Goal: Task Accomplishment & Management: Use online tool/utility

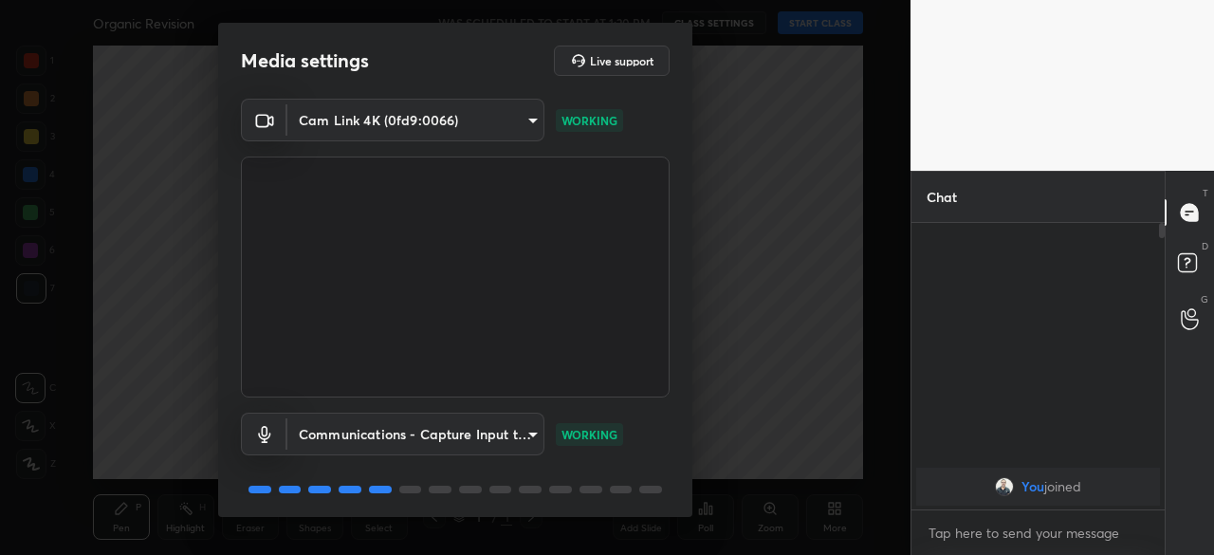
scroll to position [67, 0]
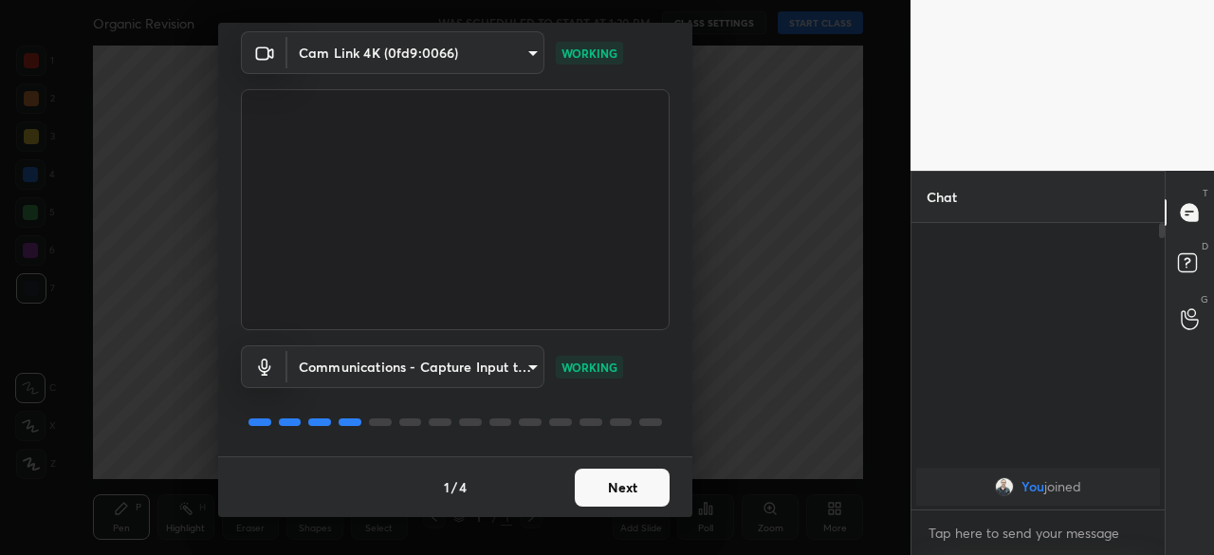
click at [629, 491] on button "Next" at bounding box center [622, 488] width 95 height 38
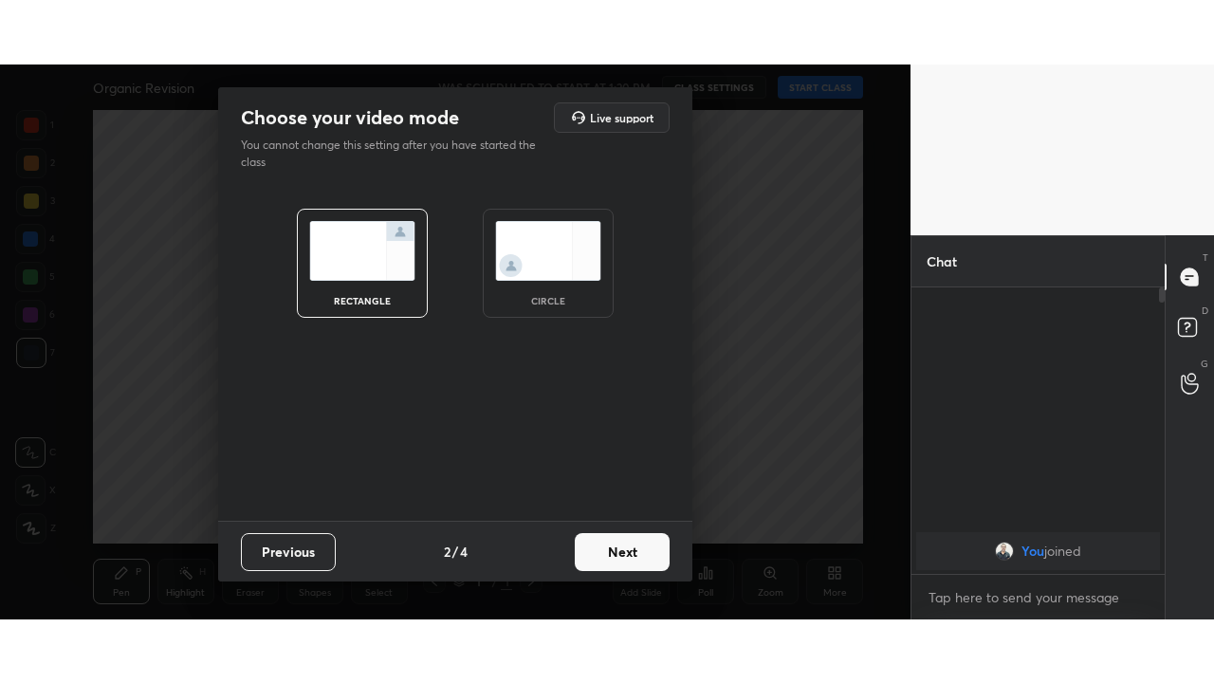
scroll to position [0, 0]
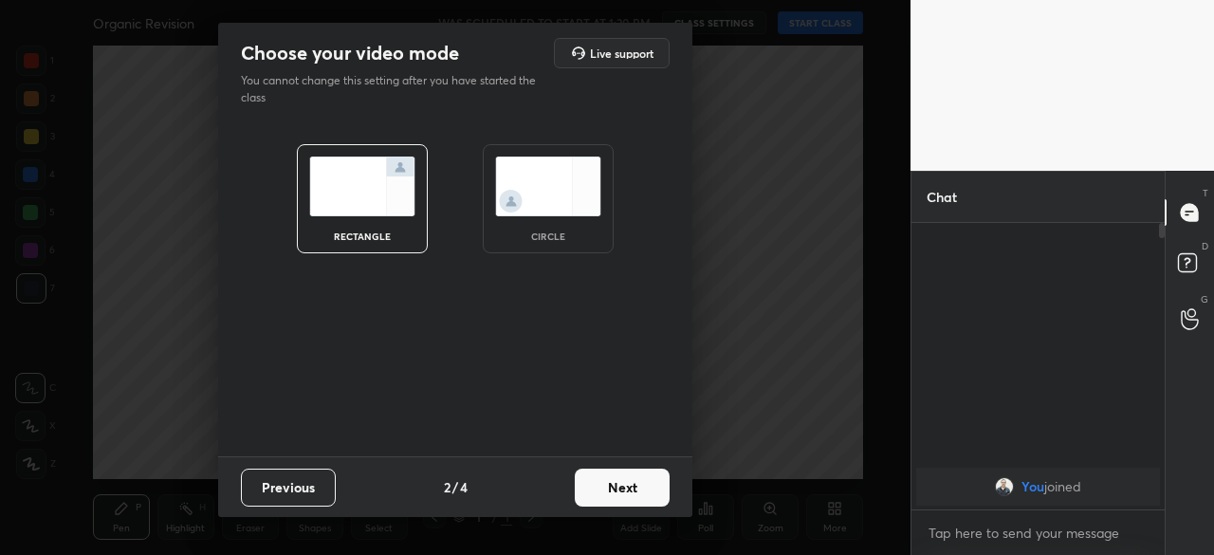
click at [625, 489] on button "Next" at bounding box center [622, 488] width 95 height 38
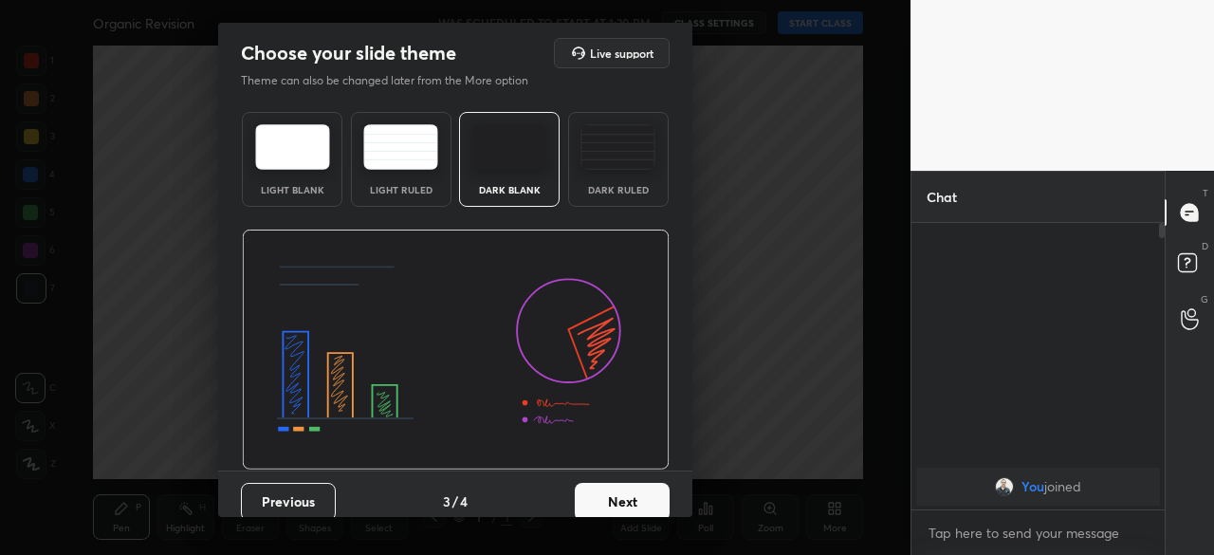
click at [647, 493] on button "Next" at bounding box center [622, 502] width 95 height 38
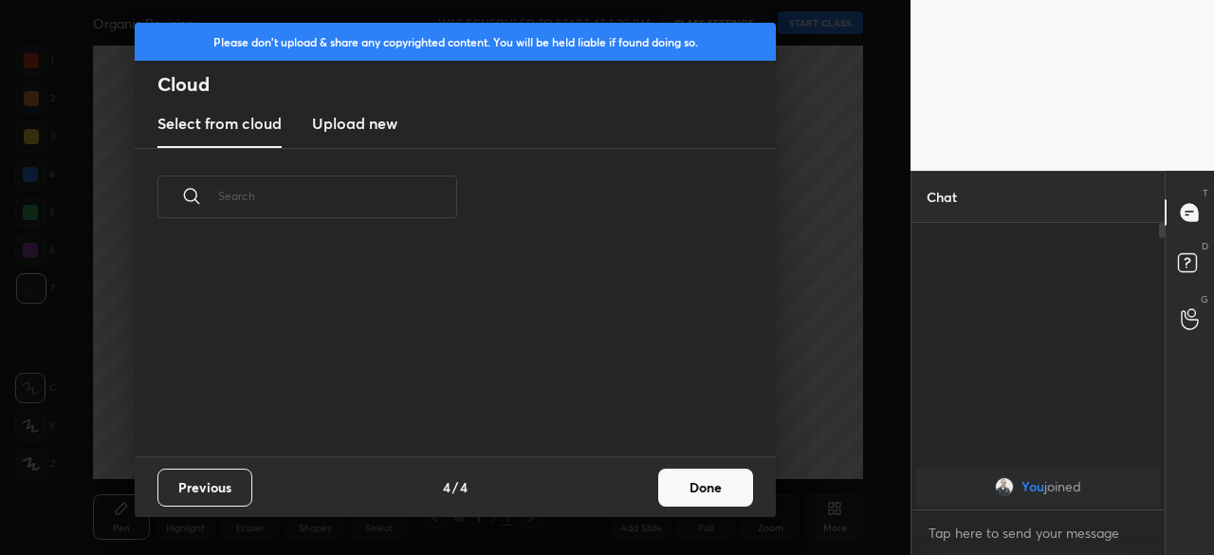
click at [682, 488] on button "Done" at bounding box center [705, 488] width 95 height 38
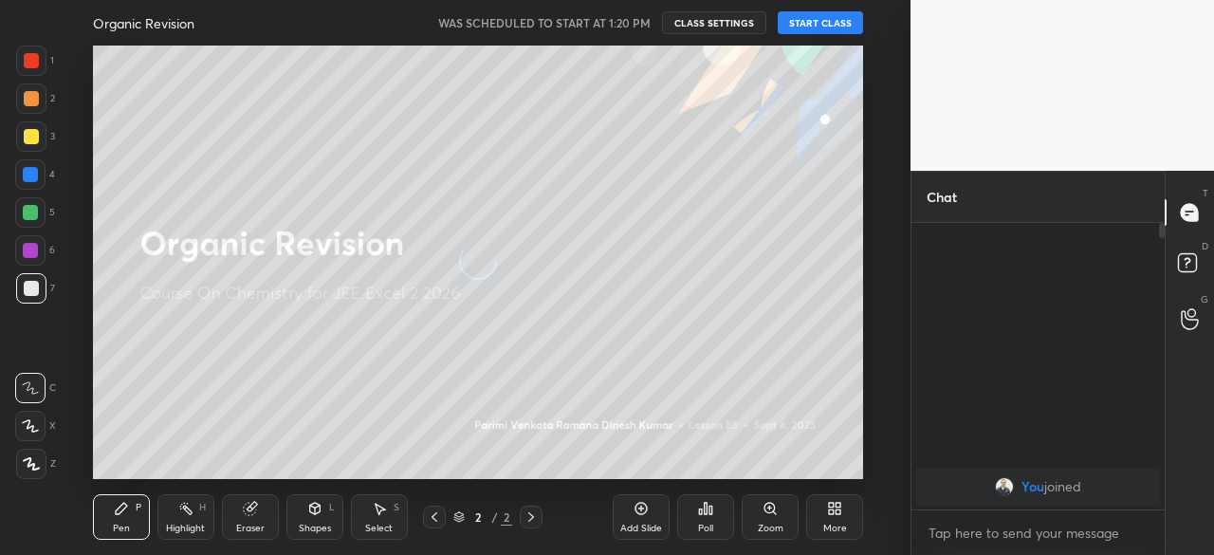
click at [820, 24] on button "START CLASS" at bounding box center [820, 22] width 85 height 23
click at [835, 505] on div "More" at bounding box center [834, 517] width 57 height 46
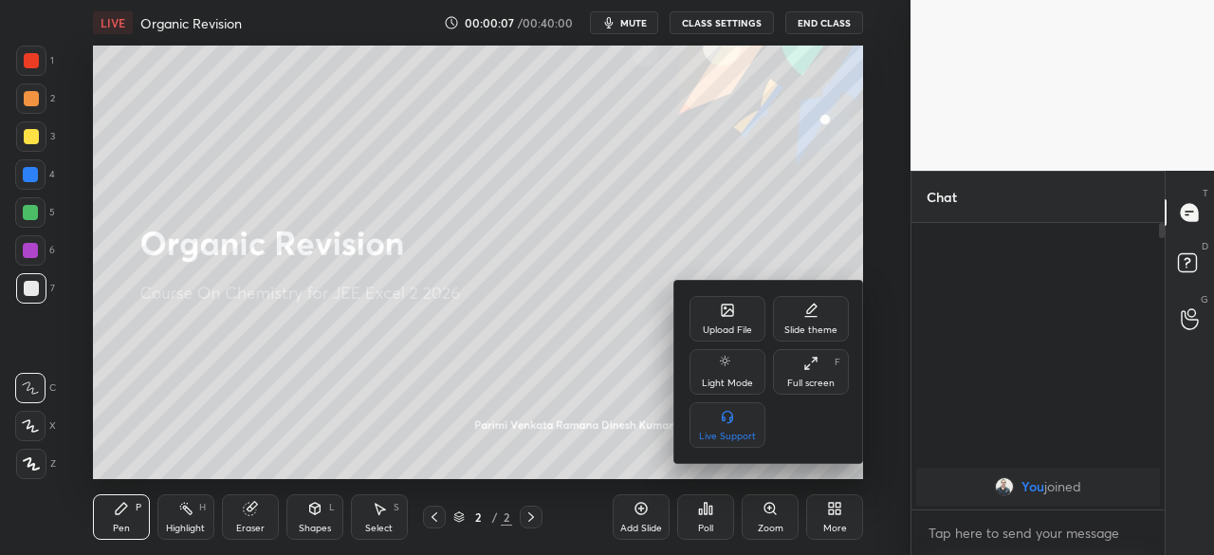
click at [803, 376] on div "Full screen F" at bounding box center [811, 372] width 76 height 46
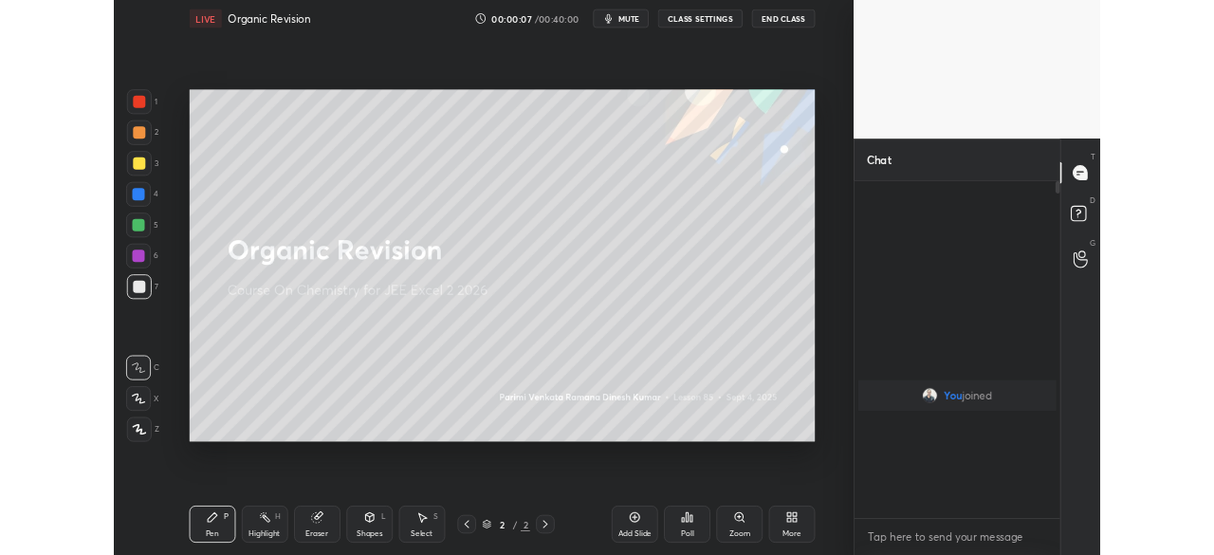
scroll to position [250, 248]
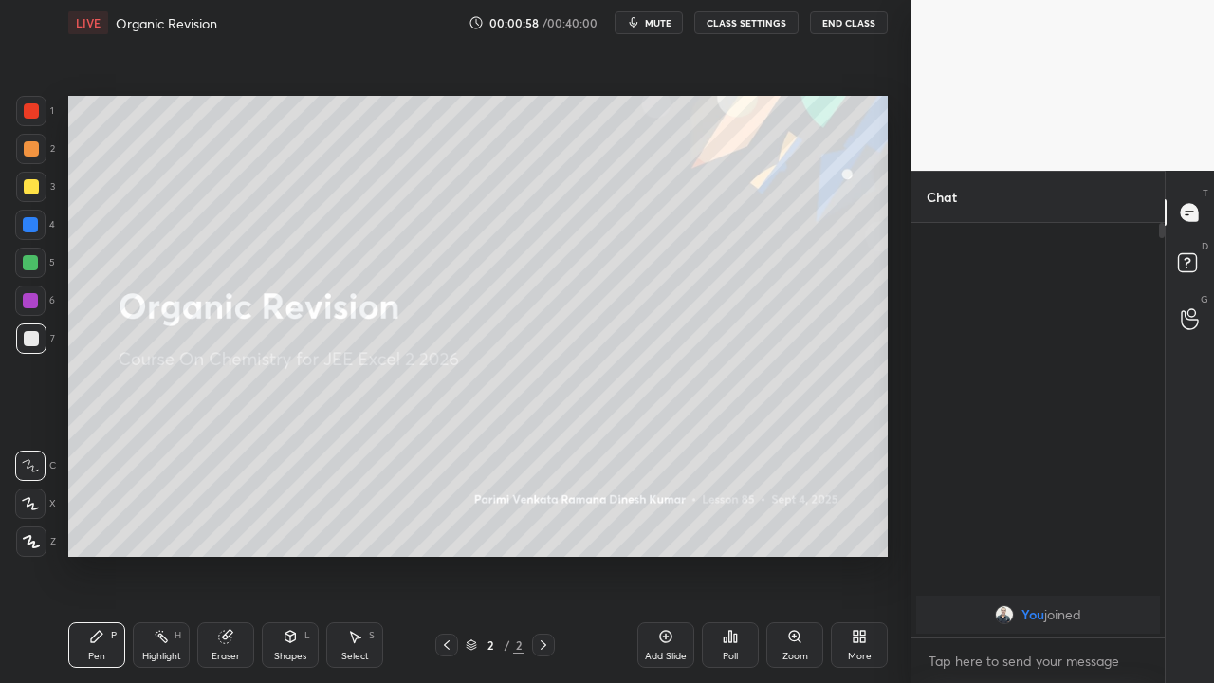
click at [863, 505] on div "More" at bounding box center [859, 645] width 57 height 46
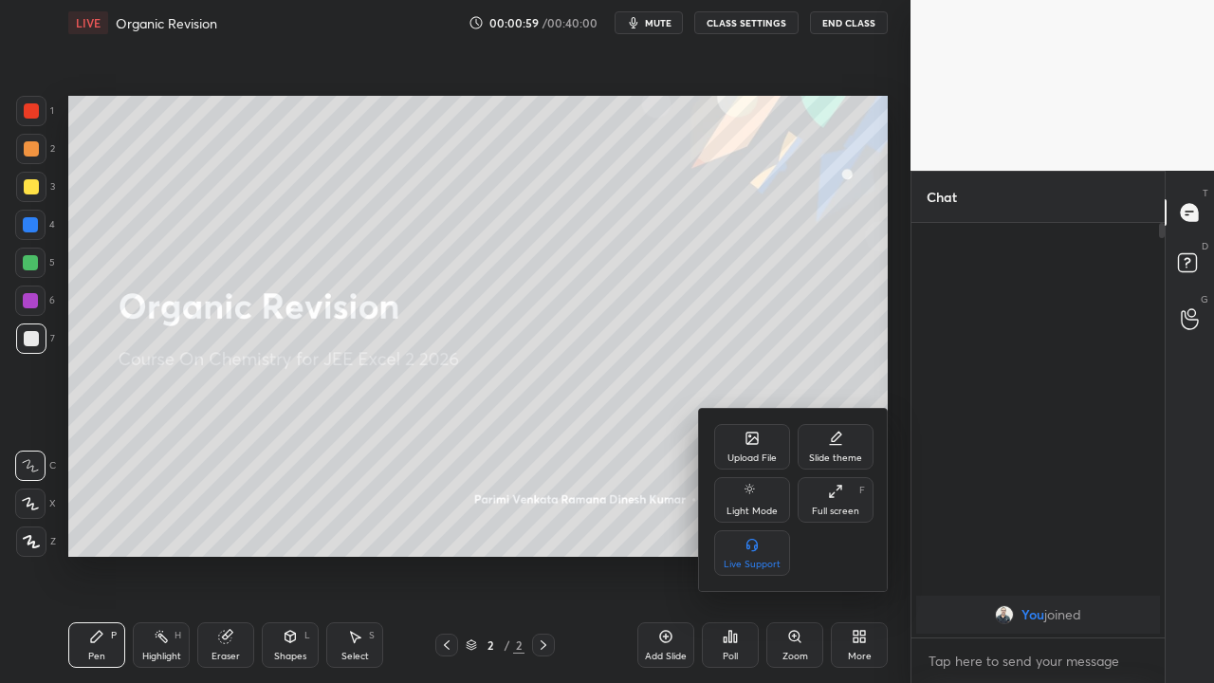
click at [811, 505] on div "Full screen F" at bounding box center [836, 500] width 76 height 46
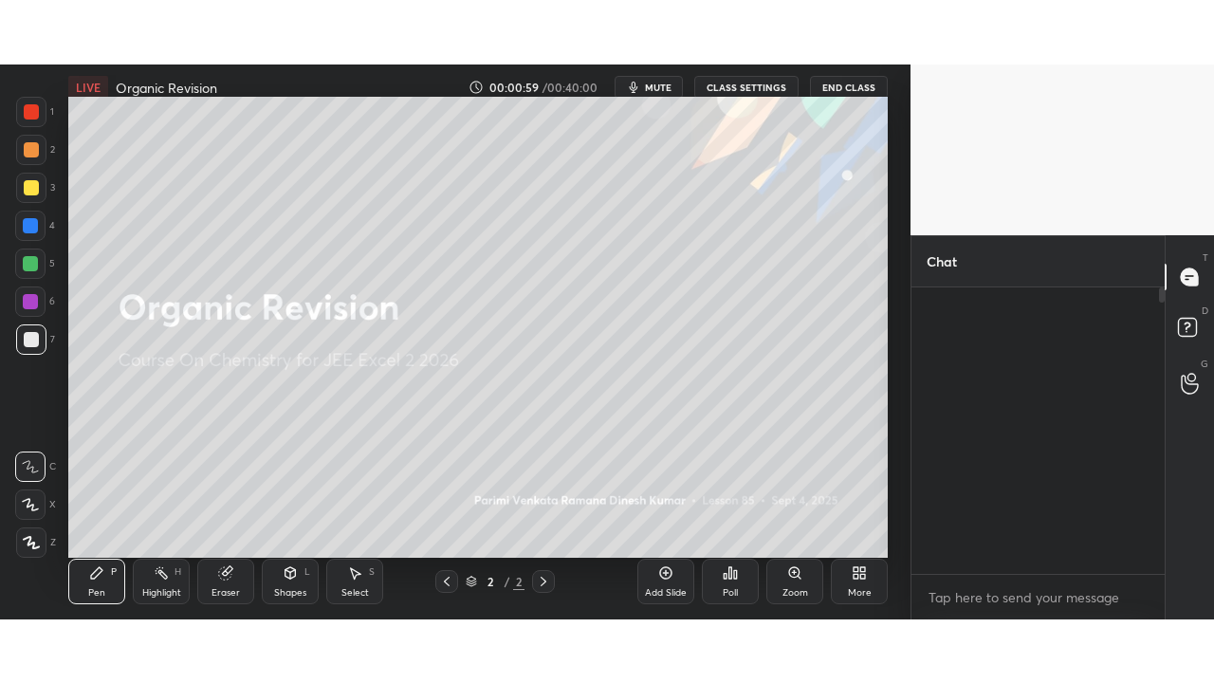
scroll to position [94414, 94013]
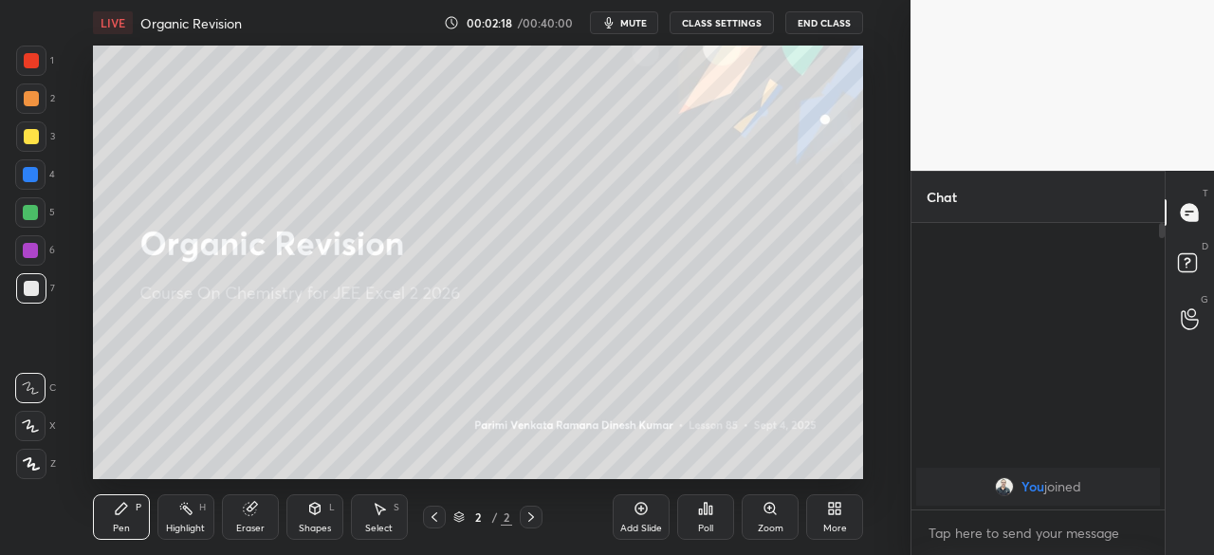
click at [838, 505] on div "More" at bounding box center [835, 528] width 24 height 9
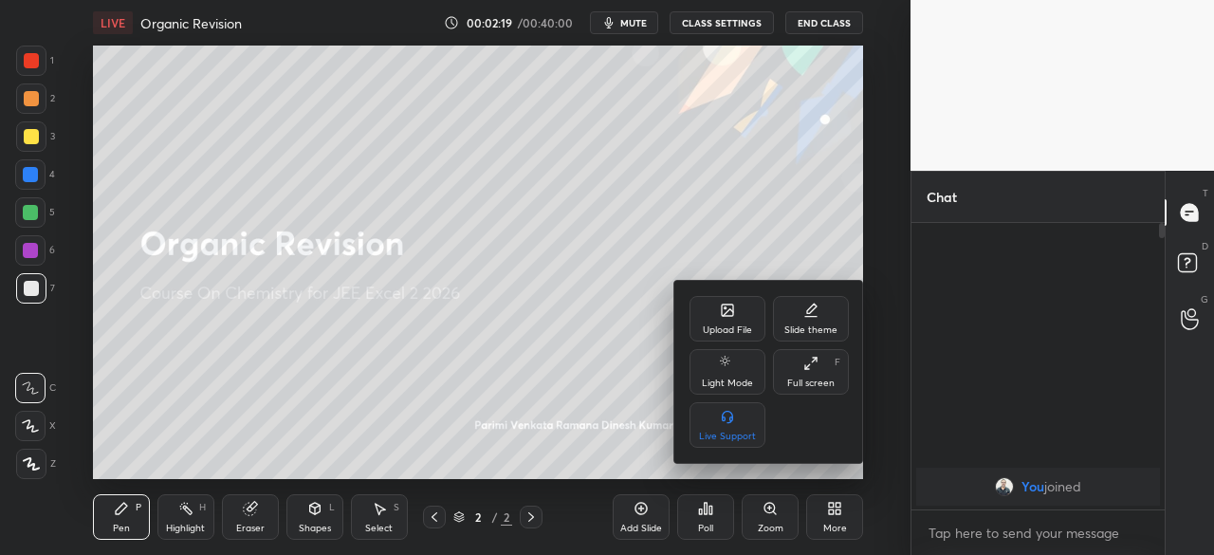
click at [810, 387] on div "Full screen" at bounding box center [810, 382] width 47 height 9
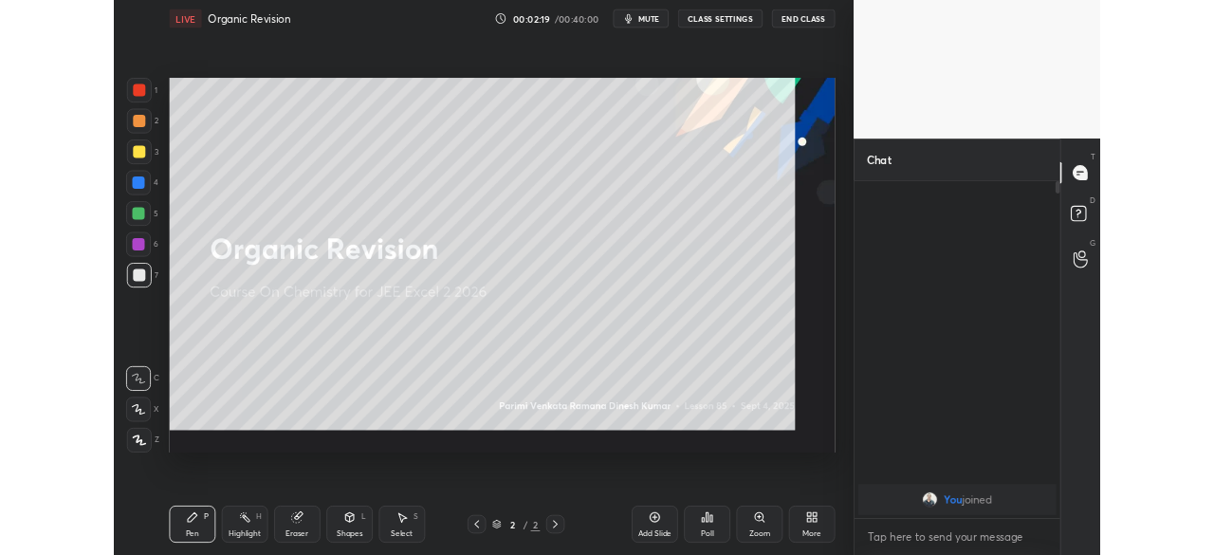
scroll to position [250, 248]
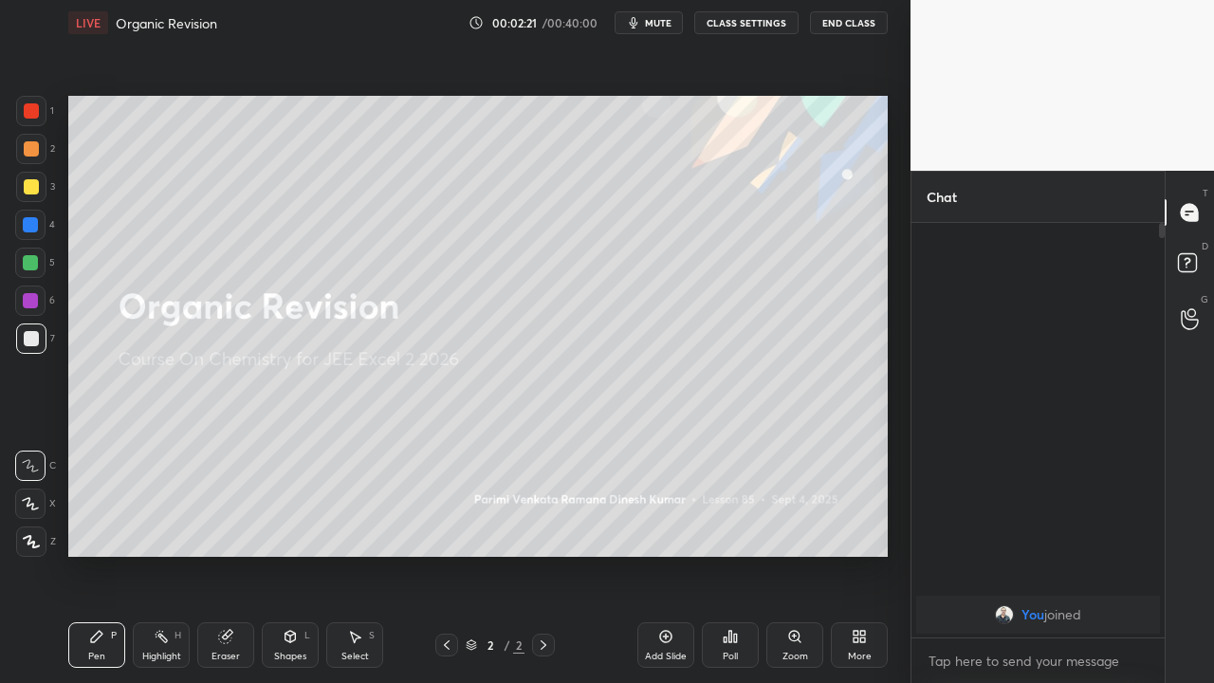
click at [680, 505] on div "Add Slide" at bounding box center [665, 645] width 57 height 46
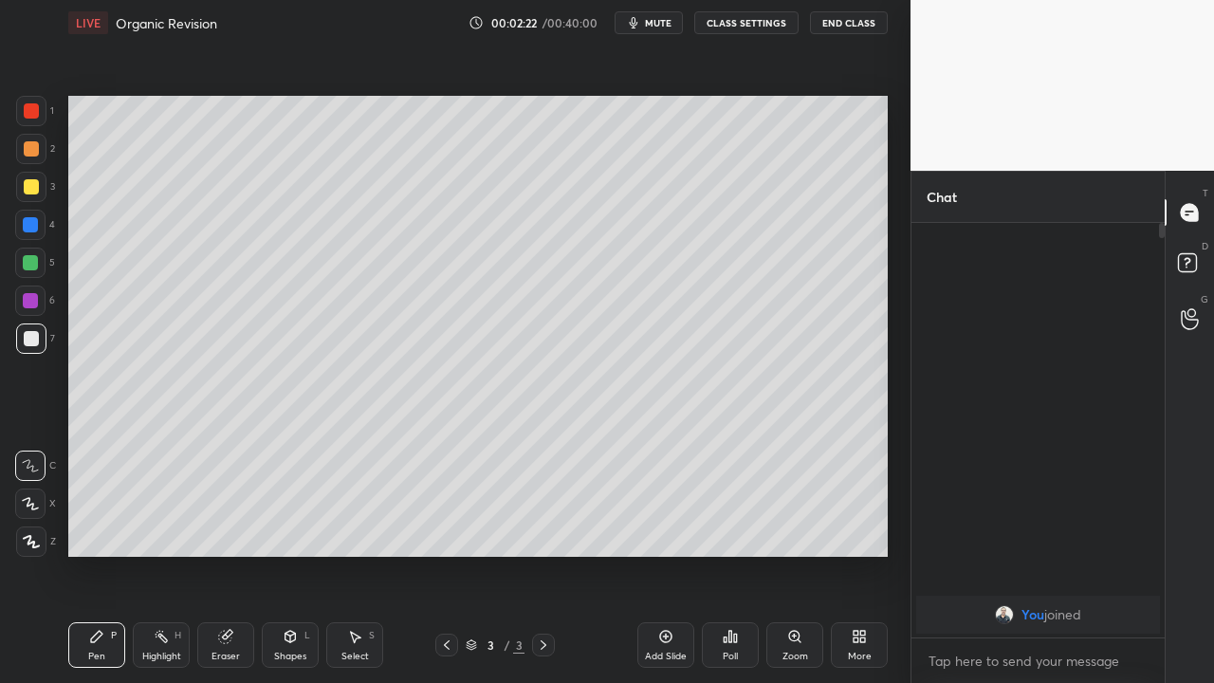
click at [120, 505] on div "Pen P" at bounding box center [96, 645] width 57 height 46
click at [38, 304] on div at bounding box center [30, 300] width 30 height 30
click at [29, 505] on icon at bounding box center [30, 503] width 17 height 13
click at [38, 505] on icon at bounding box center [31, 541] width 17 height 13
click at [37, 341] on div at bounding box center [31, 338] width 15 height 15
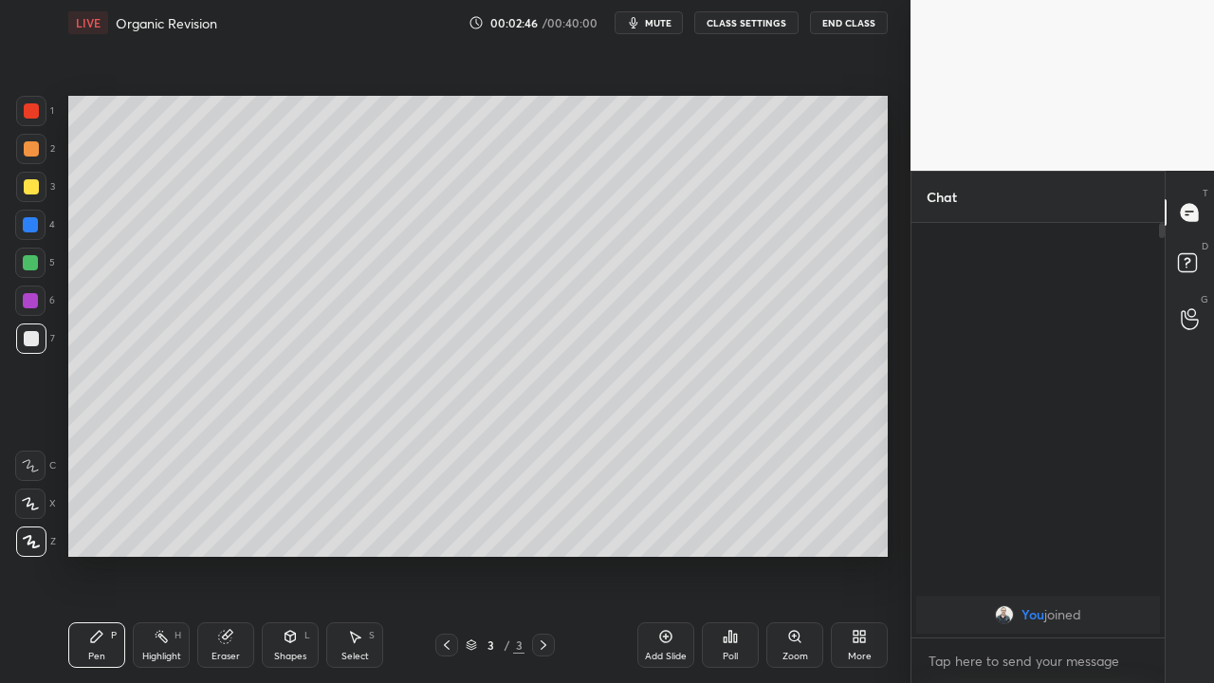
click at [35, 198] on div at bounding box center [31, 187] width 30 height 30
click at [42, 299] on div at bounding box center [30, 300] width 30 height 30
click at [43, 336] on div at bounding box center [31, 338] width 30 height 30
click at [40, 271] on div at bounding box center [30, 263] width 30 height 30
click at [44, 341] on div at bounding box center [31, 338] width 30 height 30
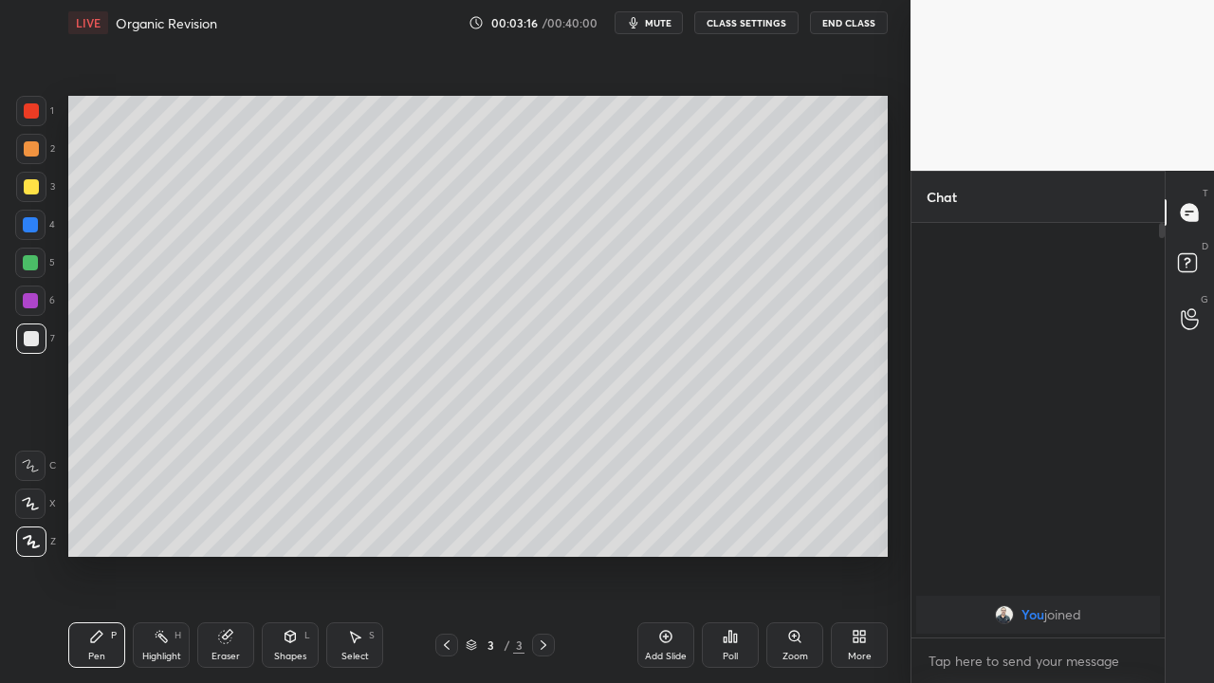
click at [43, 267] on div at bounding box center [30, 263] width 30 height 30
click at [231, 505] on div "Eraser" at bounding box center [225, 645] width 57 height 46
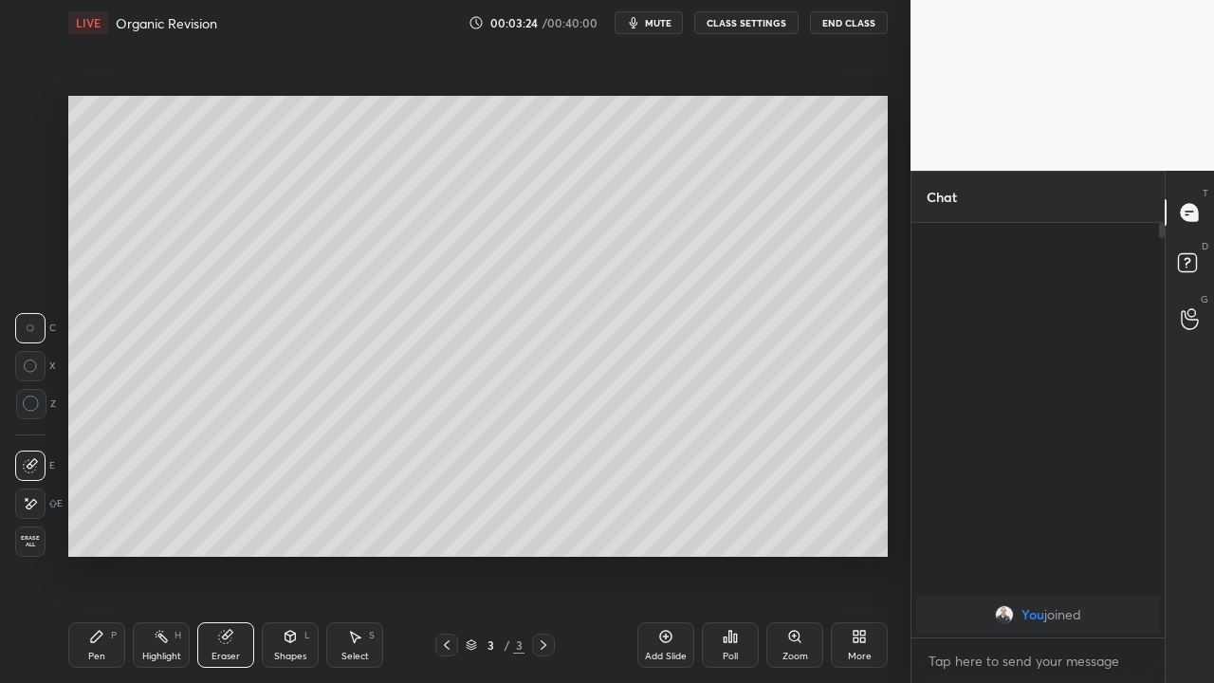
click at [83, 505] on div "Pen P" at bounding box center [96, 645] width 57 height 46
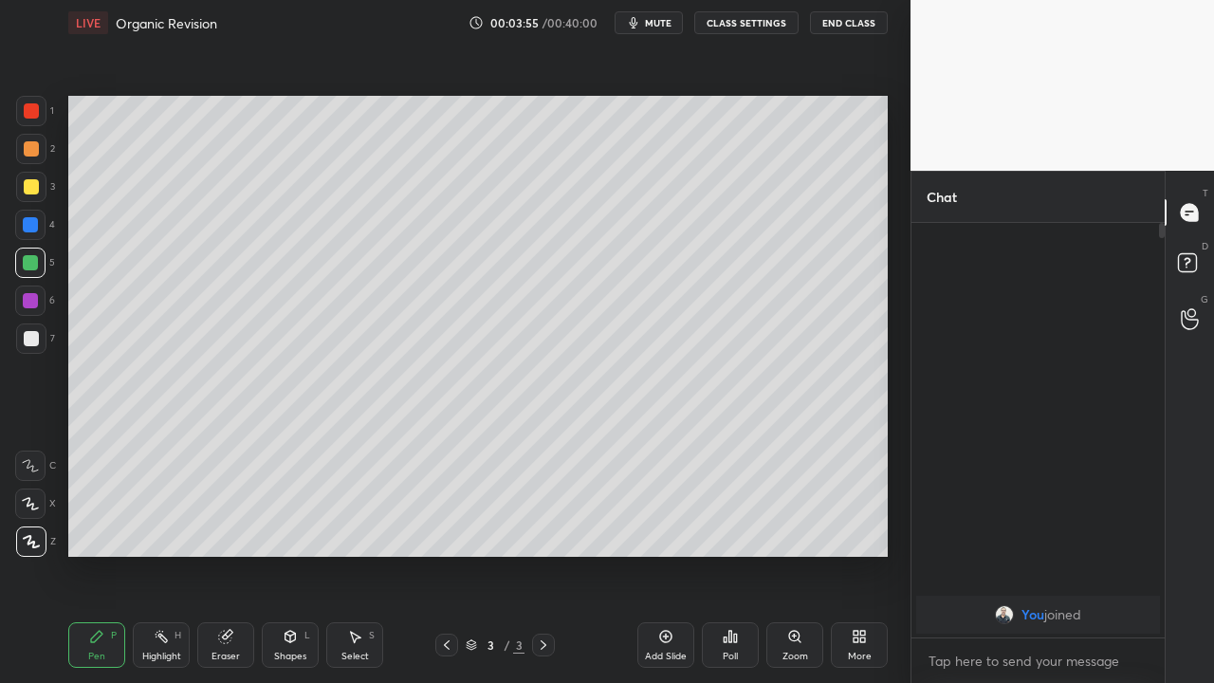
click at [240, 505] on div "Eraser" at bounding box center [225, 645] width 57 height 46
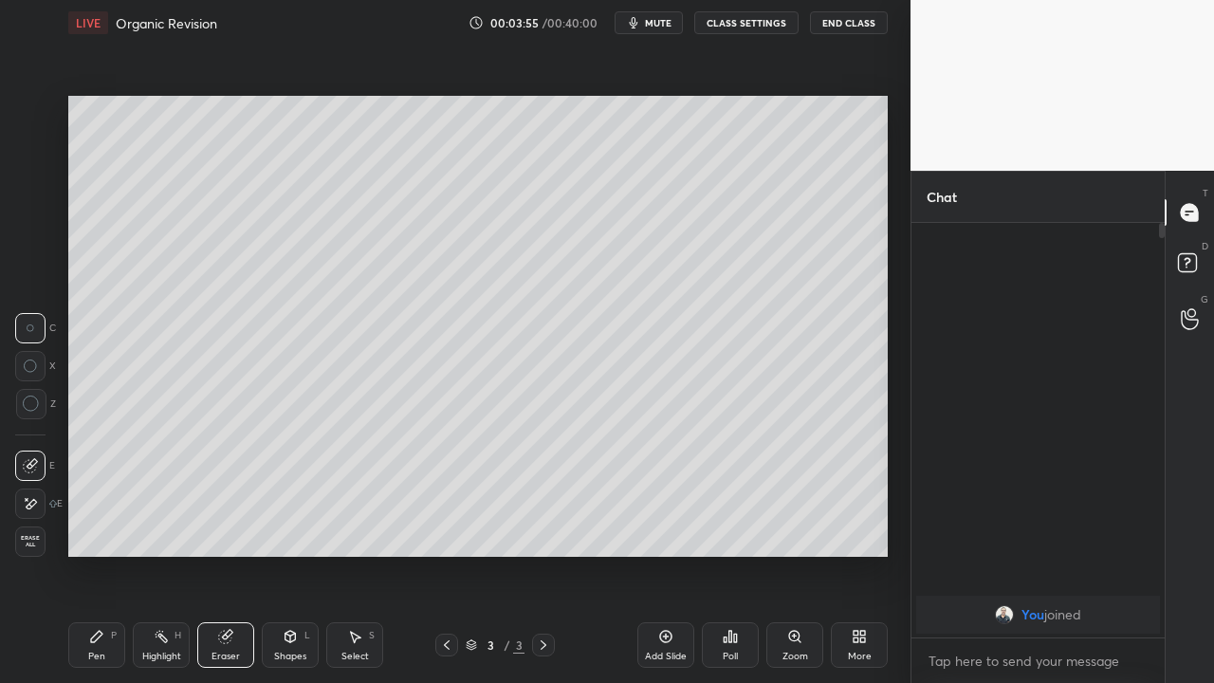
click at [239, 505] on div "Eraser" at bounding box center [226, 656] width 28 height 9
click at [230, 505] on div "Eraser" at bounding box center [226, 656] width 28 height 9
click at [109, 505] on div "Pen P" at bounding box center [96, 645] width 57 height 46
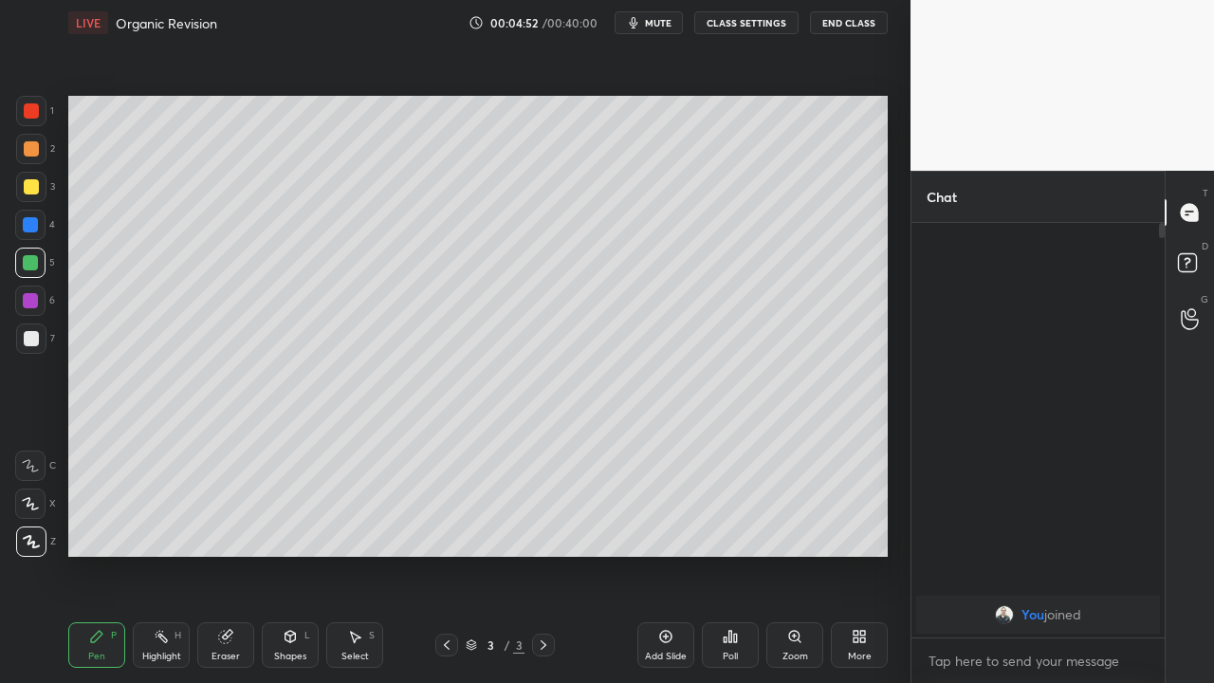
click at [863, 505] on icon at bounding box center [859, 636] width 15 height 15
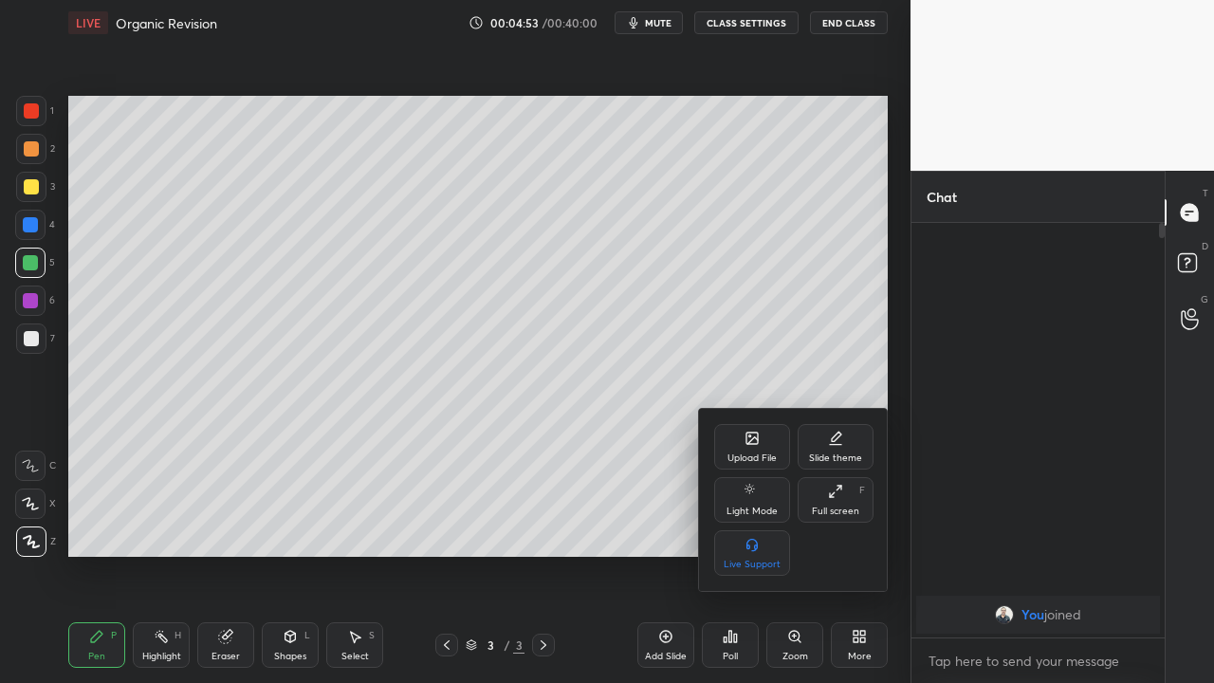
click at [831, 503] on div "Full screen F" at bounding box center [836, 500] width 76 height 46
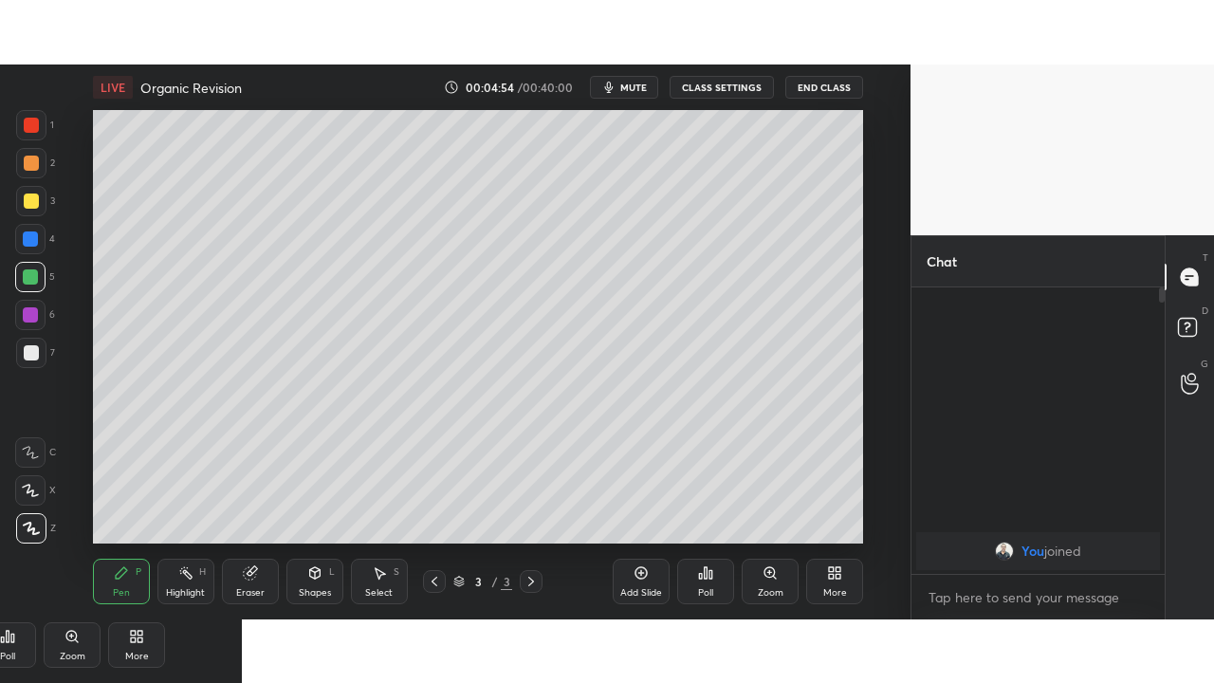
scroll to position [94414, 94013]
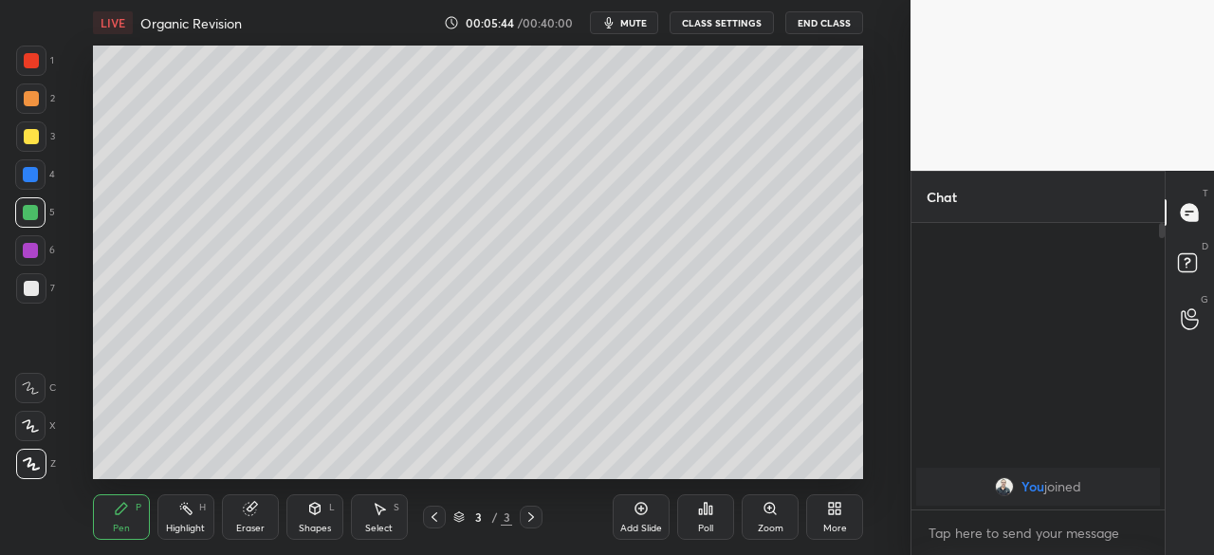
click at [833, 505] on div "More" at bounding box center [834, 517] width 57 height 46
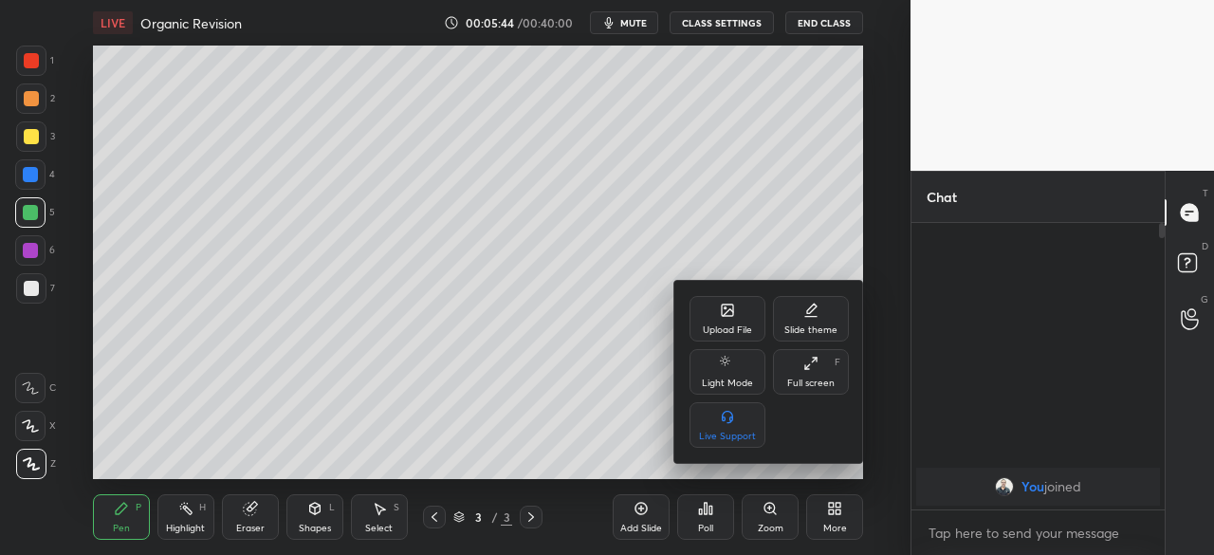
click at [809, 382] on div "Full screen" at bounding box center [810, 382] width 47 height 9
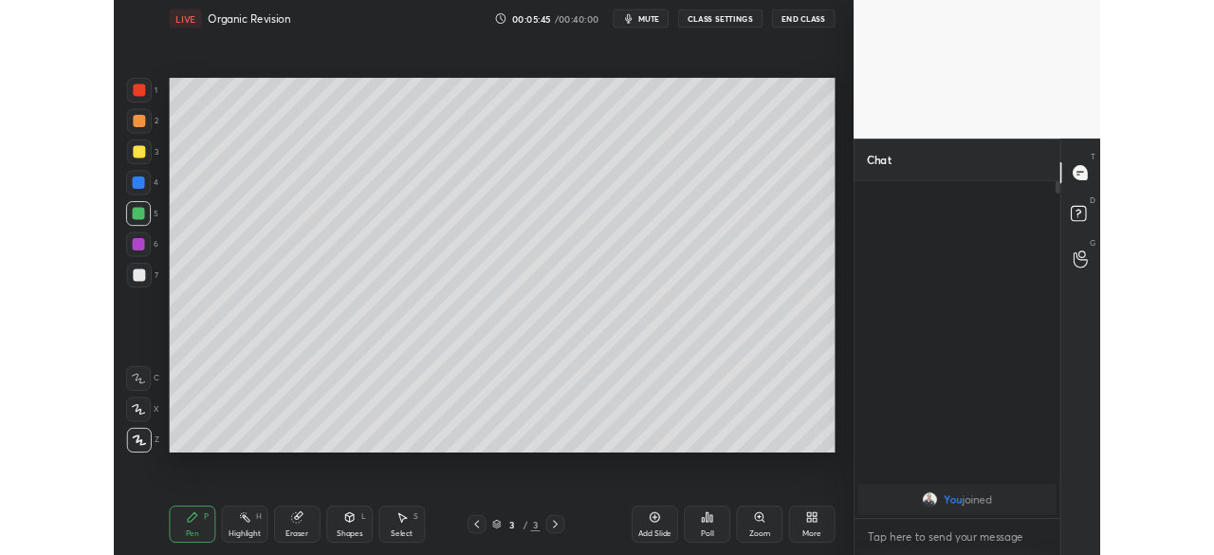
scroll to position [250, 248]
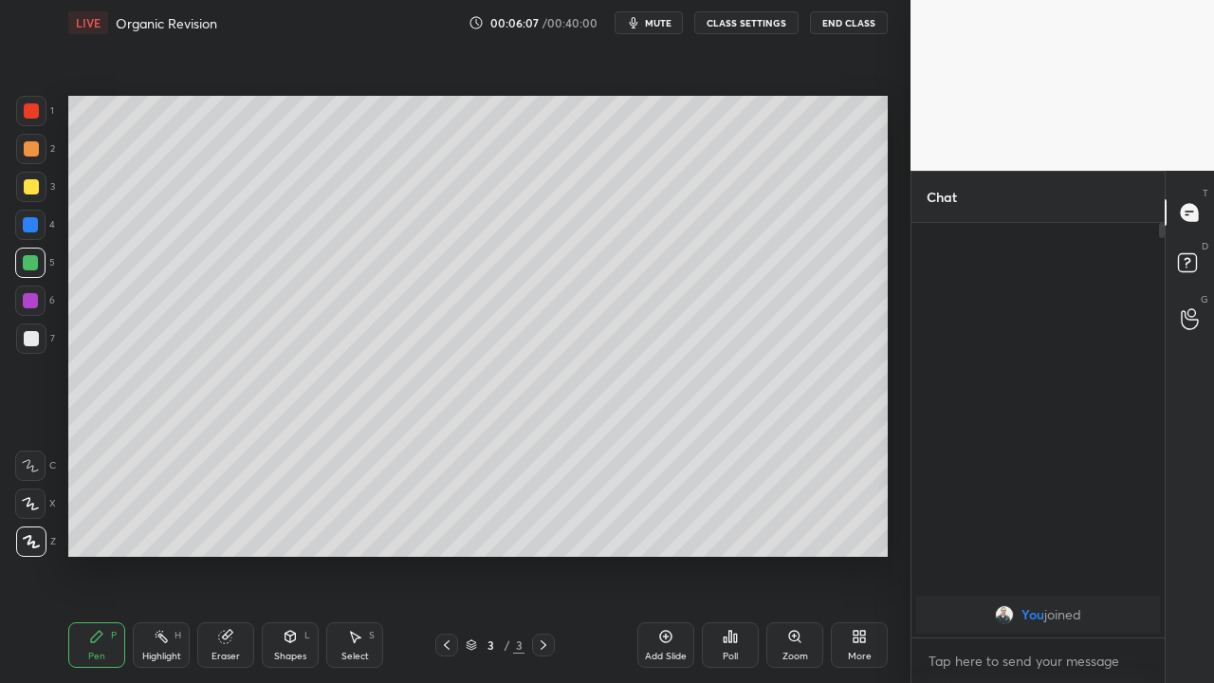
click at [232, 505] on icon at bounding box center [225, 636] width 15 height 15
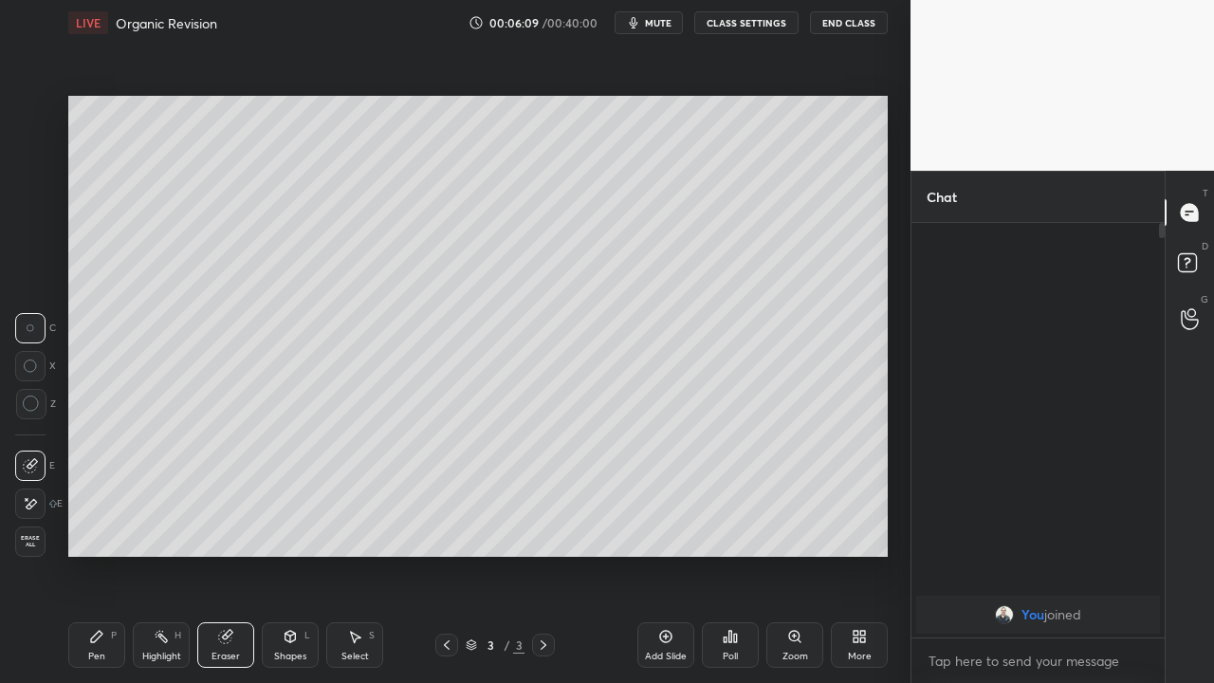
click at [111, 505] on div "P" at bounding box center [114, 635] width 6 height 9
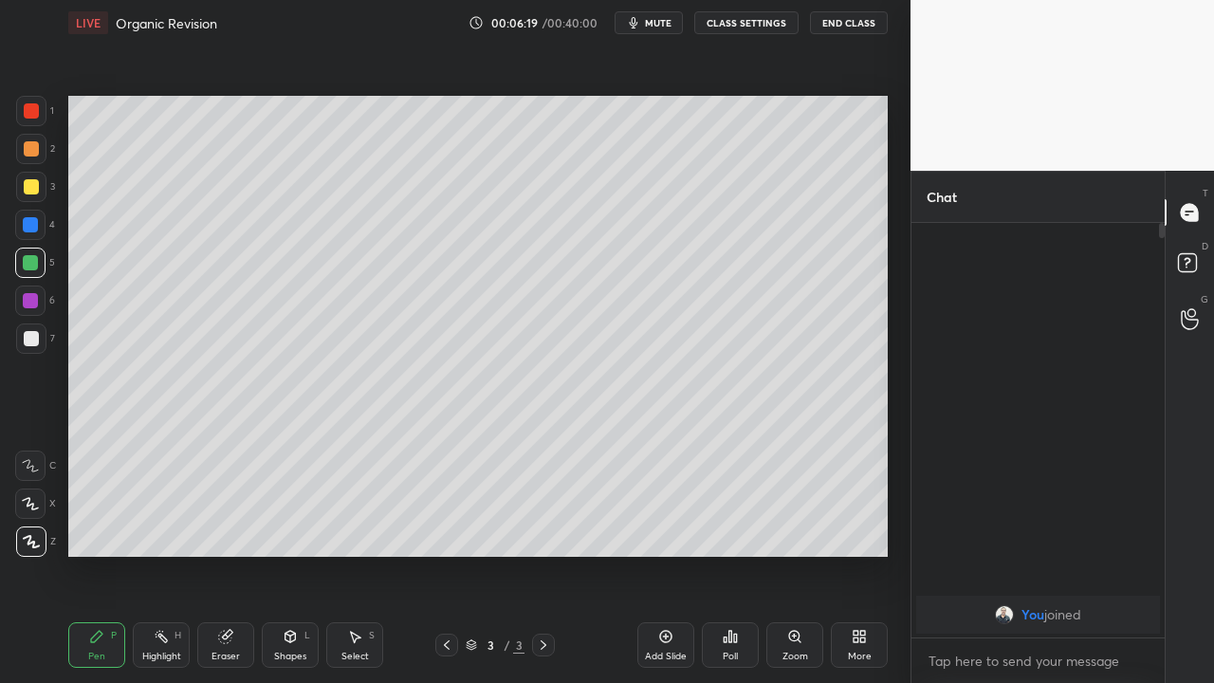
click at [223, 505] on icon at bounding box center [225, 637] width 12 height 12
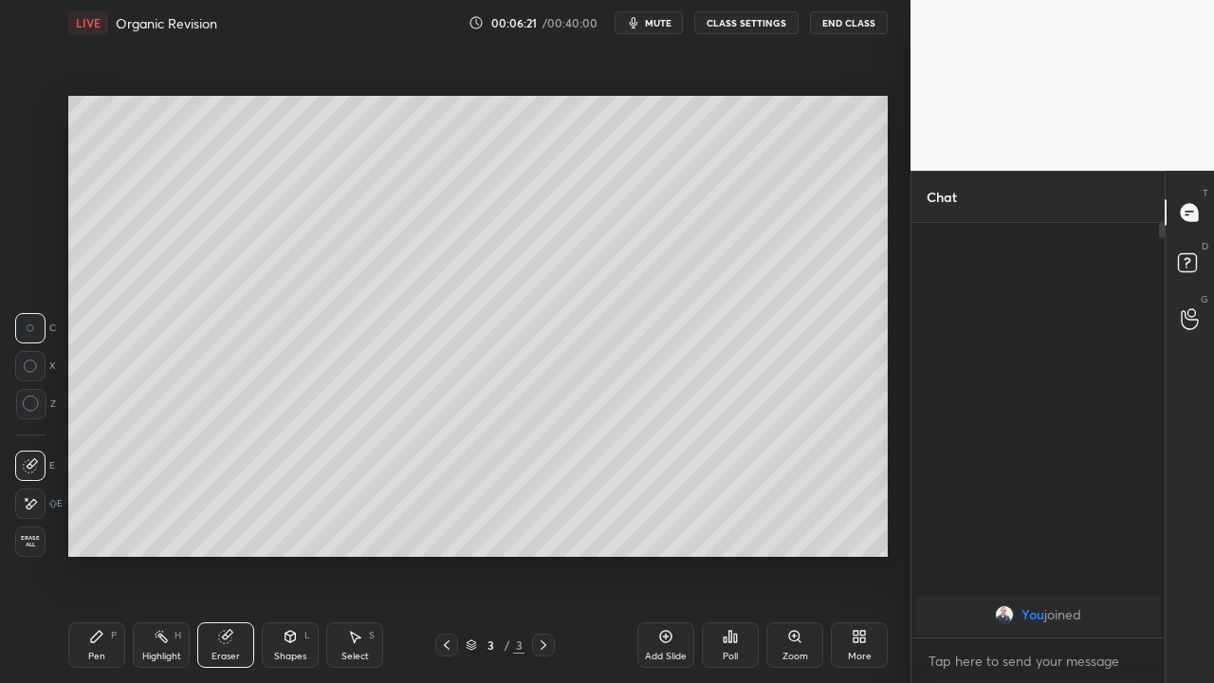
click at [93, 505] on div "Pen P" at bounding box center [96, 645] width 57 height 46
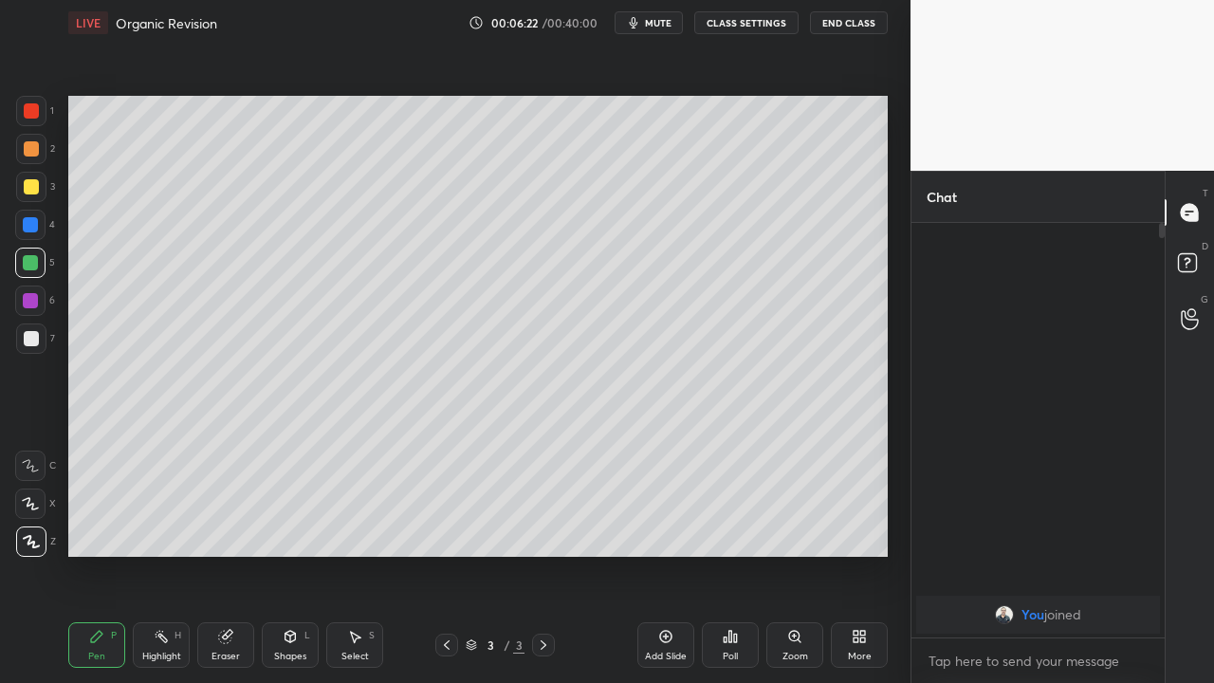
click at [45, 344] on div at bounding box center [31, 338] width 30 height 30
click at [859, 505] on div "More" at bounding box center [860, 656] width 24 height 9
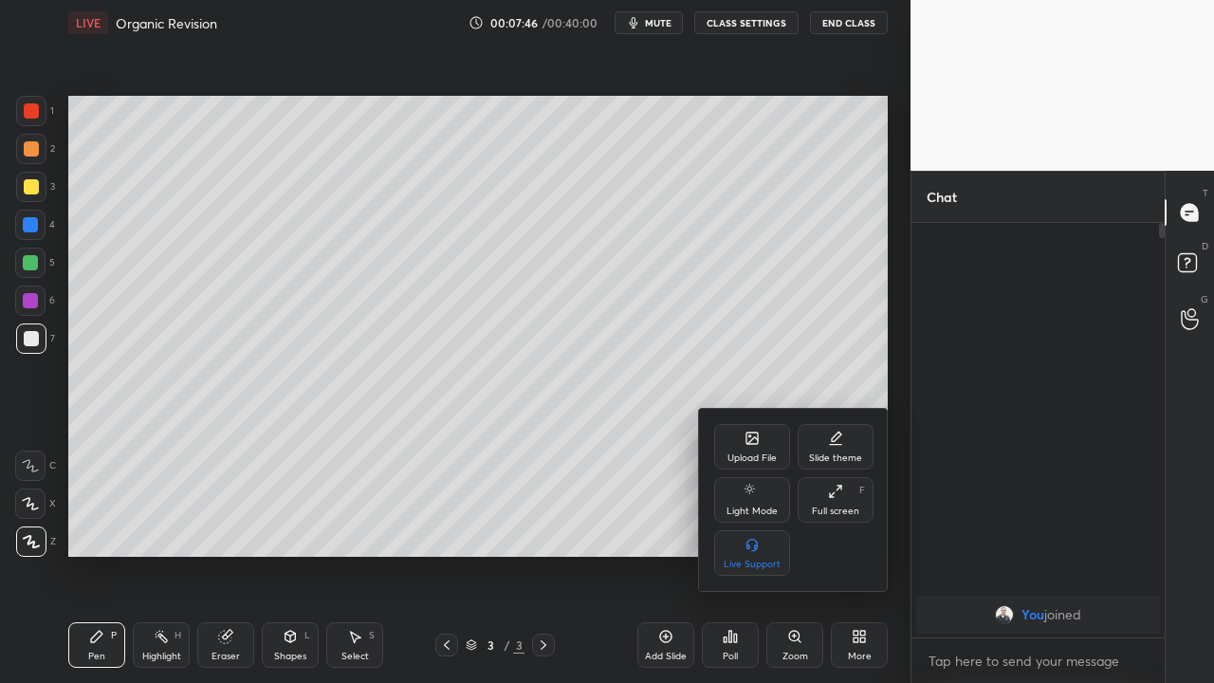
click at [836, 505] on div "Full screen" at bounding box center [835, 510] width 47 height 9
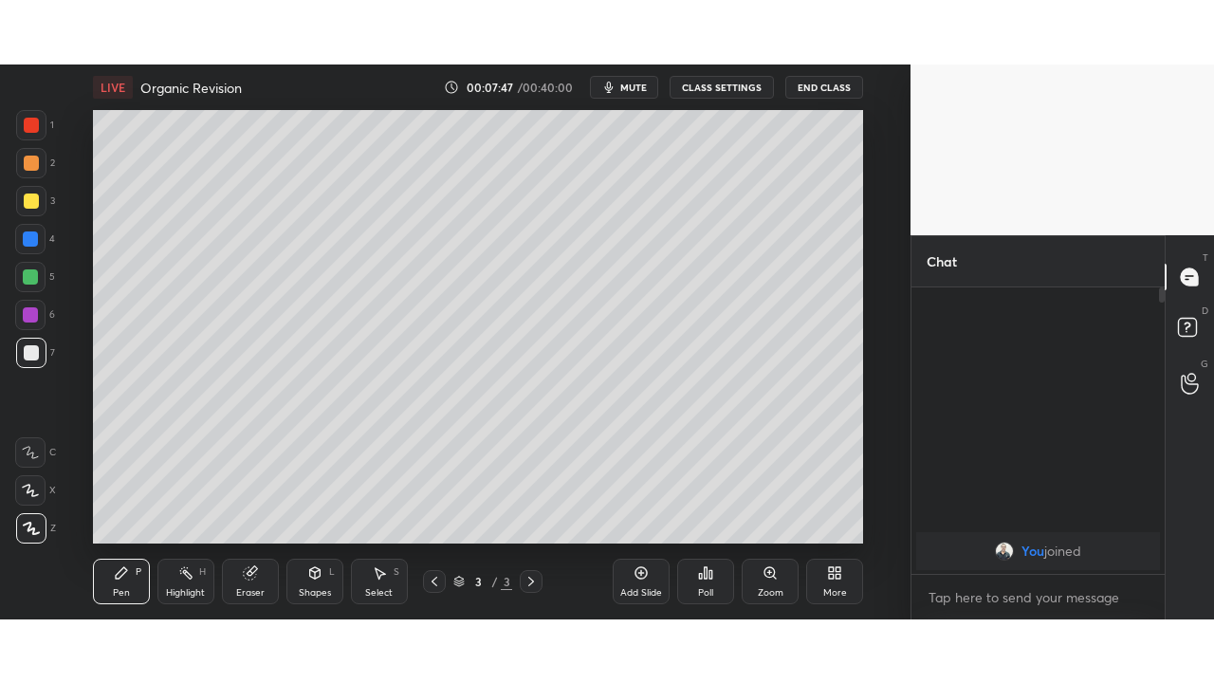
scroll to position [94414, 94013]
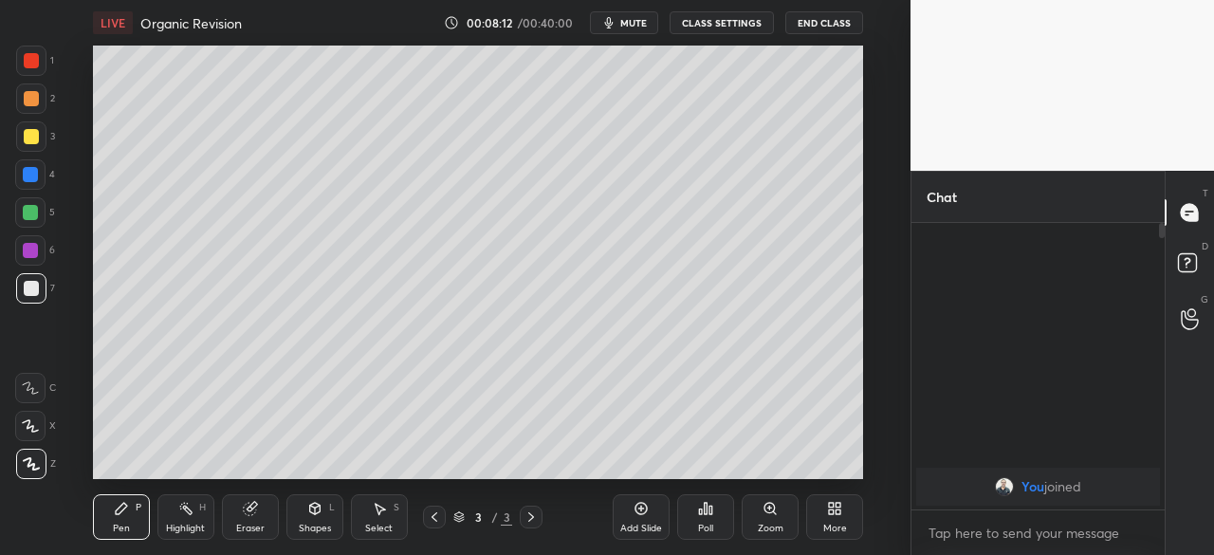
click at [656, 505] on div "Add Slide" at bounding box center [641, 528] width 42 height 9
click at [840, 505] on div "More" at bounding box center [835, 528] width 24 height 9
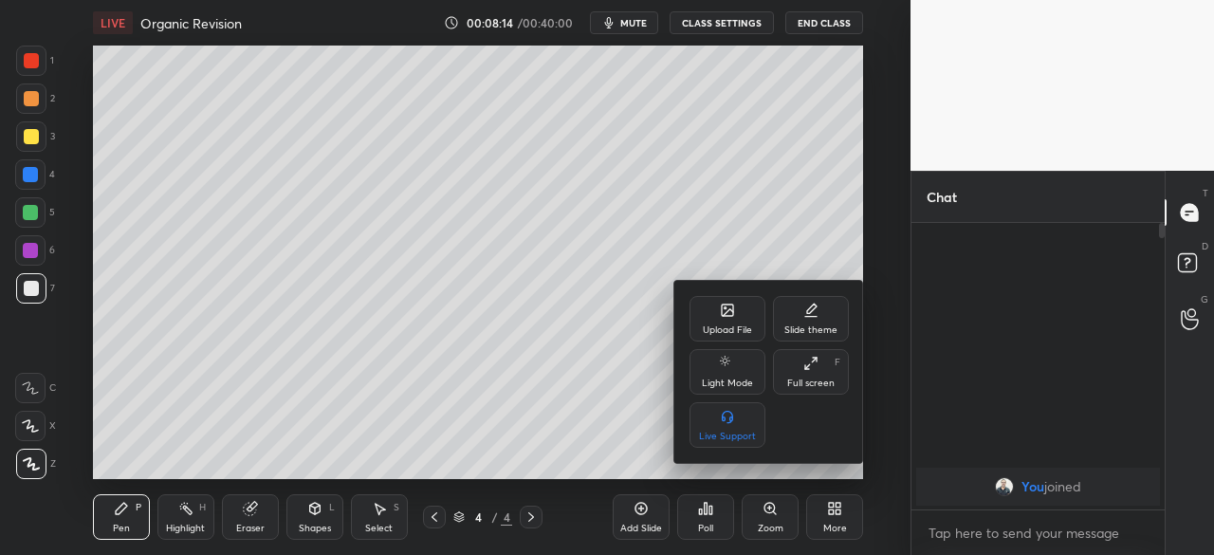
click at [815, 378] on div "Full screen" at bounding box center [810, 382] width 47 height 9
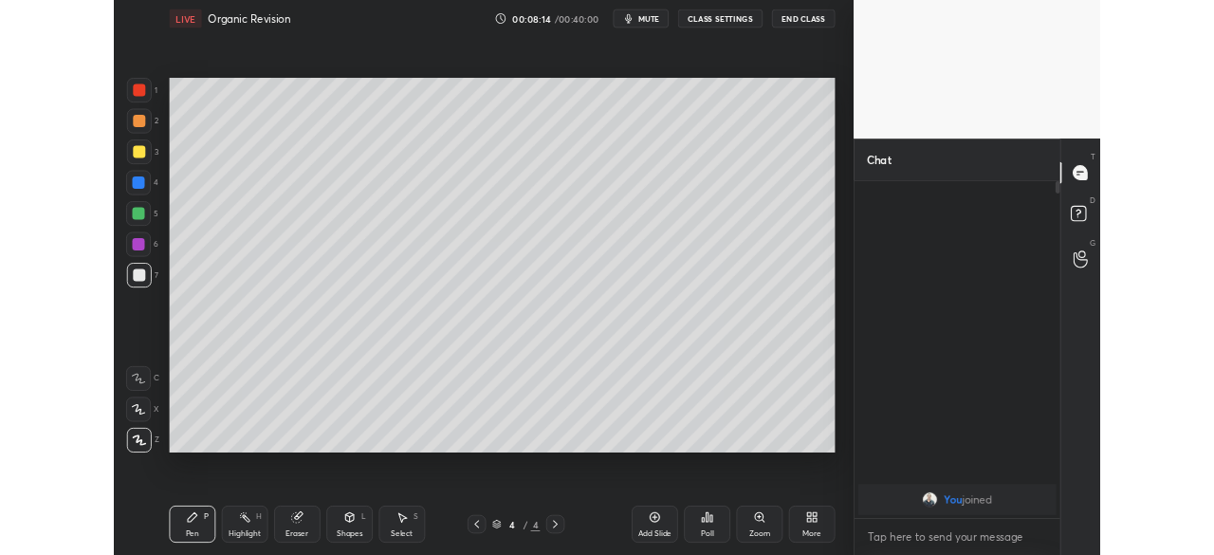
scroll to position [250, 248]
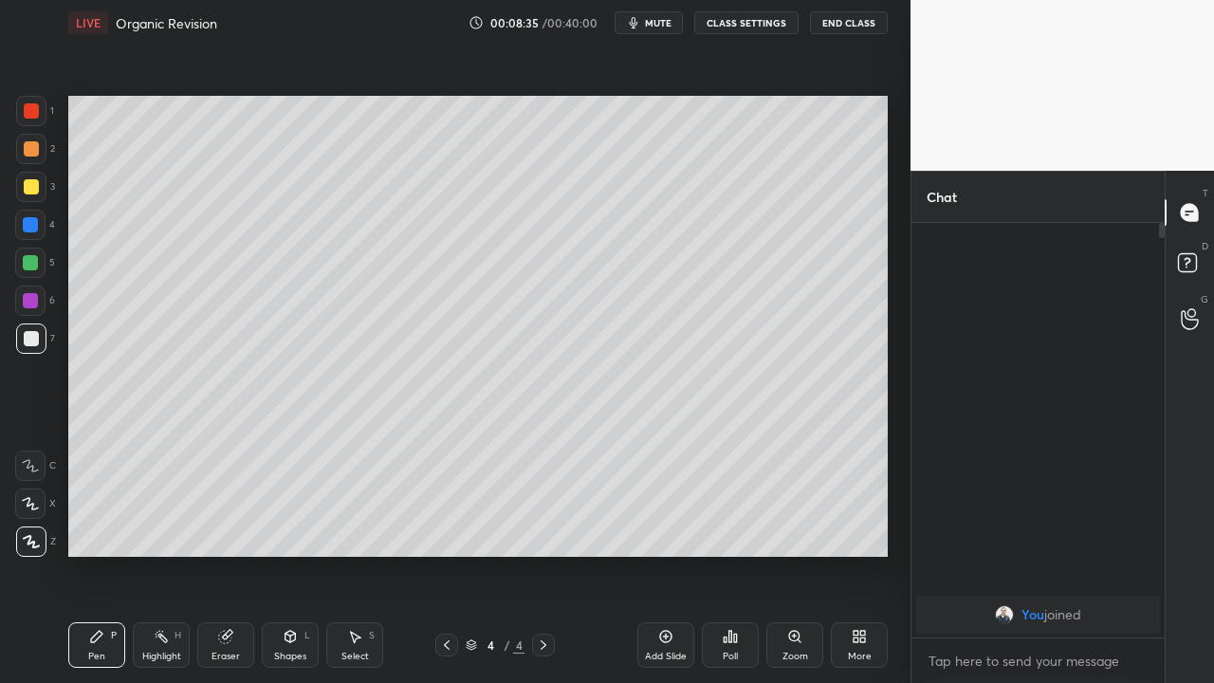
click at [43, 263] on div at bounding box center [30, 263] width 30 height 30
click at [1117, 505] on div "You joined" at bounding box center [1037, 430] width 253 height 414
click at [867, 505] on div "More" at bounding box center [859, 645] width 57 height 46
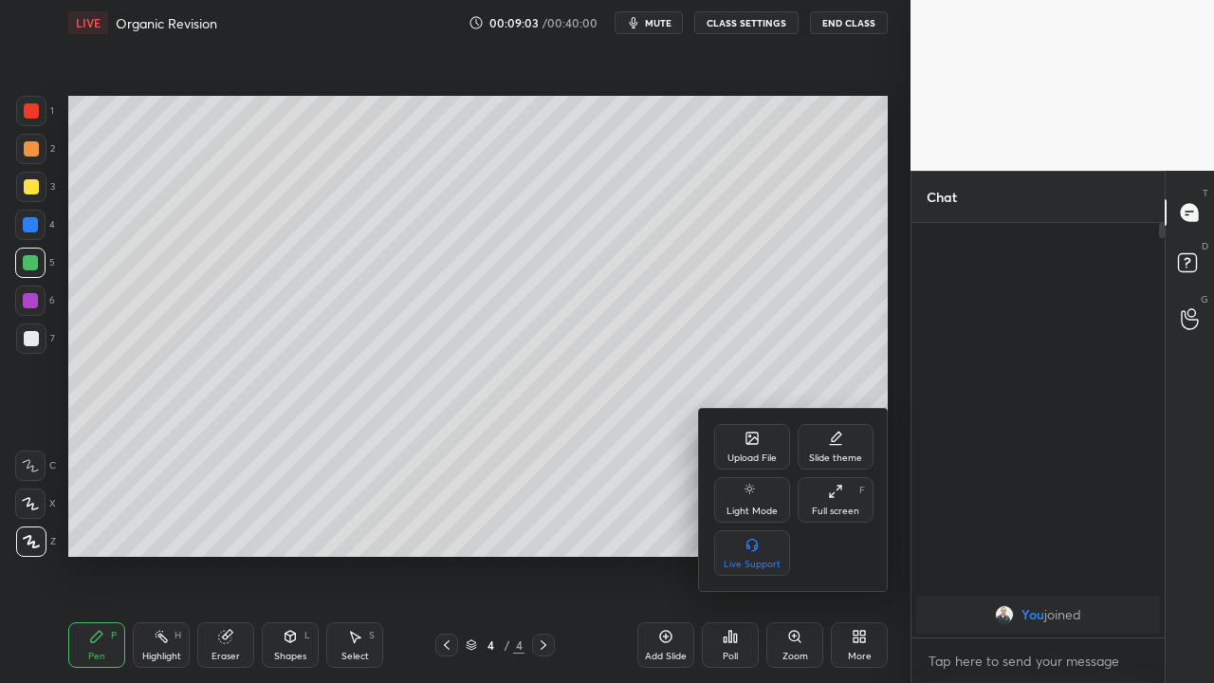
click at [841, 499] on div "Full screen F" at bounding box center [836, 500] width 76 height 46
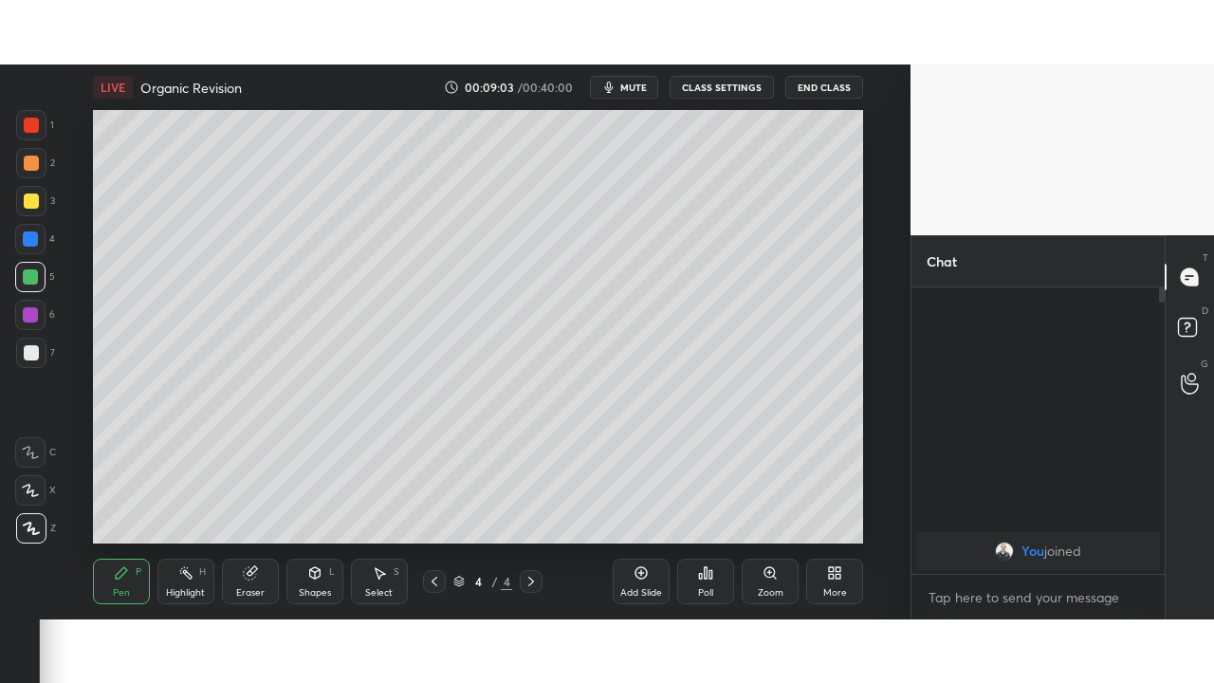
scroll to position [94414, 94013]
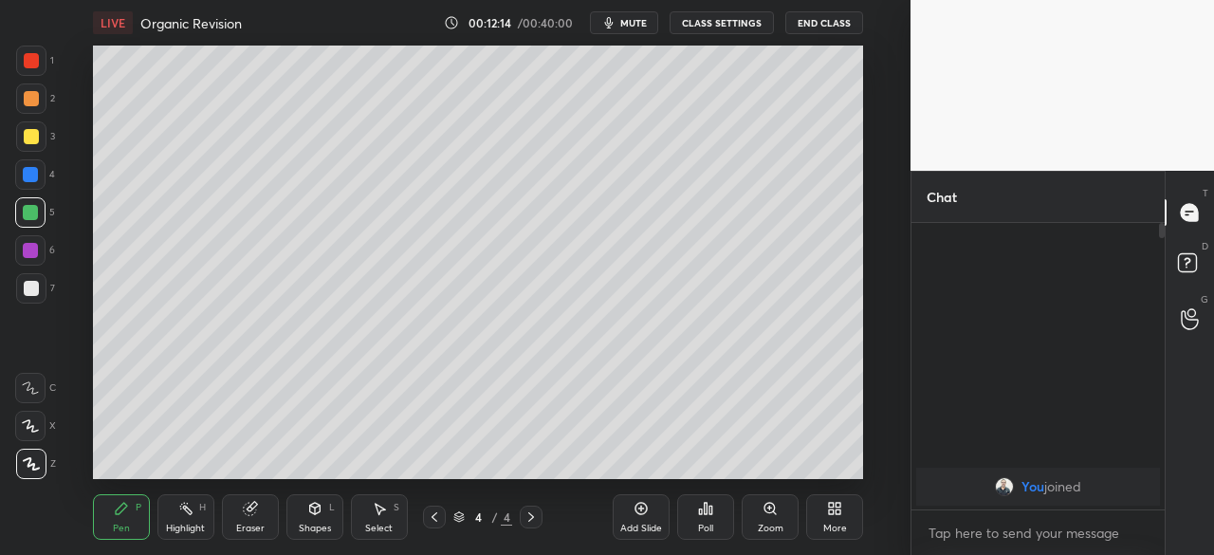
click at [652, 505] on div "Add Slide" at bounding box center [641, 528] width 42 height 9
click at [830, 505] on div "More" at bounding box center [835, 528] width 24 height 9
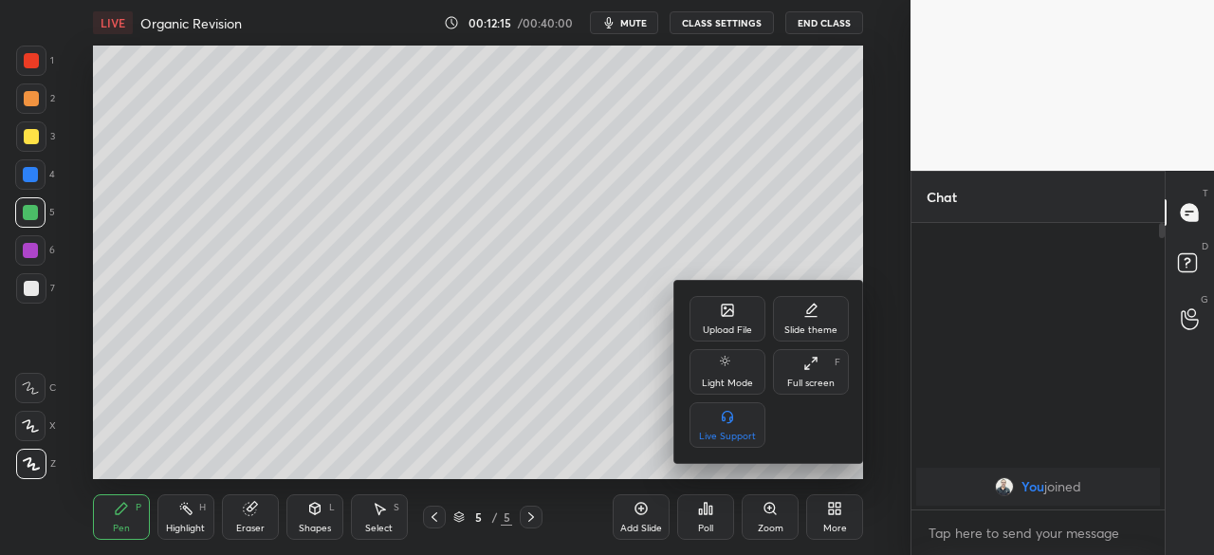
click at [805, 384] on div "Full screen" at bounding box center [810, 382] width 47 height 9
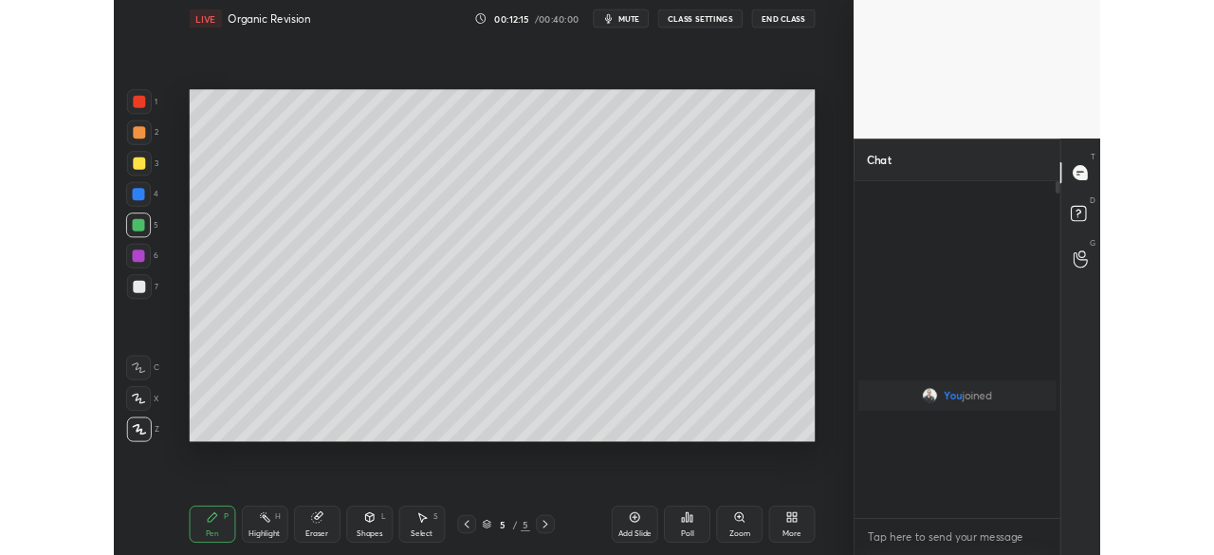
scroll to position [250, 248]
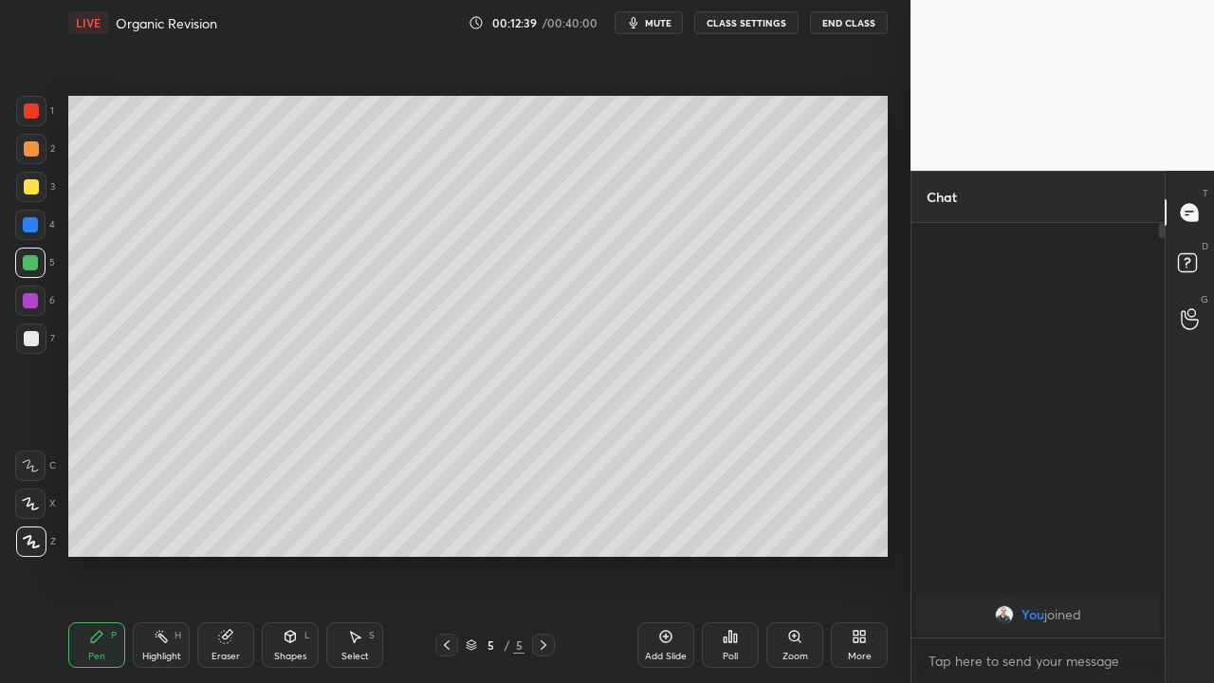
click at [31, 312] on div at bounding box center [30, 300] width 30 height 30
click at [438, 505] on div at bounding box center [446, 645] width 23 height 23
click at [543, 505] on div at bounding box center [543, 645] width 23 height 23
click at [228, 505] on icon at bounding box center [225, 637] width 12 height 12
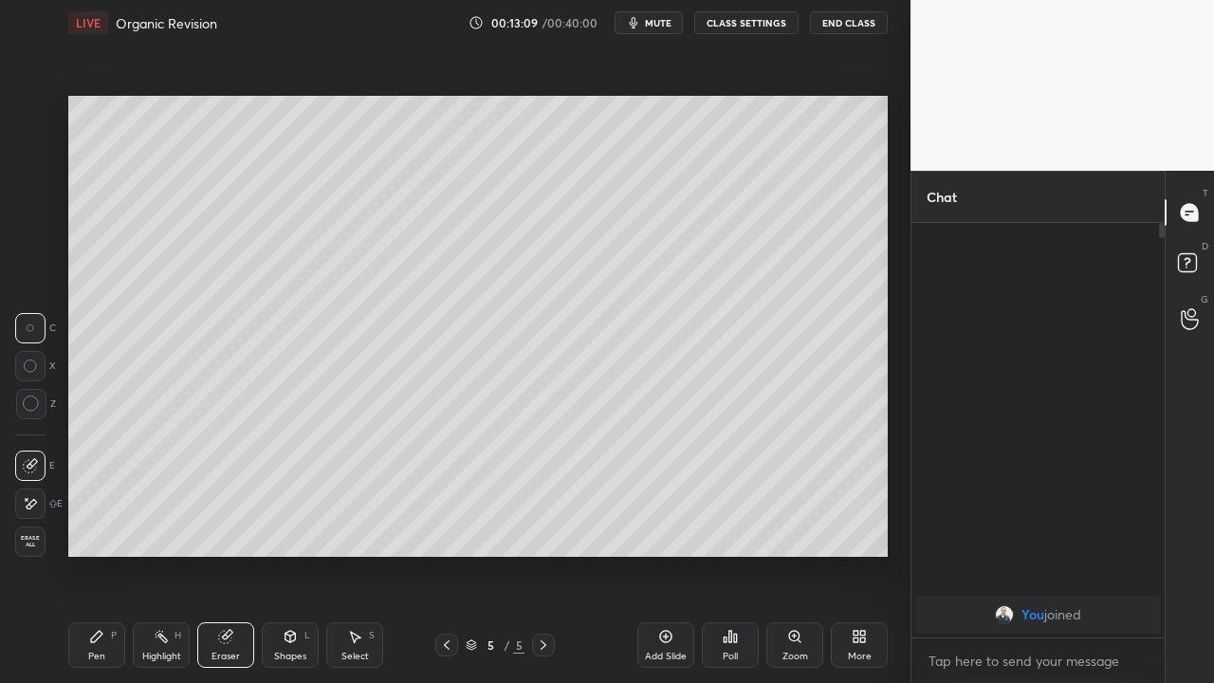
click at [113, 505] on div "P" at bounding box center [114, 635] width 6 height 9
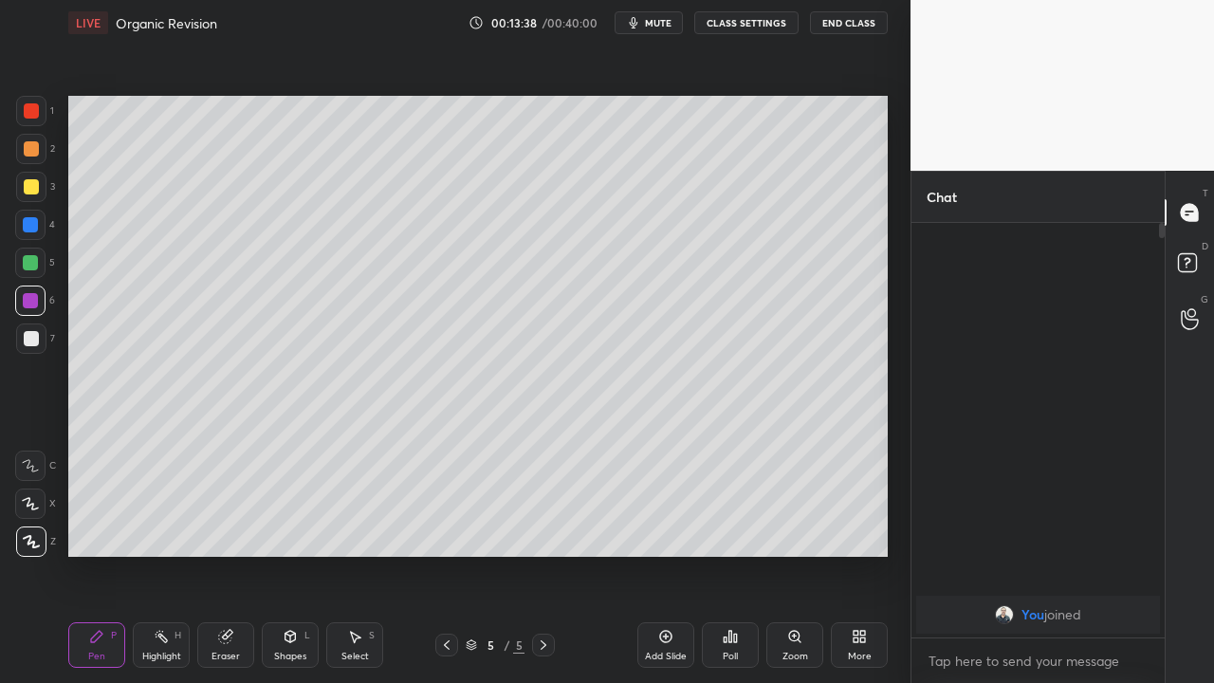
click at [543, 505] on icon at bounding box center [543, 644] width 15 height 15
click at [645, 505] on div "Add Slide" at bounding box center [666, 656] width 42 height 9
click at [856, 505] on div "More" at bounding box center [860, 656] width 24 height 9
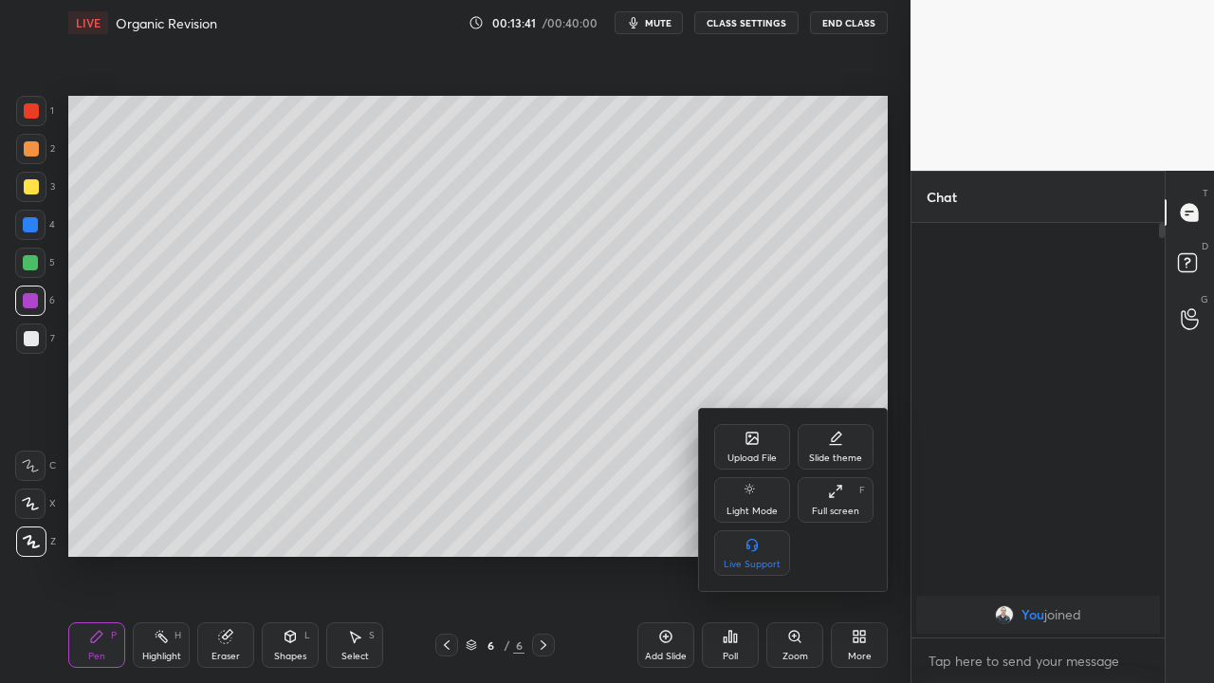
click at [827, 505] on div "Full screen" at bounding box center [835, 510] width 47 height 9
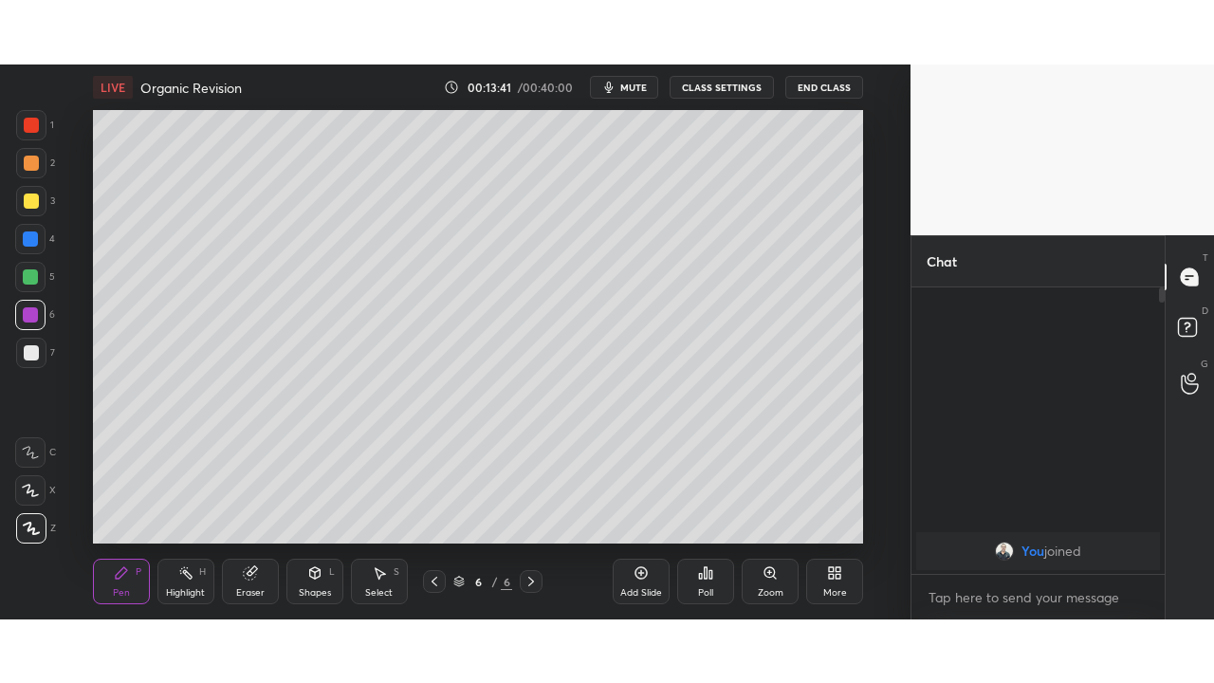
scroll to position [94414, 94013]
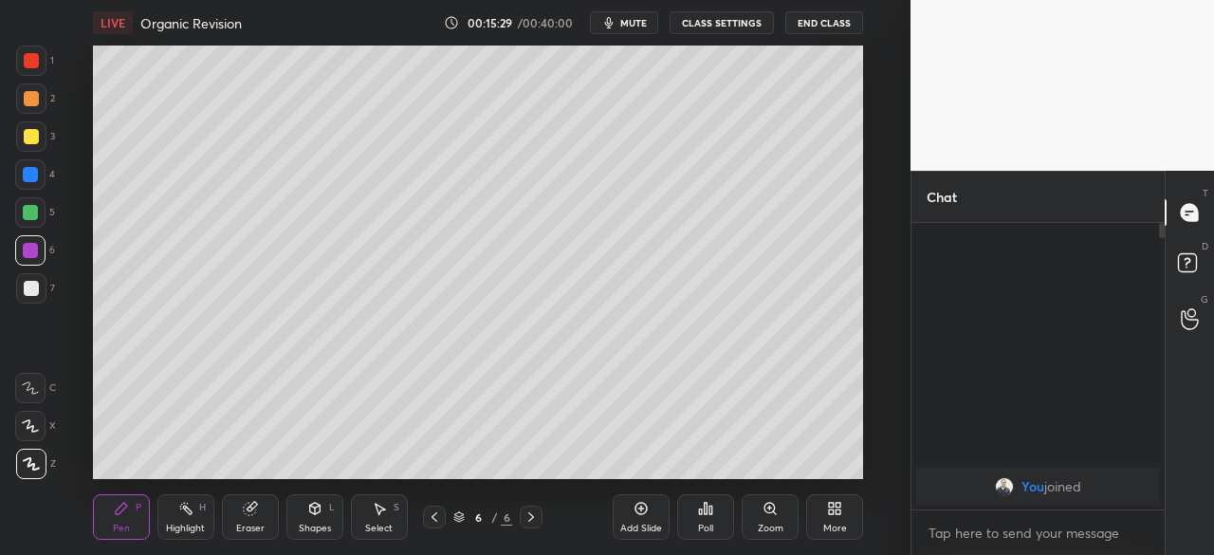
click at [832, 505] on div "More" at bounding box center [835, 528] width 24 height 9
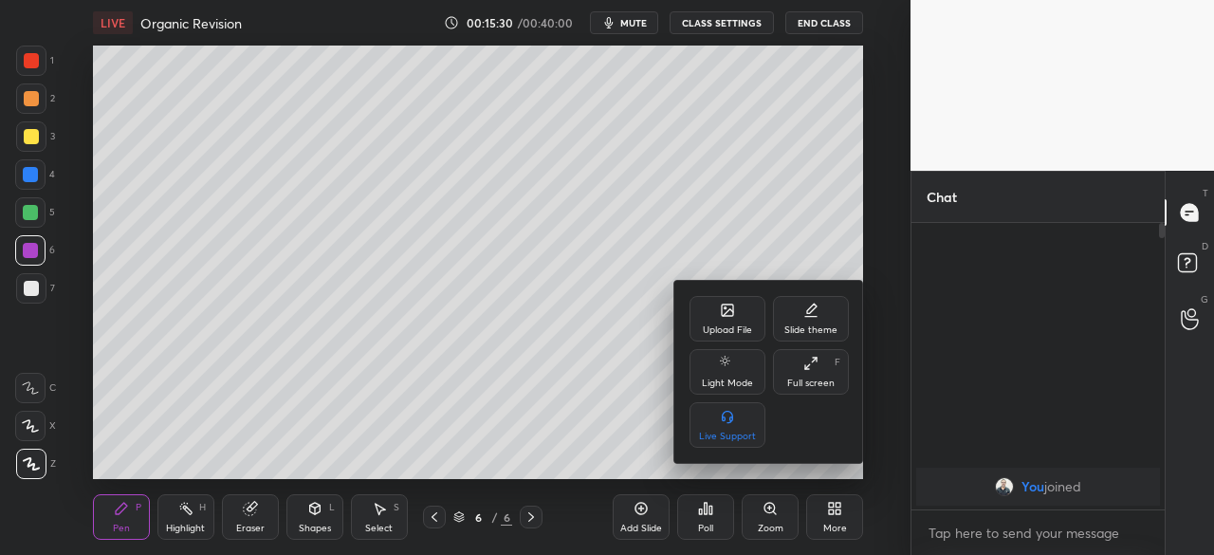
click at [806, 384] on div "Full screen" at bounding box center [810, 382] width 47 height 9
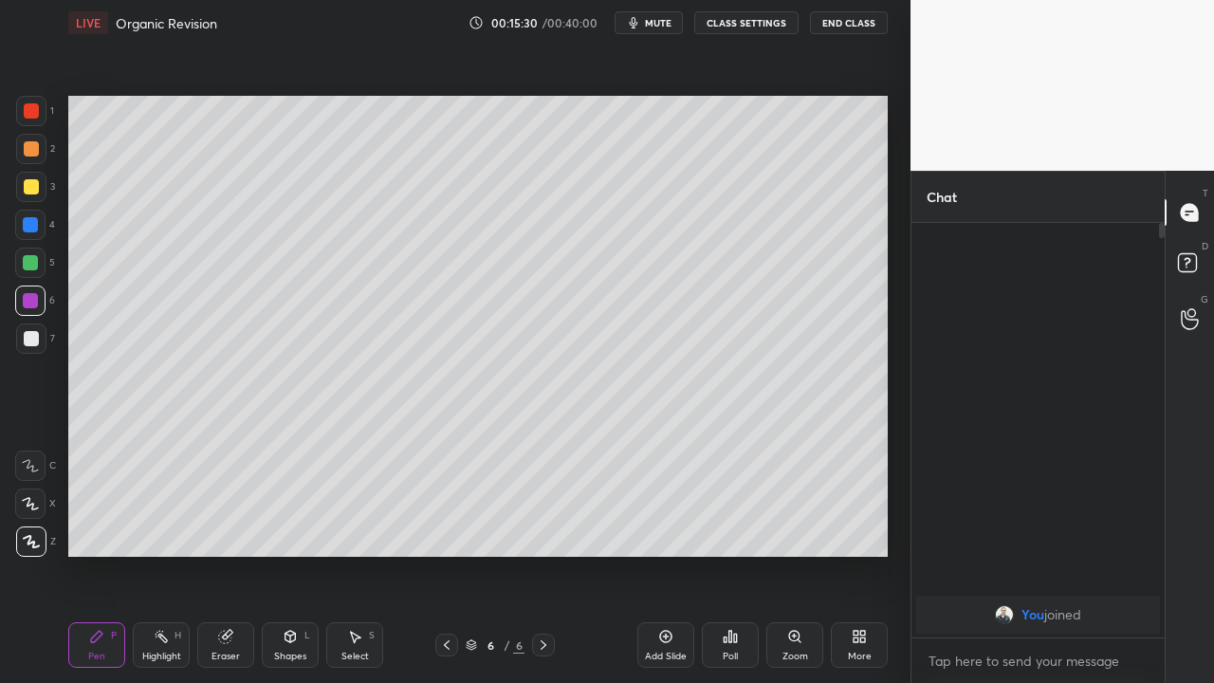
scroll to position [250, 248]
click at [44, 271] on div at bounding box center [30, 263] width 30 height 30
click at [40, 192] on div at bounding box center [31, 187] width 30 height 30
click at [39, 112] on div at bounding box center [31, 111] width 30 height 30
click at [132, 90] on div "Setting up your live class Poll for secs No correct answer Start poll" at bounding box center [478, 326] width 835 height 561
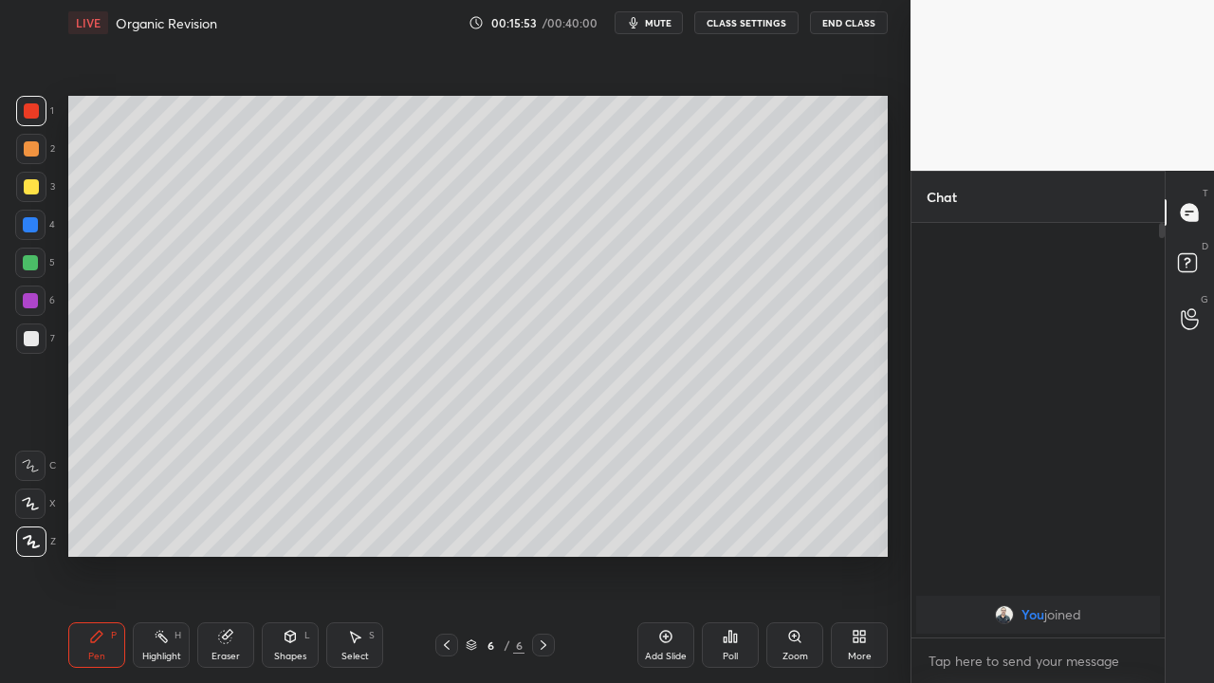
click at [139, 89] on div "Setting up your live class Poll for secs No correct answer Start poll" at bounding box center [478, 326] width 835 height 561
click at [134, 94] on div "Setting up your live class Poll for secs No correct answer Start poll" at bounding box center [478, 326] width 835 height 561
click at [138, 92] on div "Setting up your live class Poll for secs No correct answer Start poll" at bounding box center [478, 326] width 835 height 561
click at [38, 269] on div at bounding box center [30, 263] width 30 height 30
click at [44, 340] on div at bounding box center [31, 338] width 30 height 30
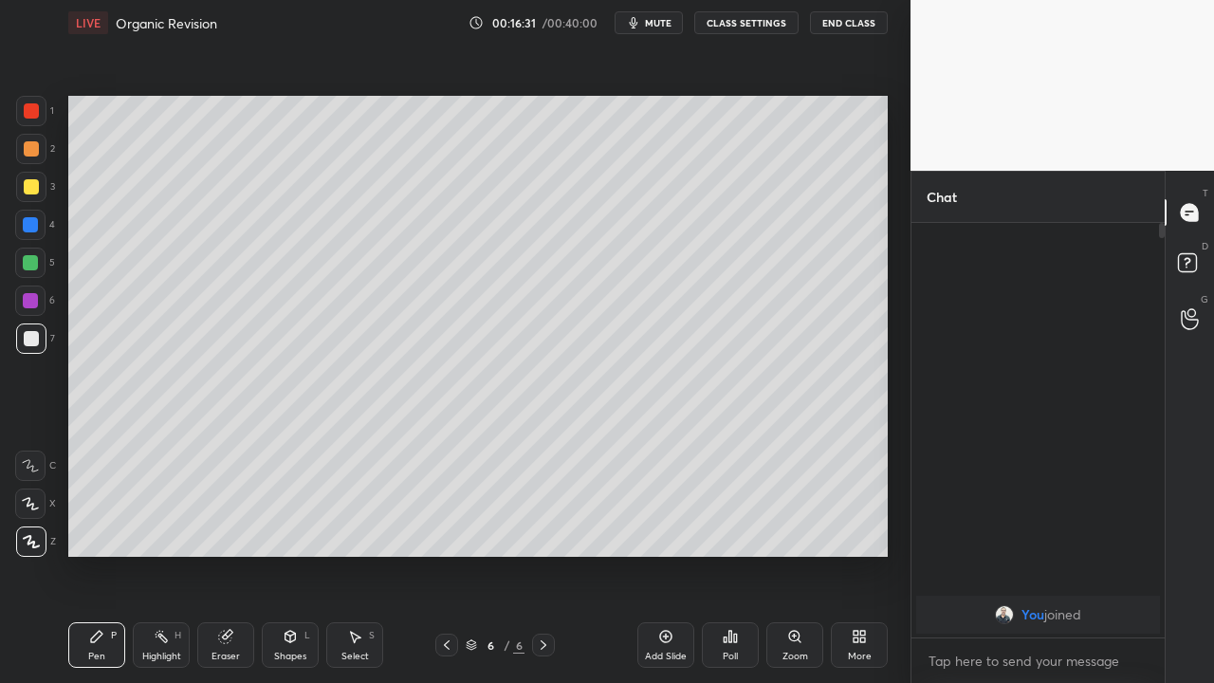
click at [39, 314] on div at bounding box center [30, 300] width 30 height 30
click at [32, 340] on div at bounding box center [31, 338] width 15 height 15
click at [43, 259] on div at bounding box center [30, 263] width 30 height 30
click at [34, 301] on div at bounding box center [30, 300] width 15 height 15
click at [41, 349] on div at bounding box center [31, 338] width 30 height 30
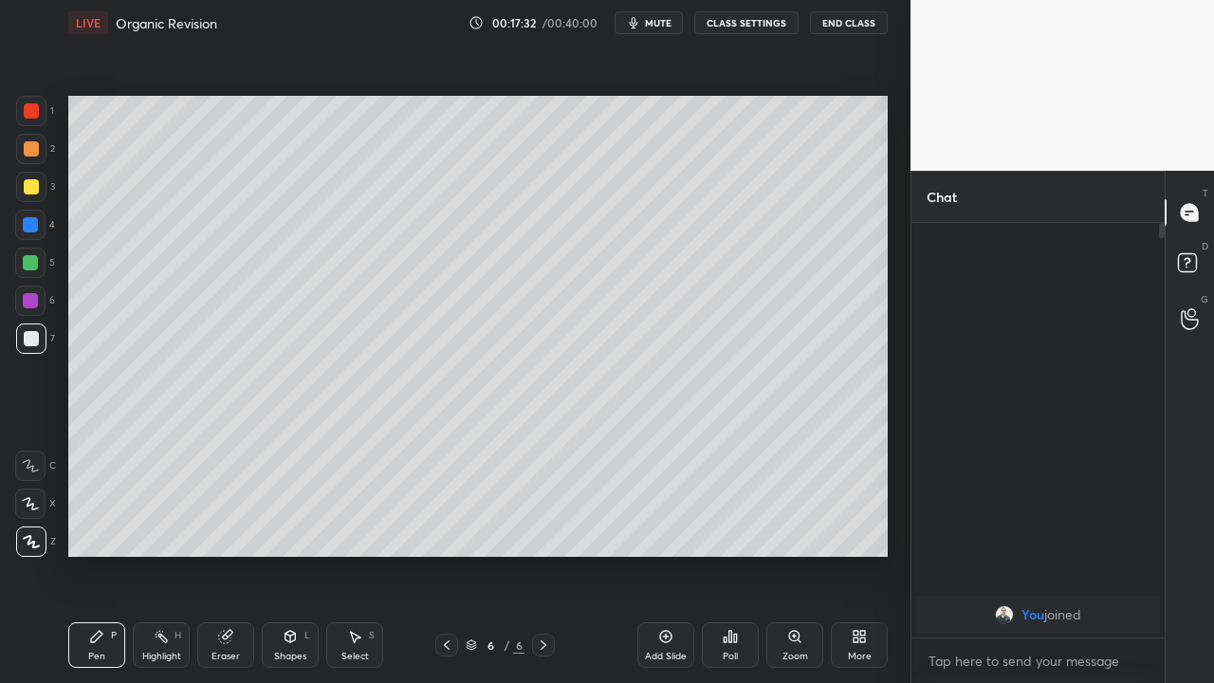
click at [242, 505] on div "Eraser" at bounding box center [225, 645] width 57 height 46
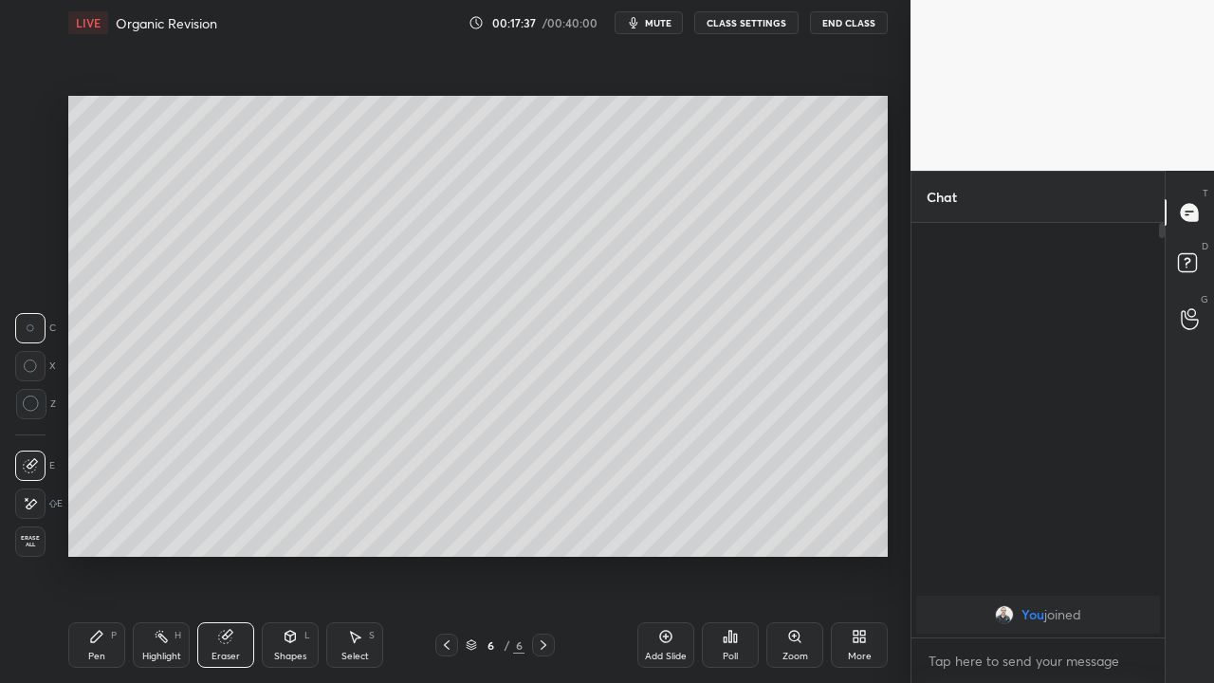
click at [99, 505] on icon at bounding box center [96, 636] width 15 height 15
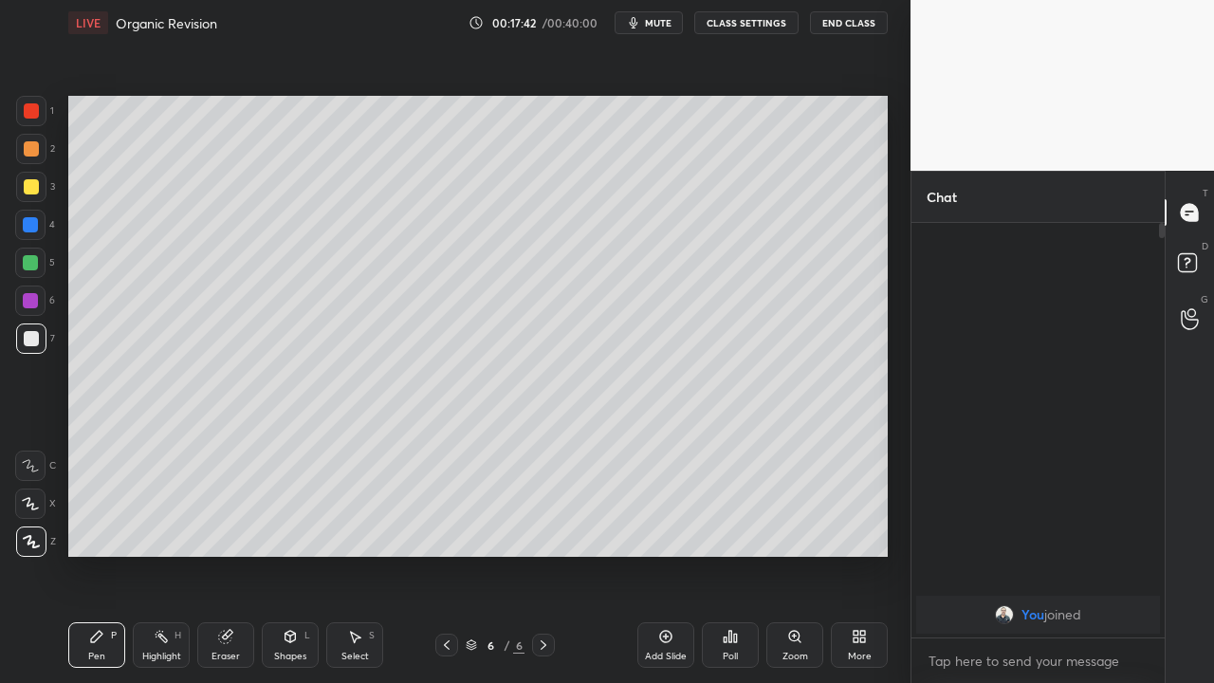
click at [230, 505] on icon at bounding box center [225, 637] width 12 height 12
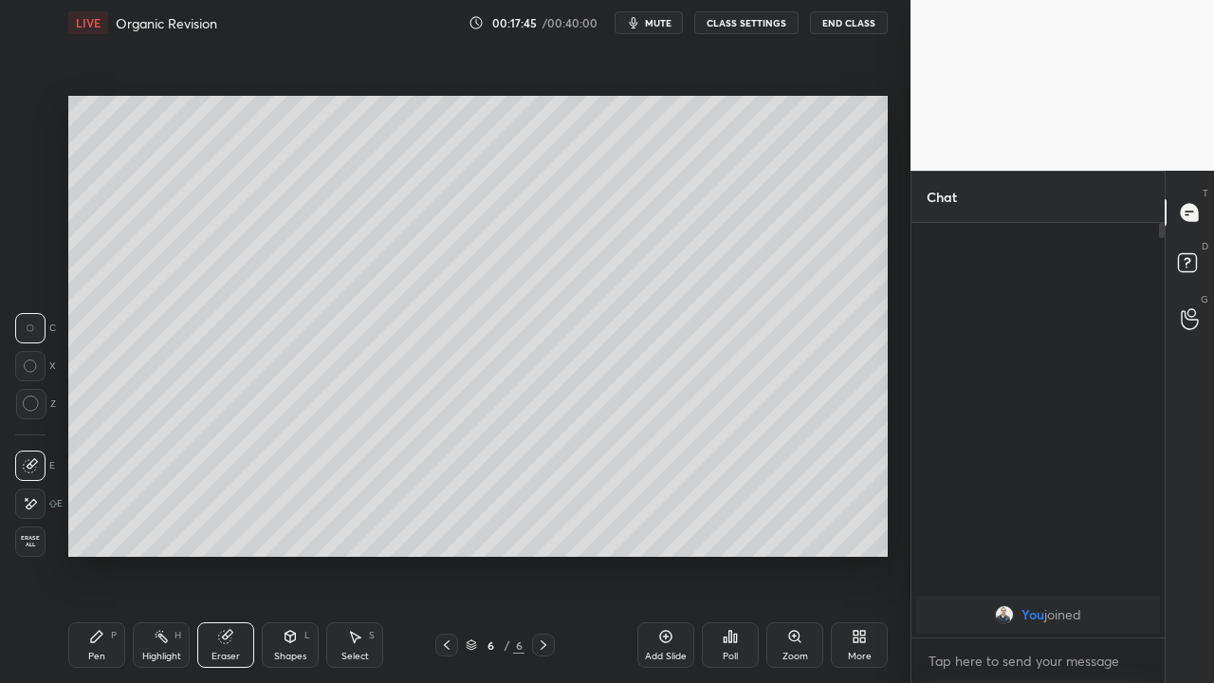
click at [101, 505] on div "Pen P" at bounding box center [96, 645] width 57 height 46
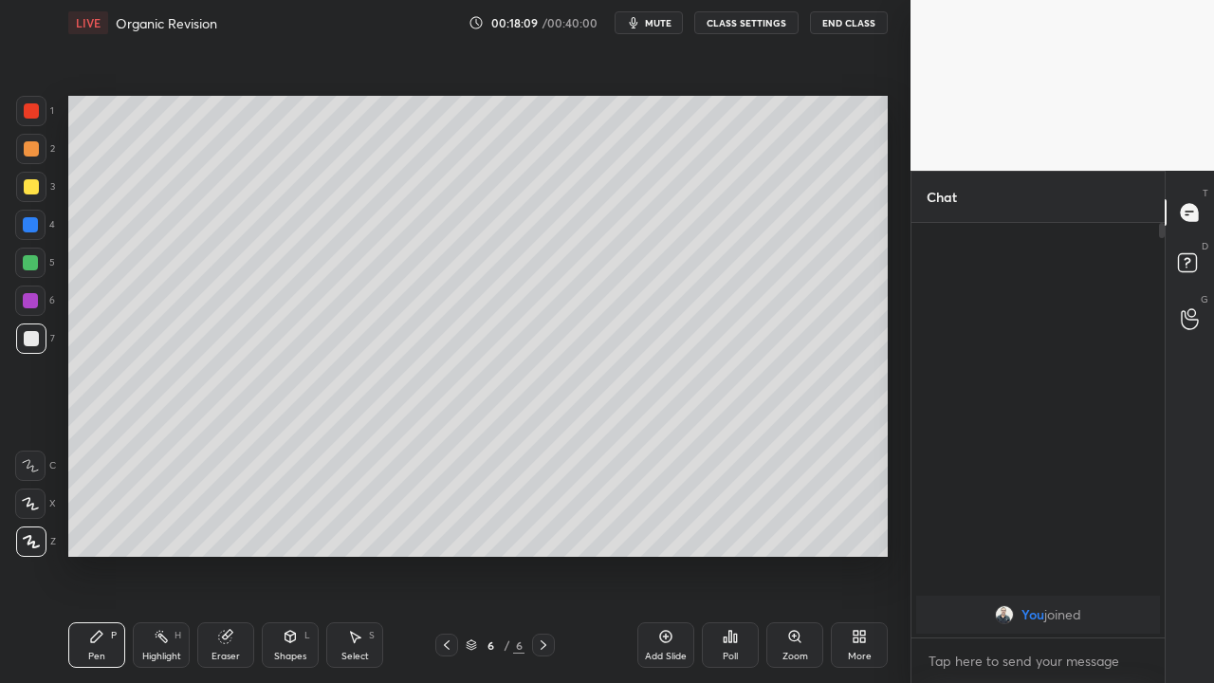
click at [242, 505] on div "Eraser" at bounding box center [225, 645] width 57 height 46
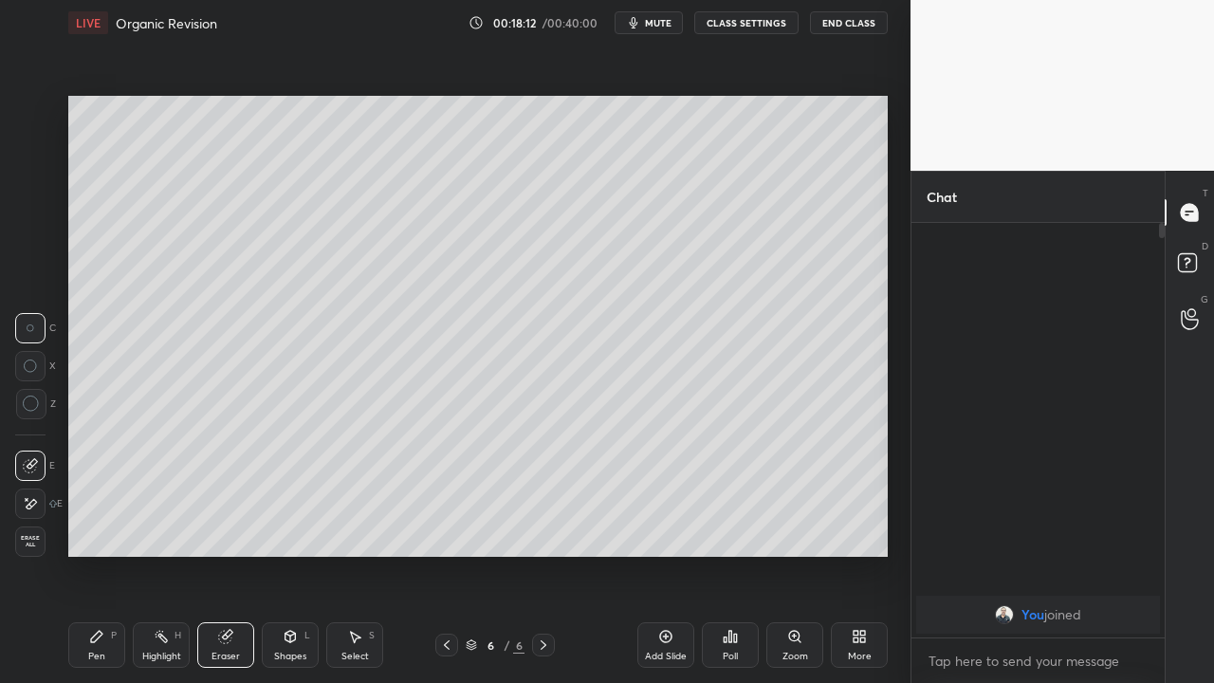
click at [109, 505] on div "Pen P" at bounding box center [96, 645] width 57 height 46
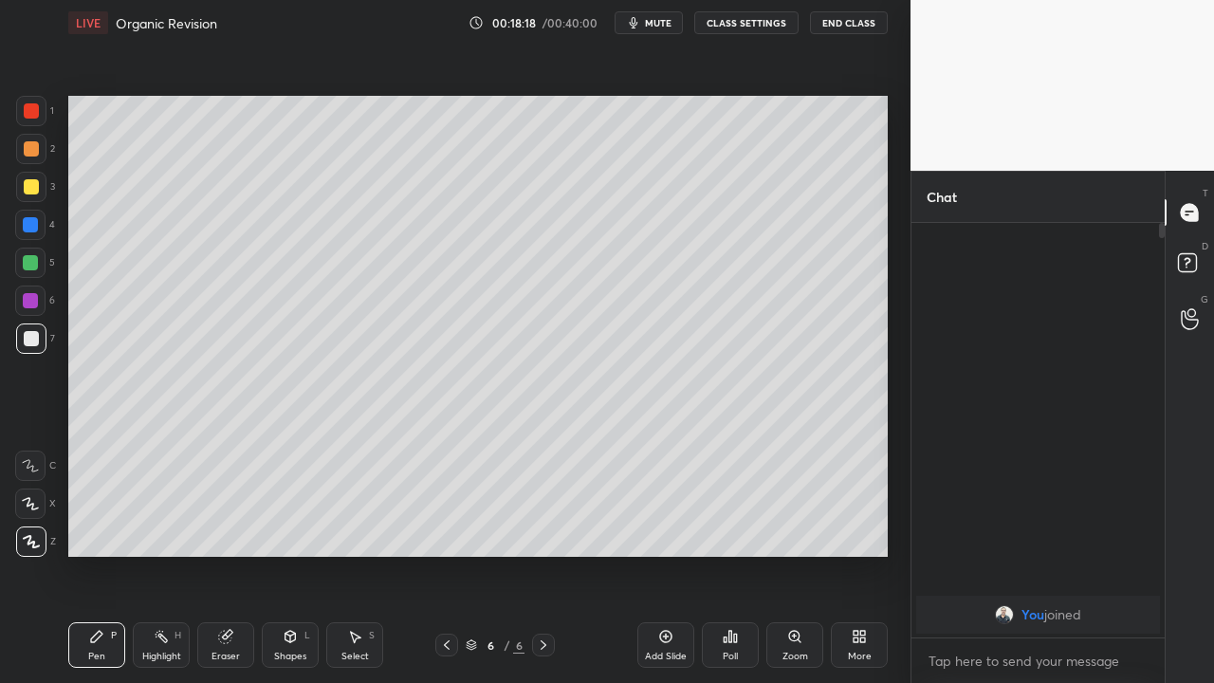
click at [39, 312] on div at bounding box center [30, 300] width 30 height 30
click at [36, 334] on div at bounding box center [31, 338] width 15 height 15
click at [666, 505] on icon at bounding box center [665, 636] width 15 height 15
click at [40, 264] on div at bounding box center [30, 263] width 30 height 30
click at [44, 267] on div at bounding box center [30, 263] width 30 height 30
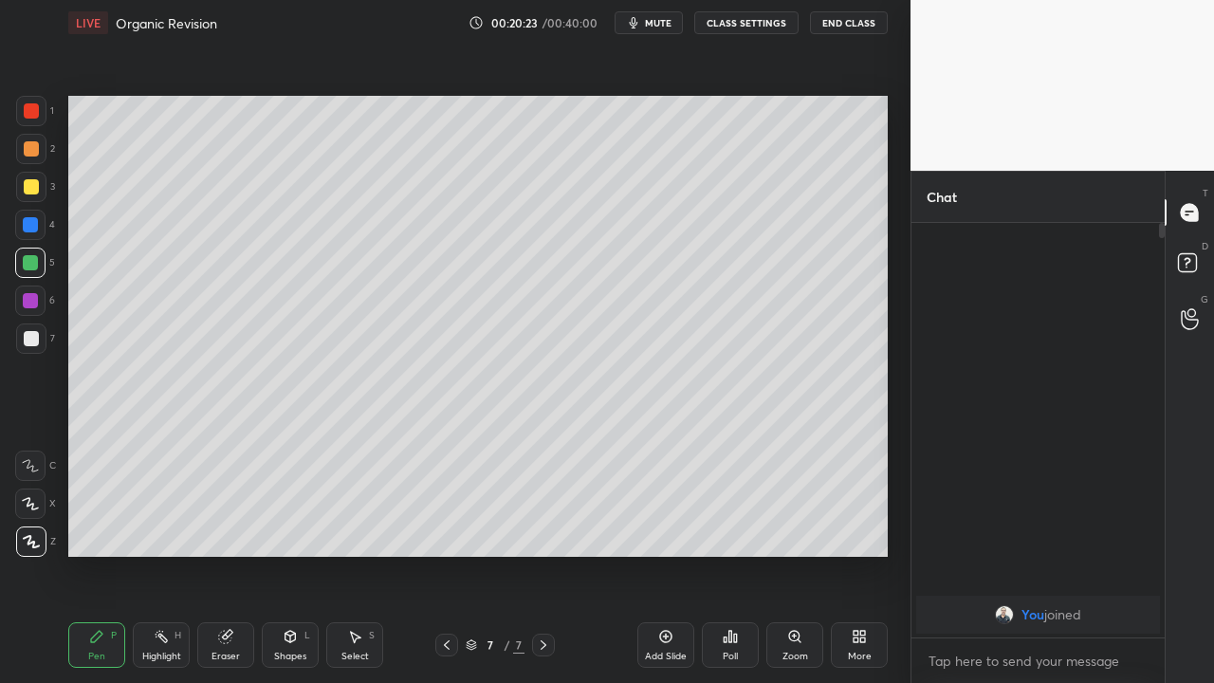
click at [28, 338] on div at bounding box center [31, 338] width 15 height 15
click at [444, 505] on div at bounding box center [446, 645] width 23 height 23
click at [541, 505] on icon at bounding box center [543, 644] width 15 height 15
click at [219, 505] on icon at bounding box center [225, 637] width 12 height 12
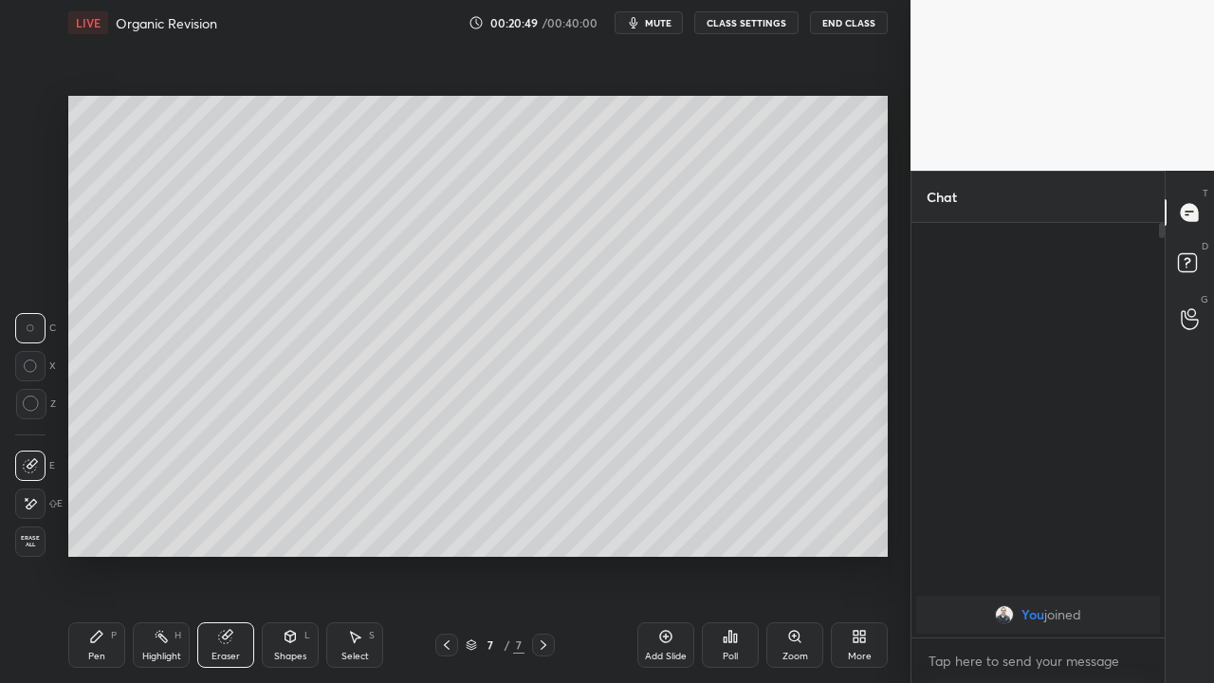
click at [101, 505] on div "Pen P" at bounding box center [96, 645] width 57 height 46
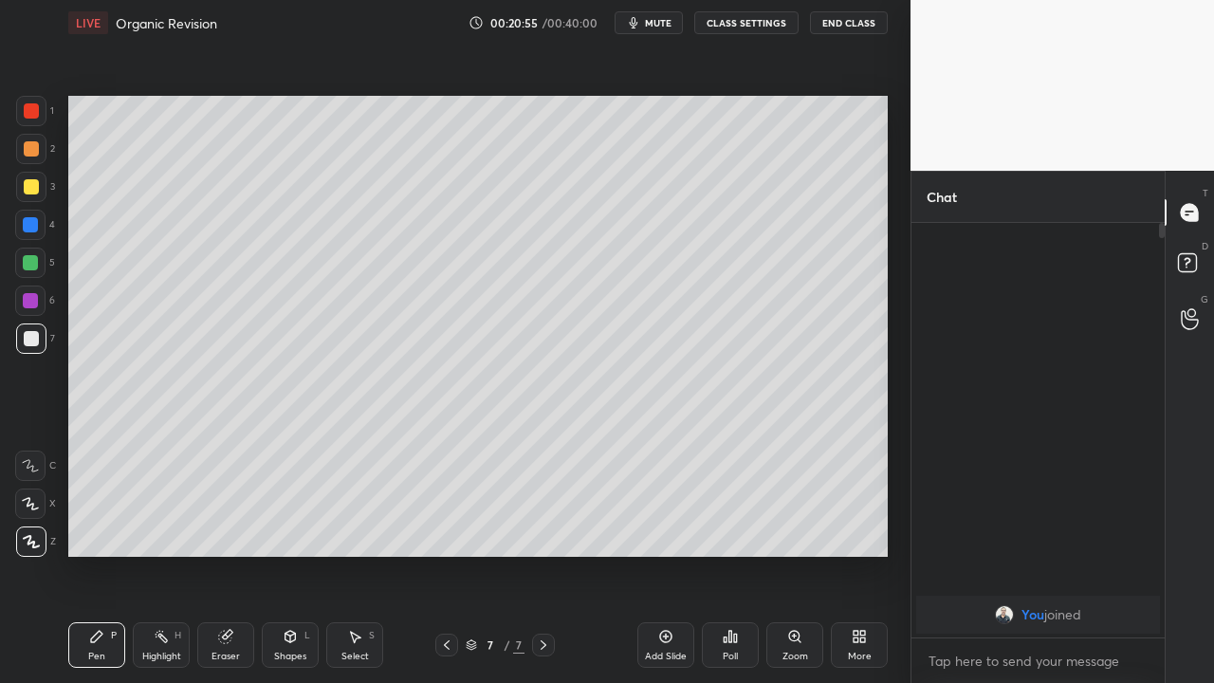
click at [37, 299] on div at bounding box center [30, 300] width 15 height 15
click at [38, 302] on div at bounding box center [30, 300] width 30 height 30
click at [45, 338] on div at bounding box center [31, 338] width 30 height 30
click at [238, 505] on div "Eraser" at bounding box center [225, 645] width 57 height 46
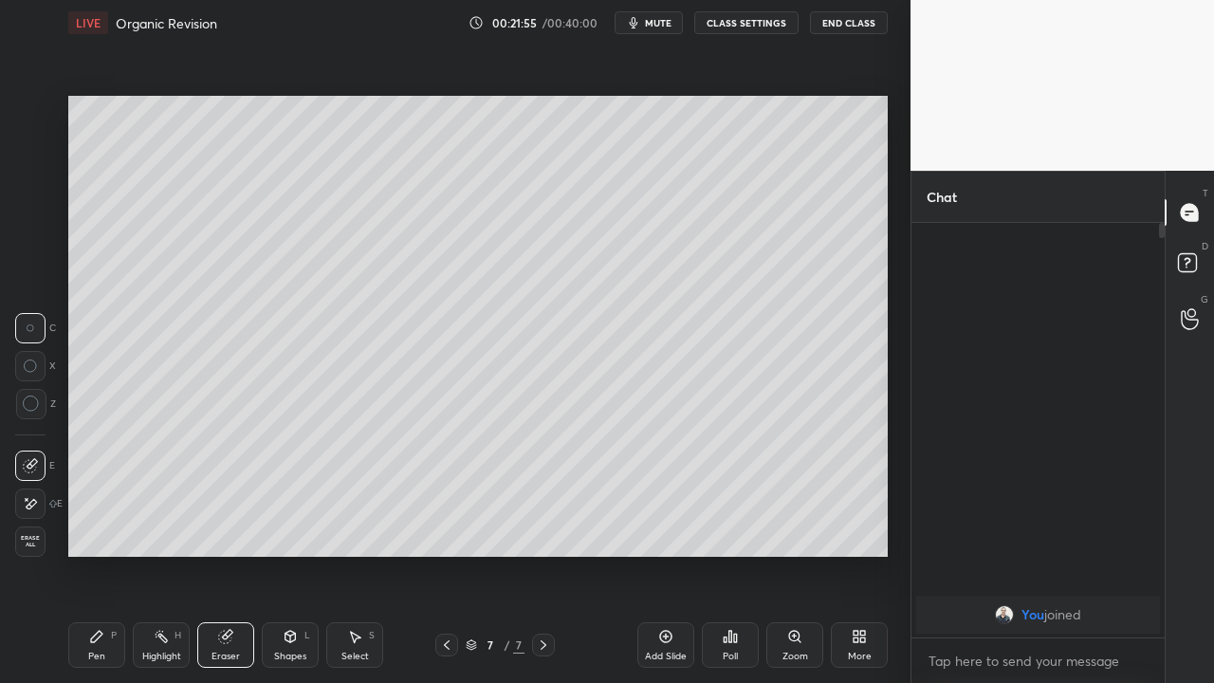
click at [110, 505] on div "Pen P" at bounding box center [96, 645] width 57 height 46
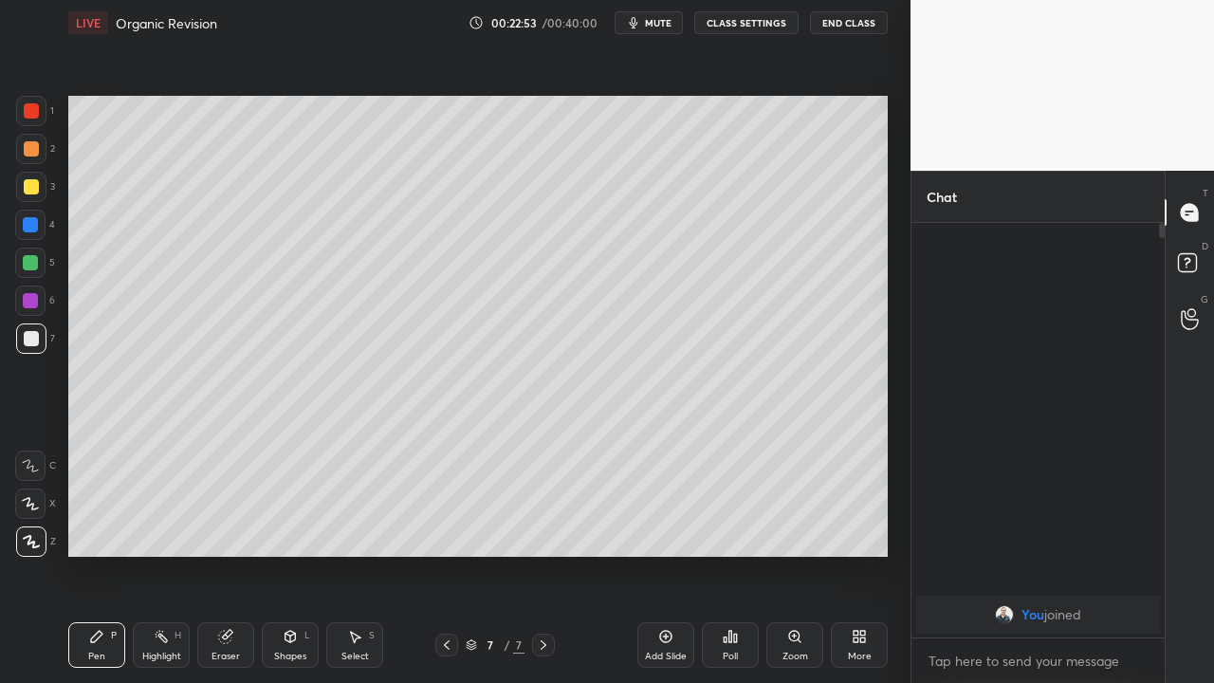
click at [469, 505] on icon at bounding box center [471, 648] width 9 height 3
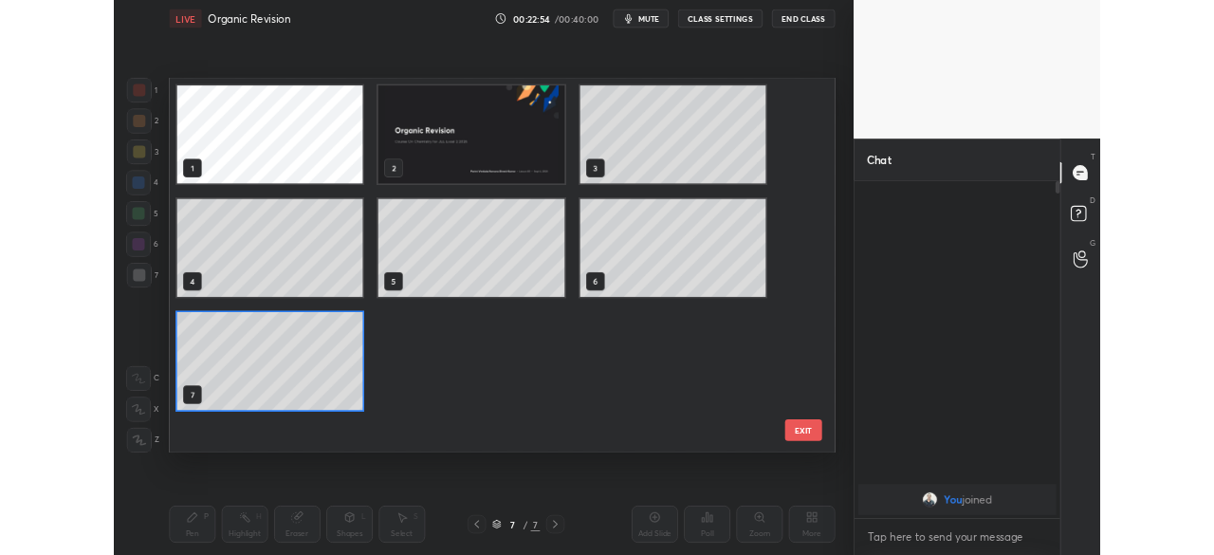
scroll to position [455, 810]
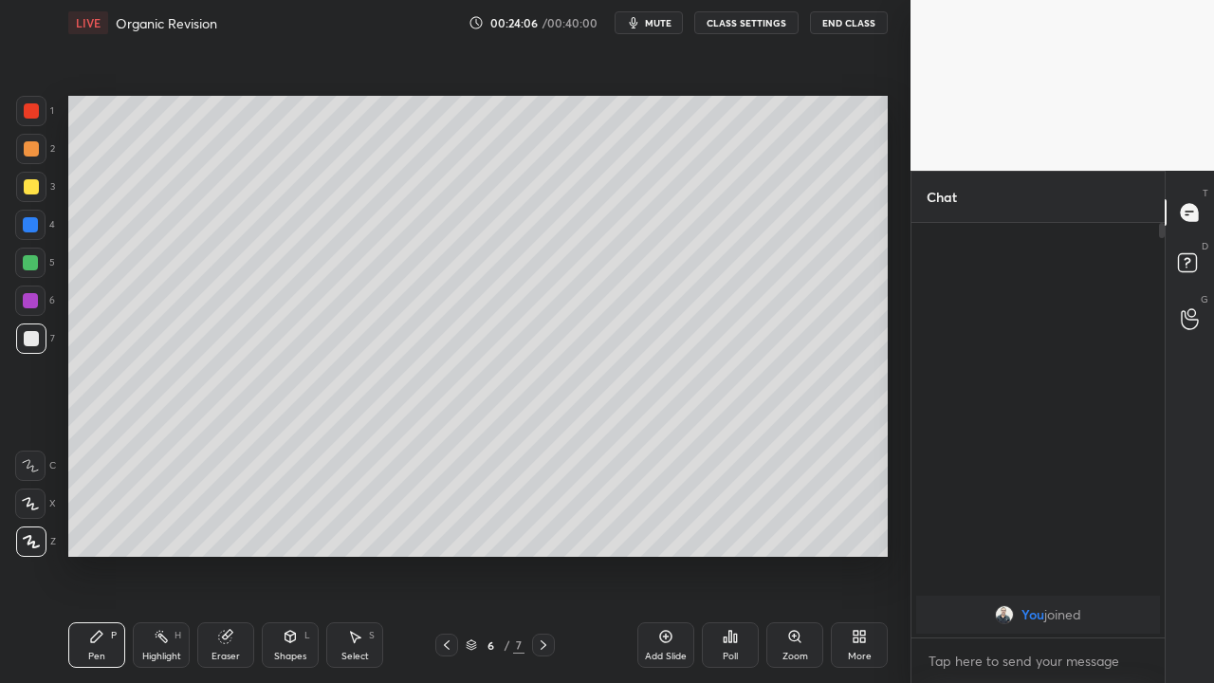
click at [542, 505] on icon at bounding box center [543, 644] width 15 height 15
click at [646, 505] on div "Add Slide" at bounding box center [665, 645] width 57 height 46
click at [854, 505] on div "More" at bounding box center [860, 656] width 24 height 9
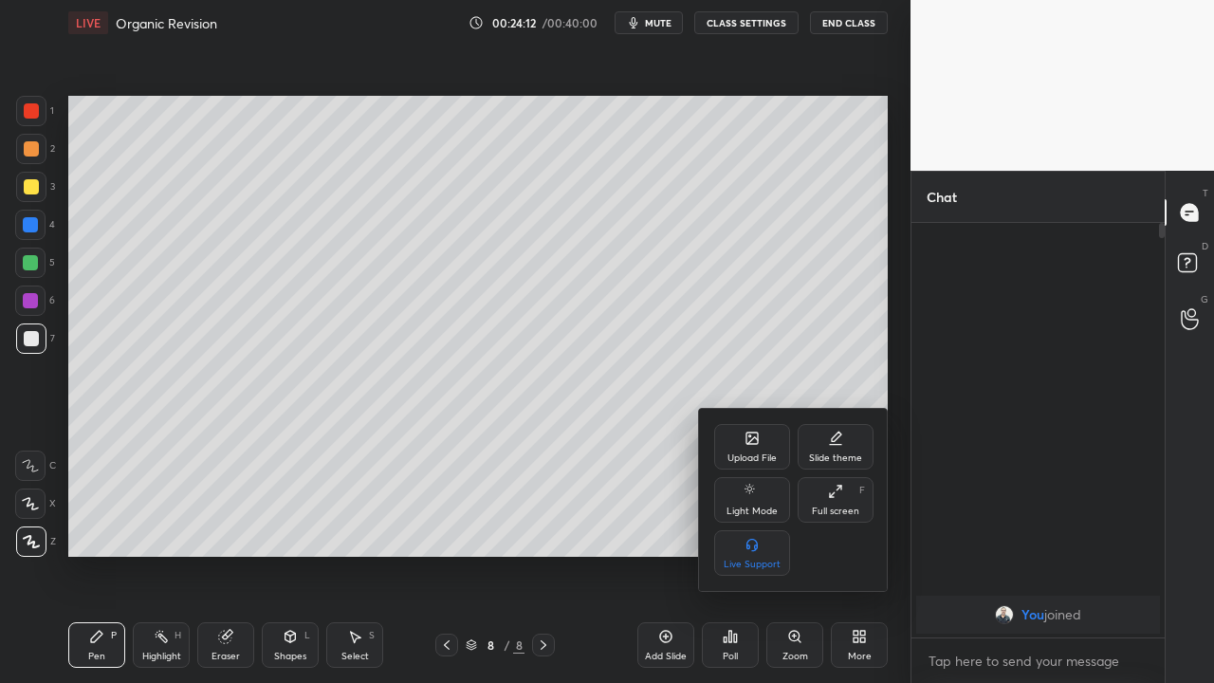
click at [836, 505] on div "Full screen" at bounding box center [835, 510] width 47 height 9
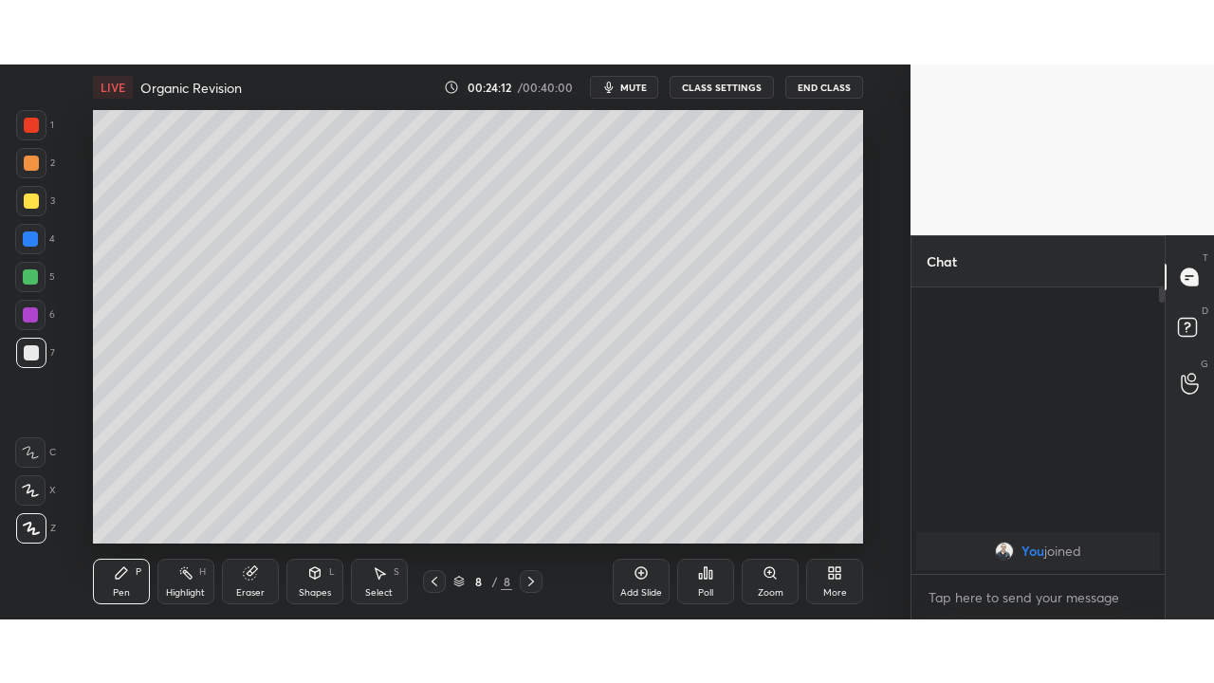
scroll to position [94414, 94013]
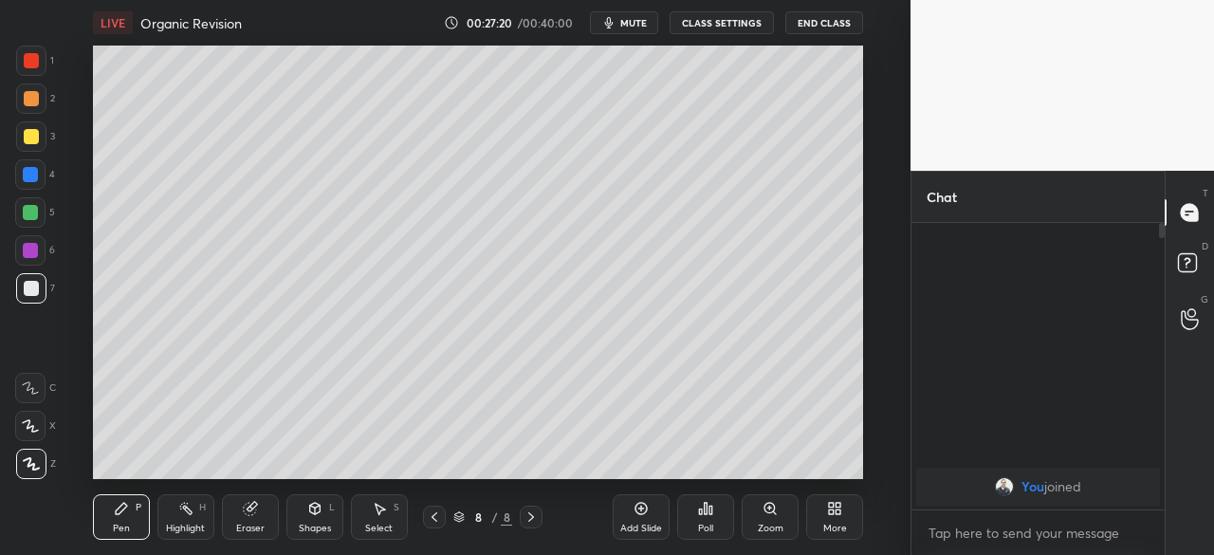
click at [821, 505] on div "More" at bounding box center [834, 517] width 57 height 46
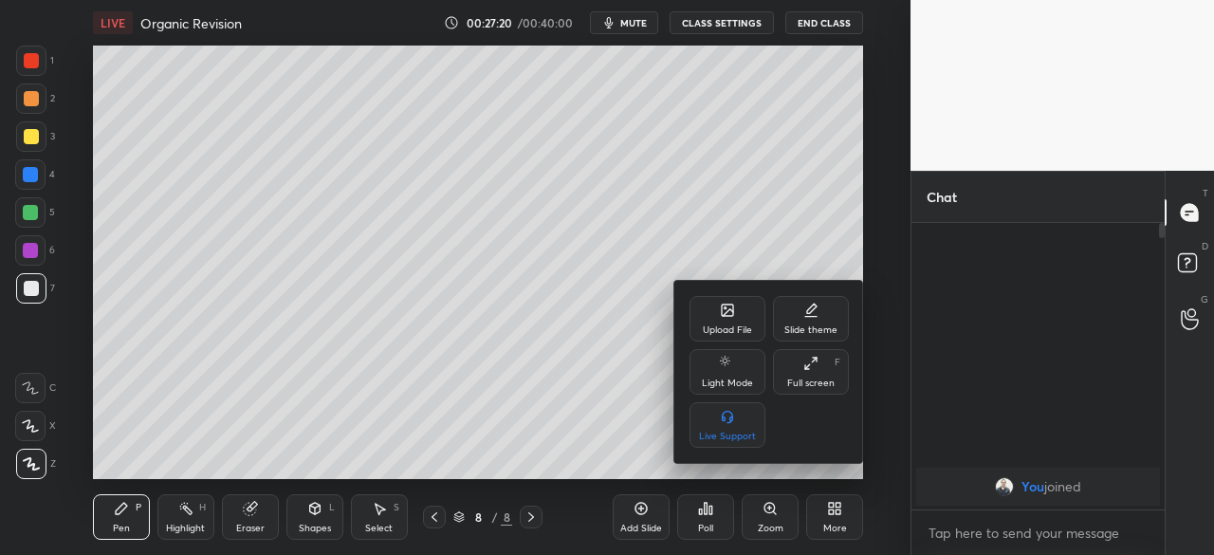
click at [807, 376] on div "Full screen F" at bounding box center [811, 372] width 76 height 46
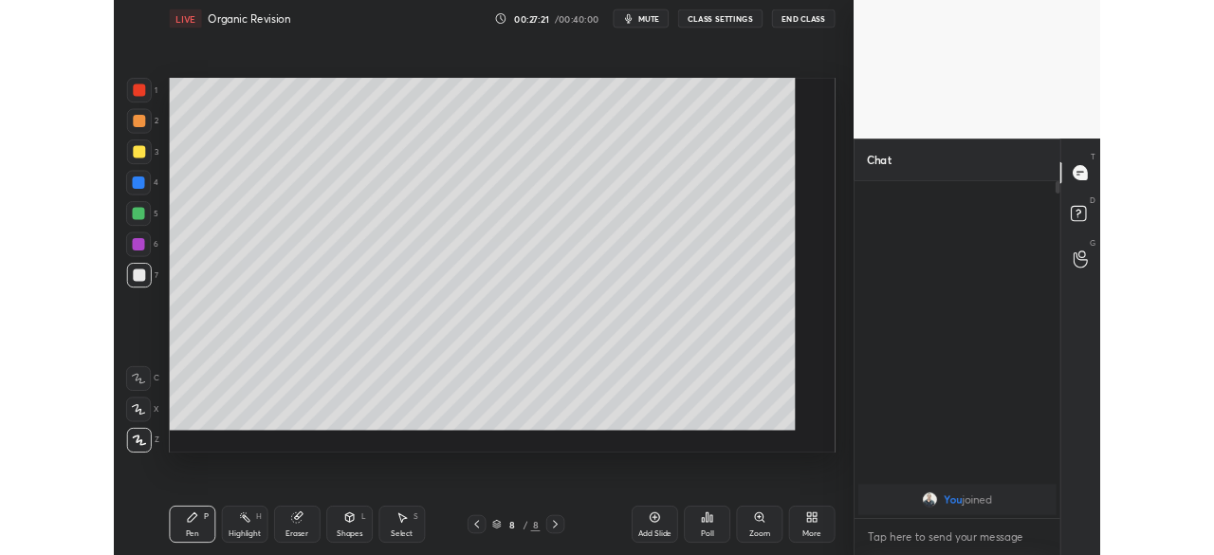
scroll to position [250, 248]
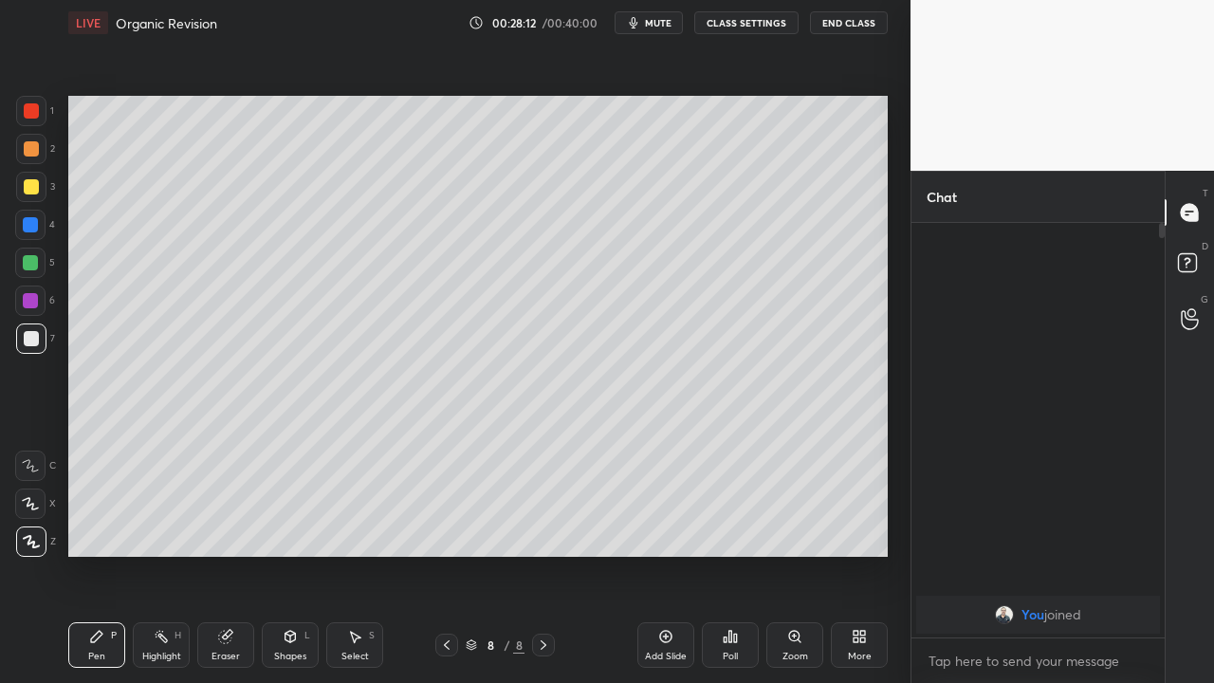
click at [42, 269] on div at bounding box center [30, 263] width 30 height 30
click at [841, 505] on div "More" at bounding box center [859, 645] width 57 height 46
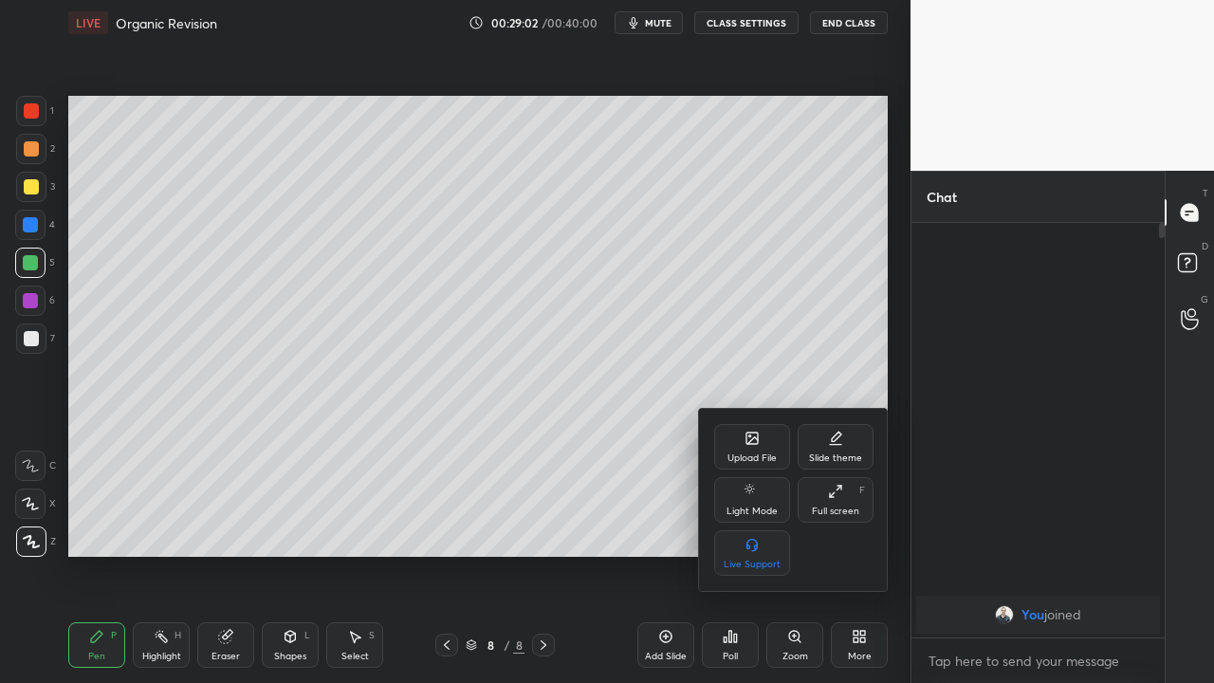
click at [827, 505] on div "Full screen F" at bounding box center [836, 500] width 76 height 46
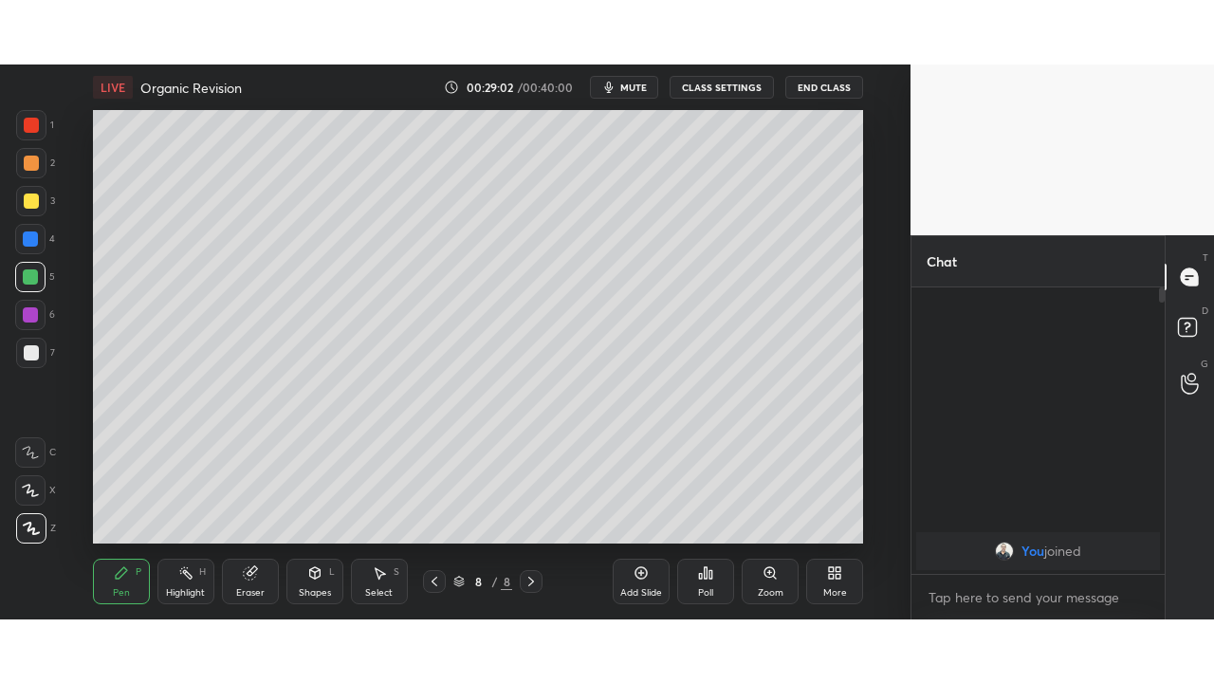
scroll to position [94414, 94013]
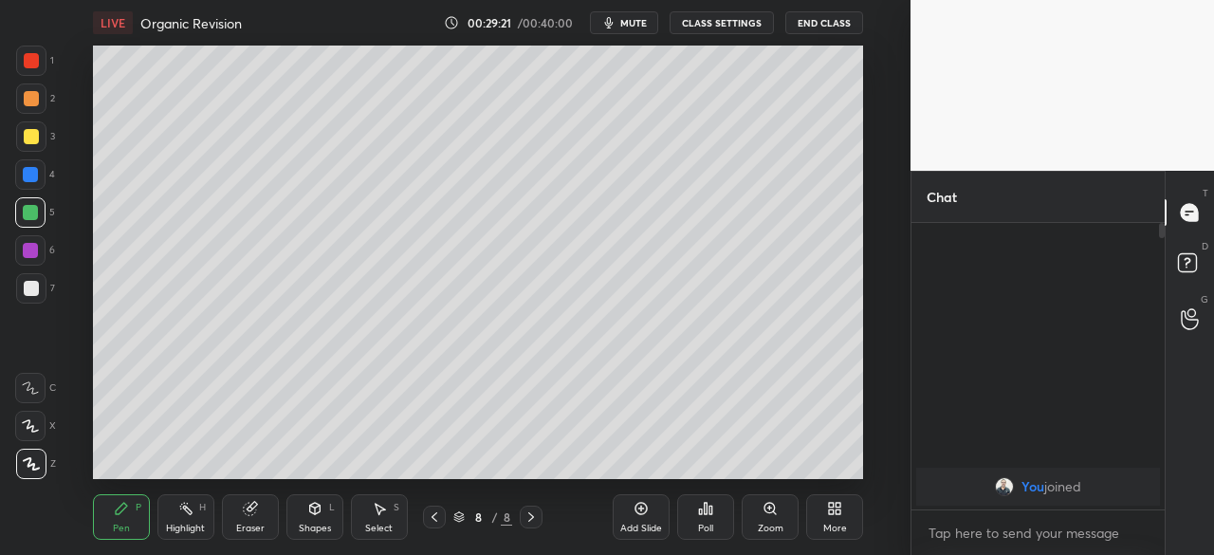
click at [445, 505] on div at bounding box center [434, 517] width 23 height 23
click at [838, 505] on div "More" at bounding box center [835, 528] width 24 height 9
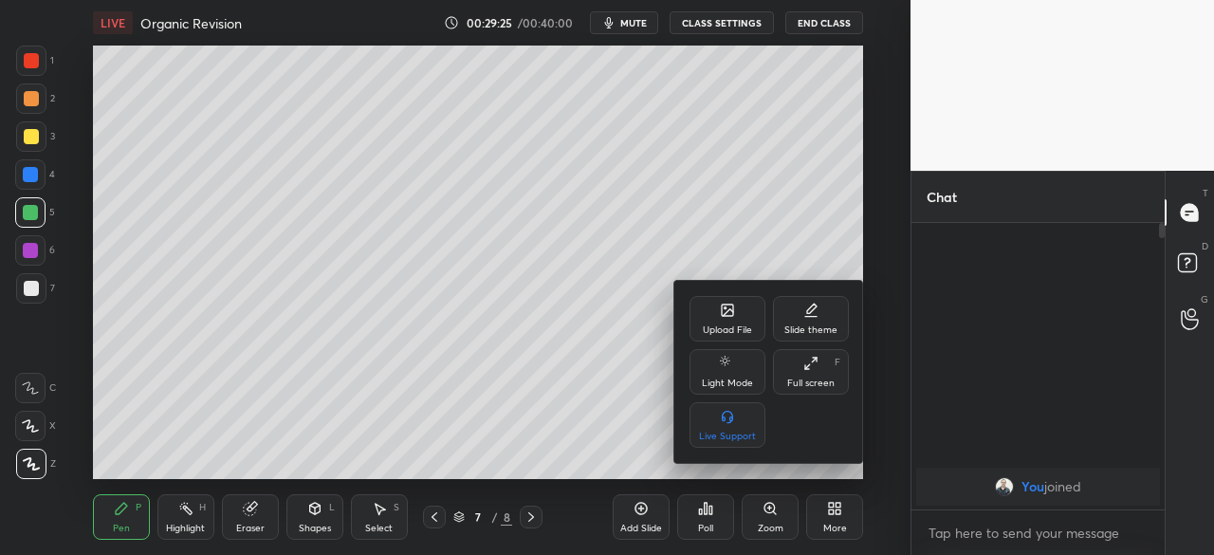
click at [813, 392] on div "Full screen F" at bounding box center [811, 372] width 76 height 46
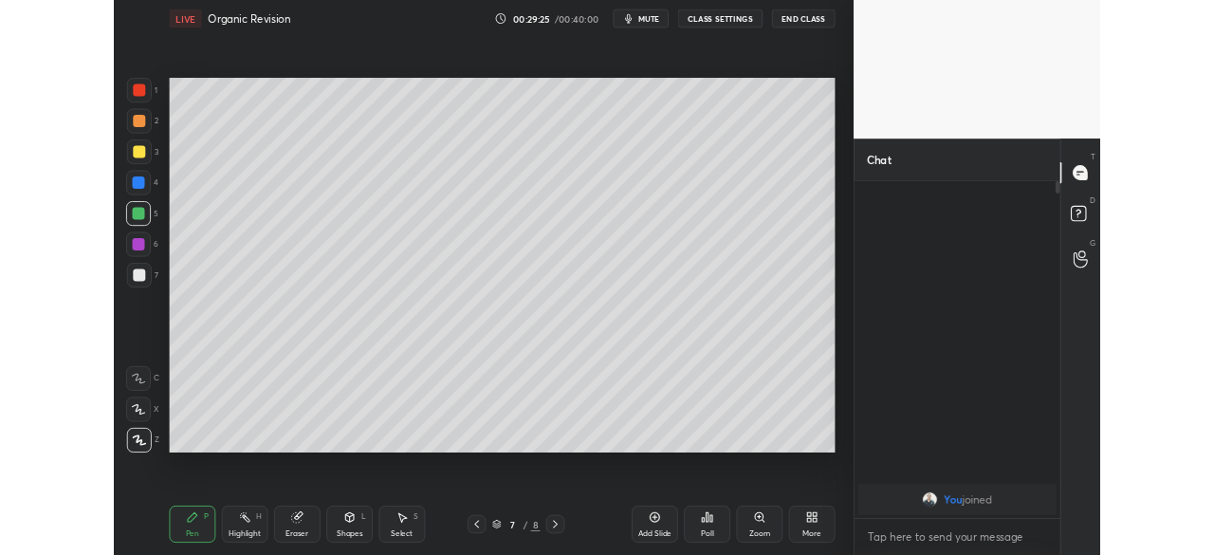
scroll to position [250, 248]
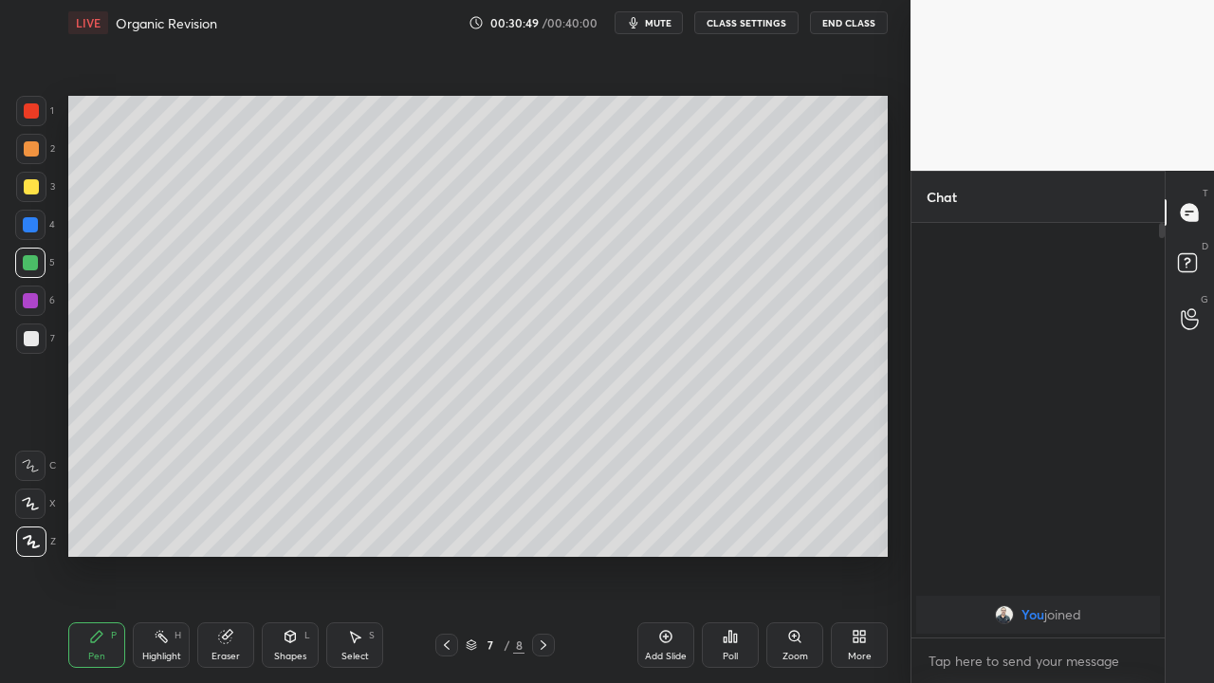
click at [543, 505] on icon at bounding box center [543, 644] width 15 height 15
click at [868, 505] on div "More" at bounding box center [859, 645] width 57 height 46
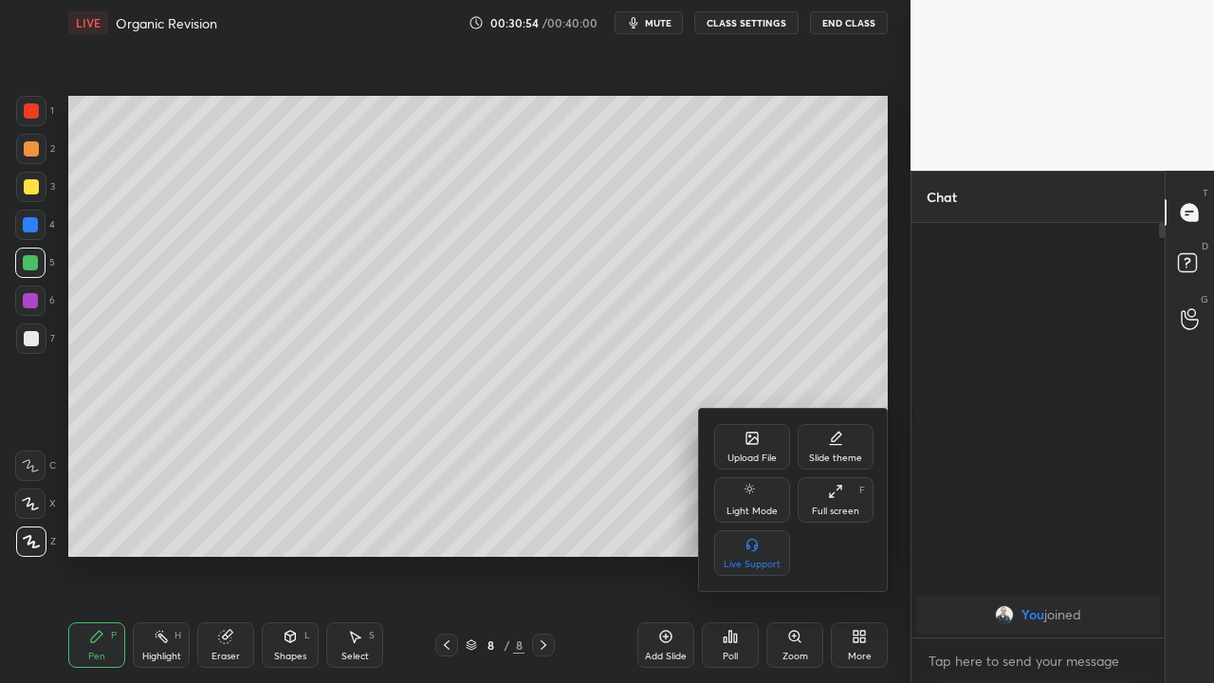
click at [839, 505] on div "Full screen" at bounding box center [835, 510] width 47 height 9
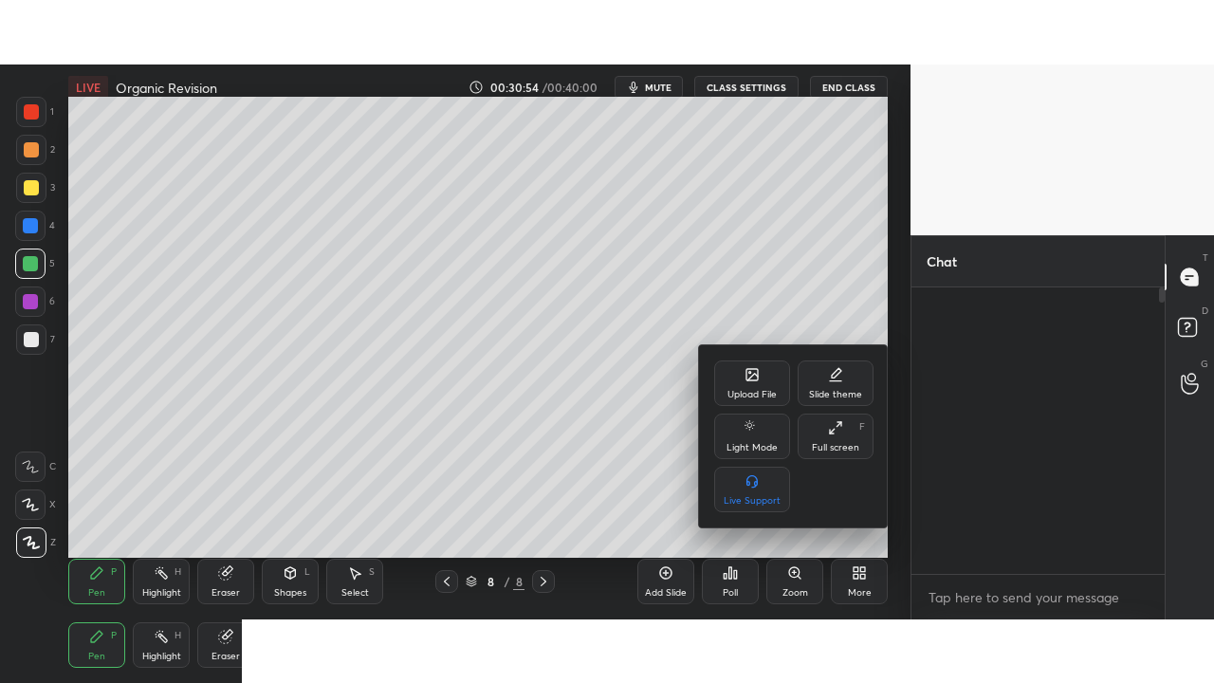
scroll to position [94414, 94013]
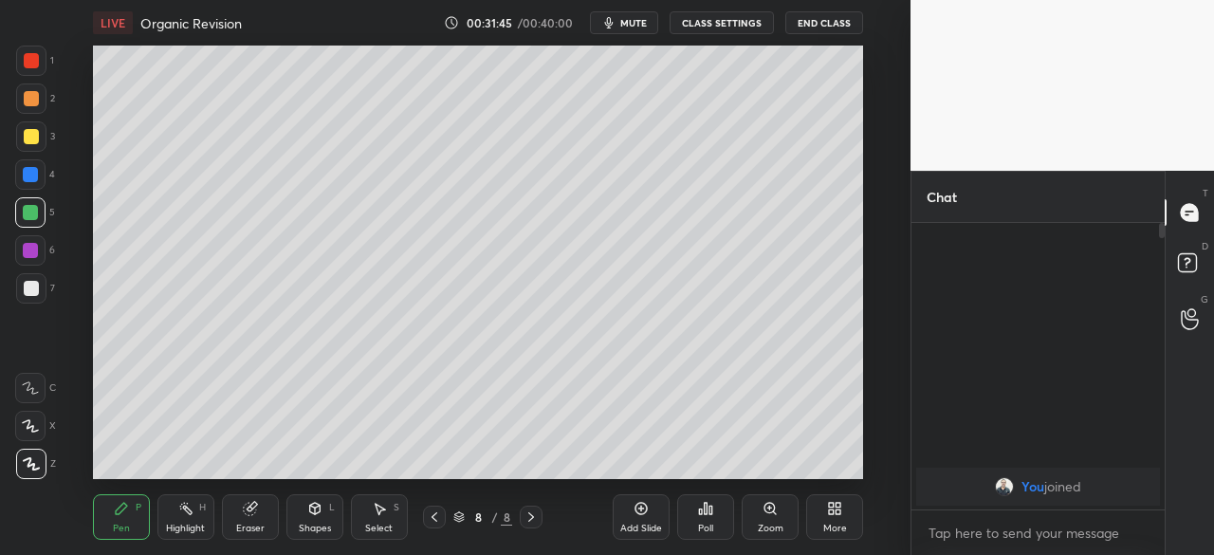
click at [825, 505] on div "More" at bounding box center [835, 528] width 24 height 9
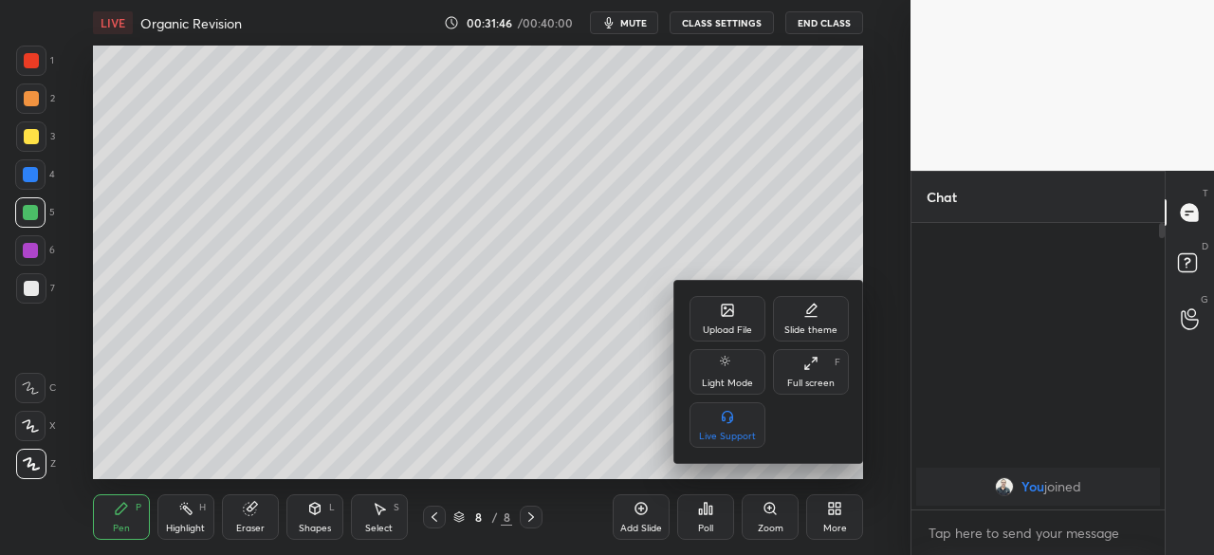
click at [807, 378] on div "Full screen" at bounding box center [810, 382] width 47 height 9
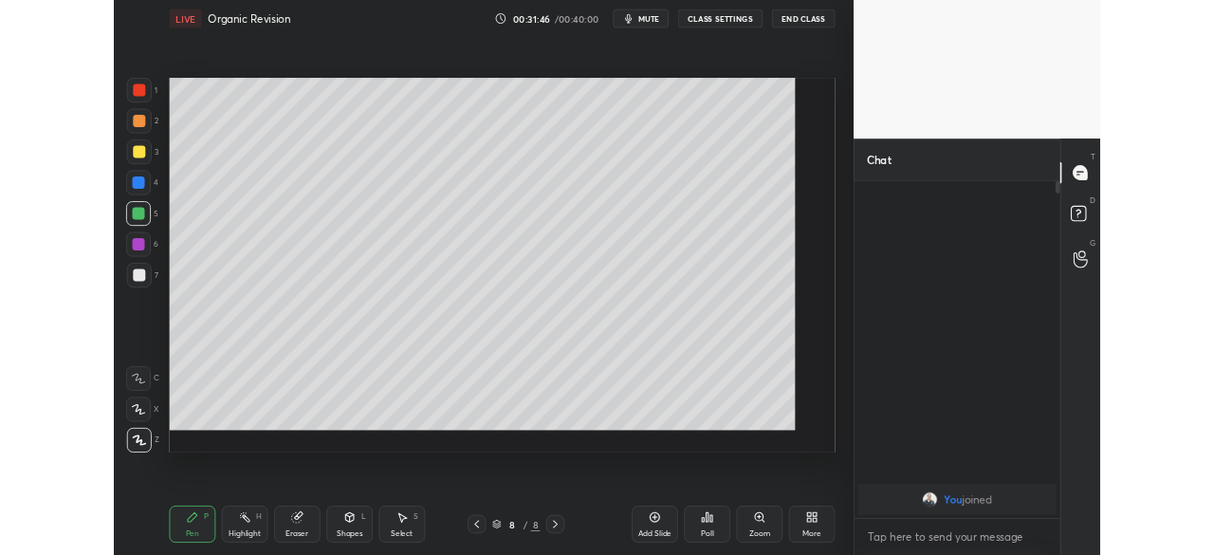
scroll to position [250, 248]
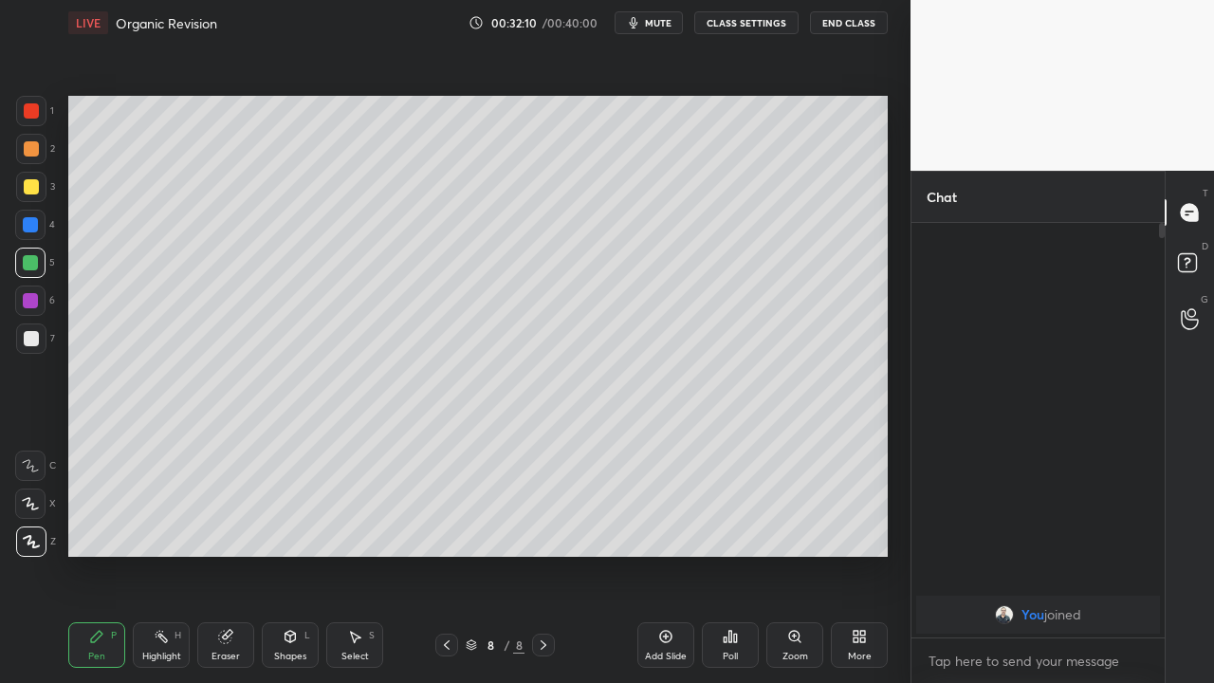
click at [221, 505] on div "Eraser" at bounding box center [225, 645] width 57 height 46
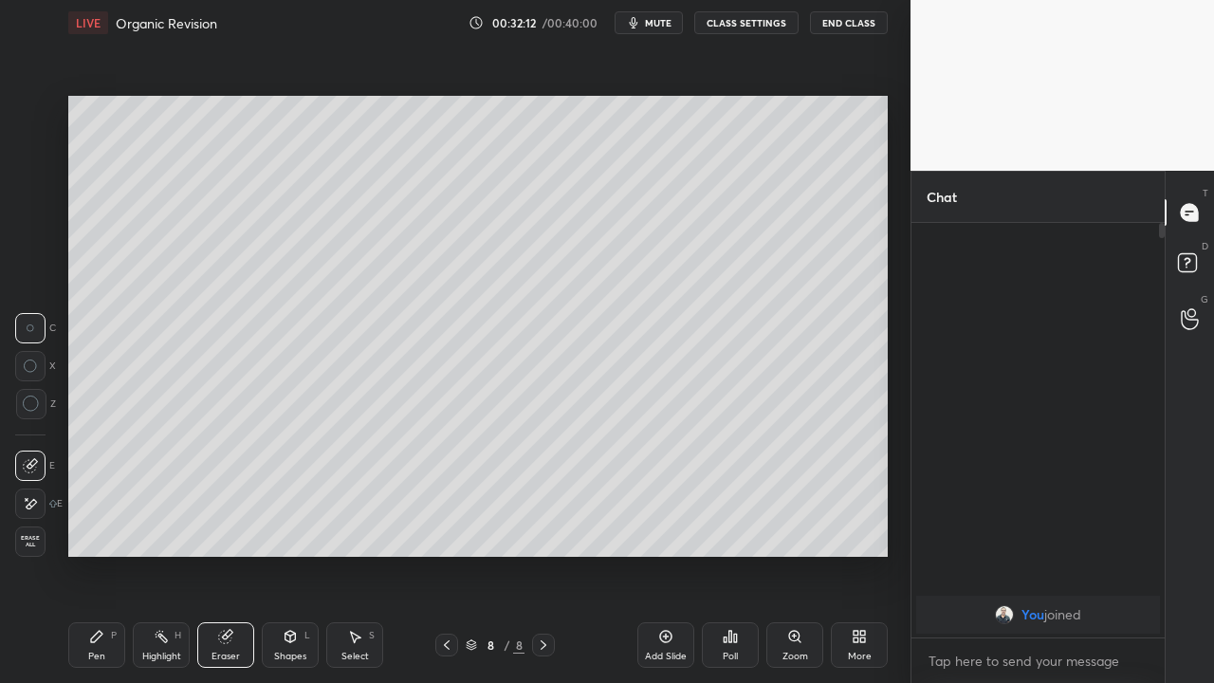
click at [100, 505] on icon at bounding box center [96, 636] width 15 height 15
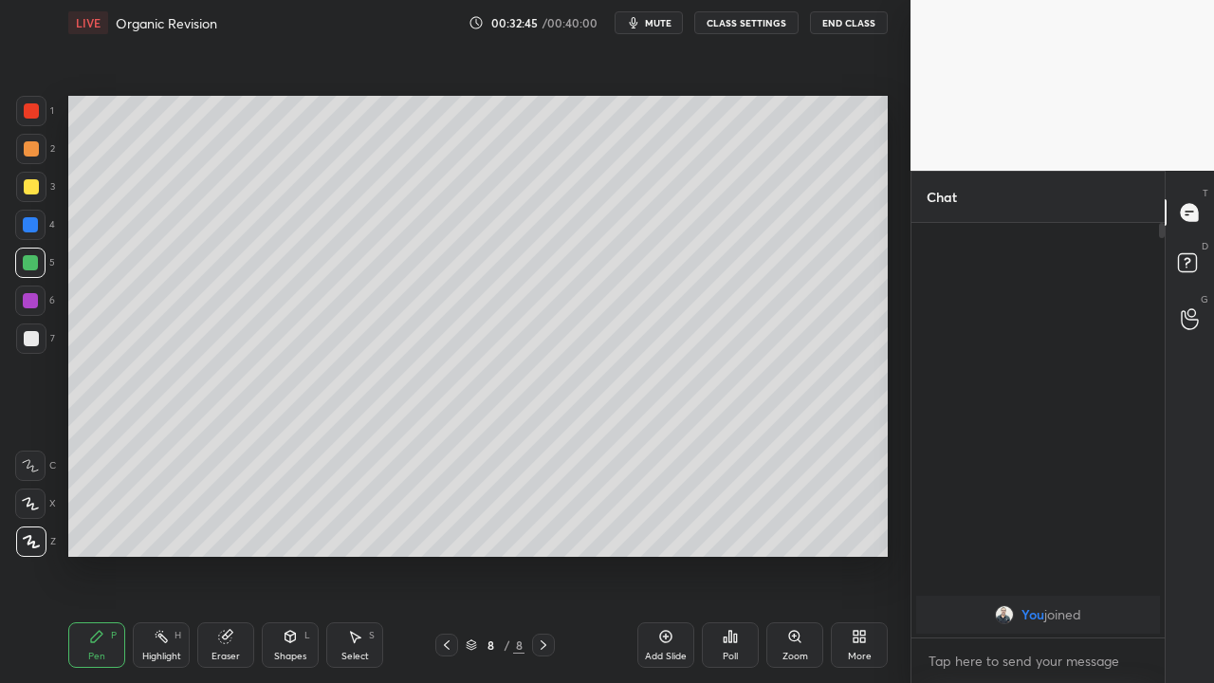
click at [653, 505] on div "Add Slide" at bounding box center [666, 656] width 42 height 9
click at [447, 505] on icon at bounding box center [446, 644] width 15 height 15
click at [551, 505] on div at bounding box center [543, 645] width 23 height 23
click at [864, 505] on div "More" at bounding box center [860, 656] width 24 height 9
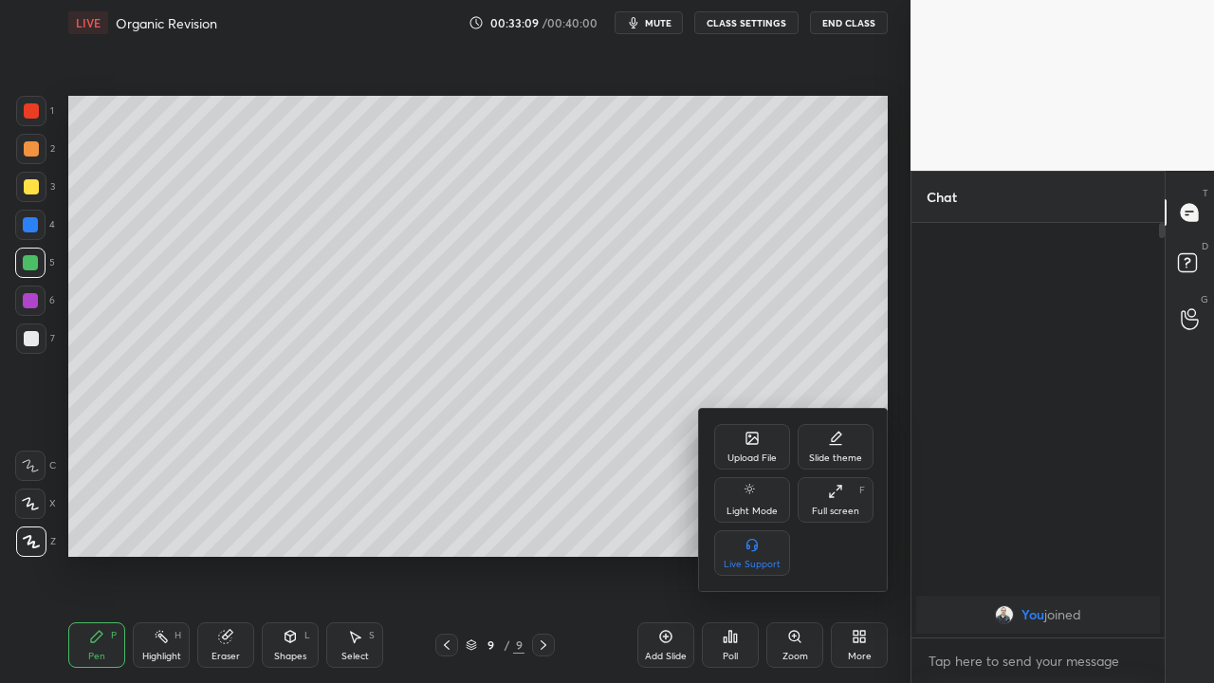
click at [824, 501] on div "Full screen F" at bounding box center [836, 500] width 76 height 46
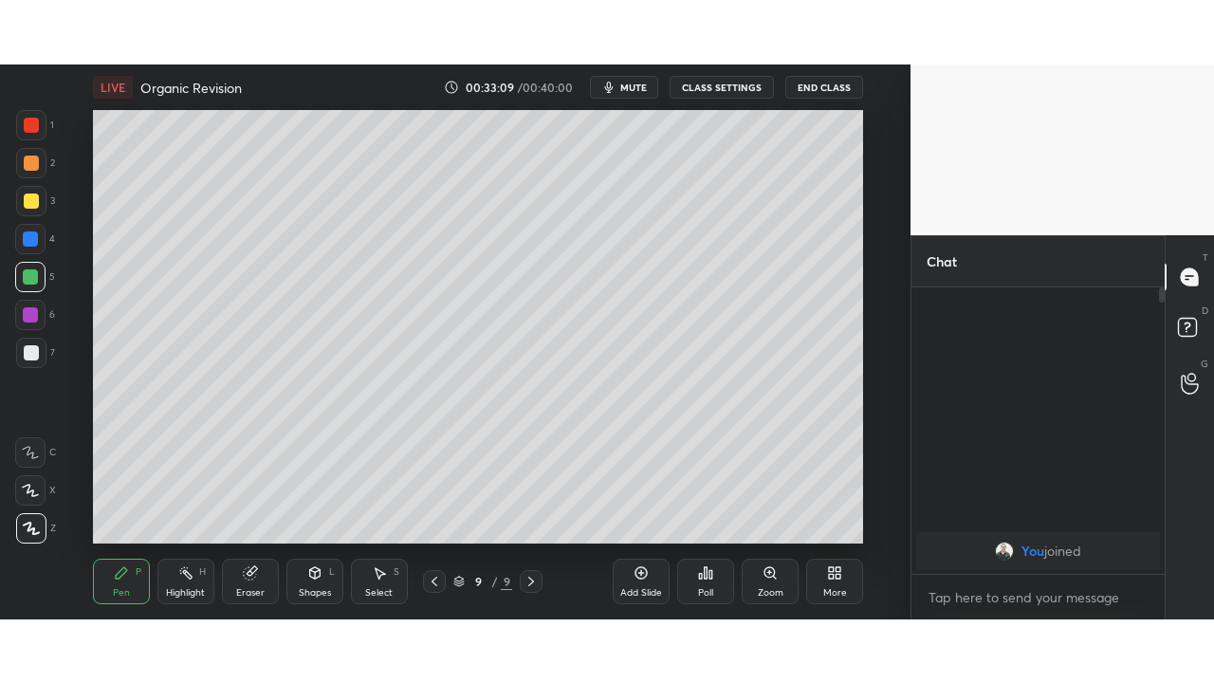
scroll to position [94414, 94013]
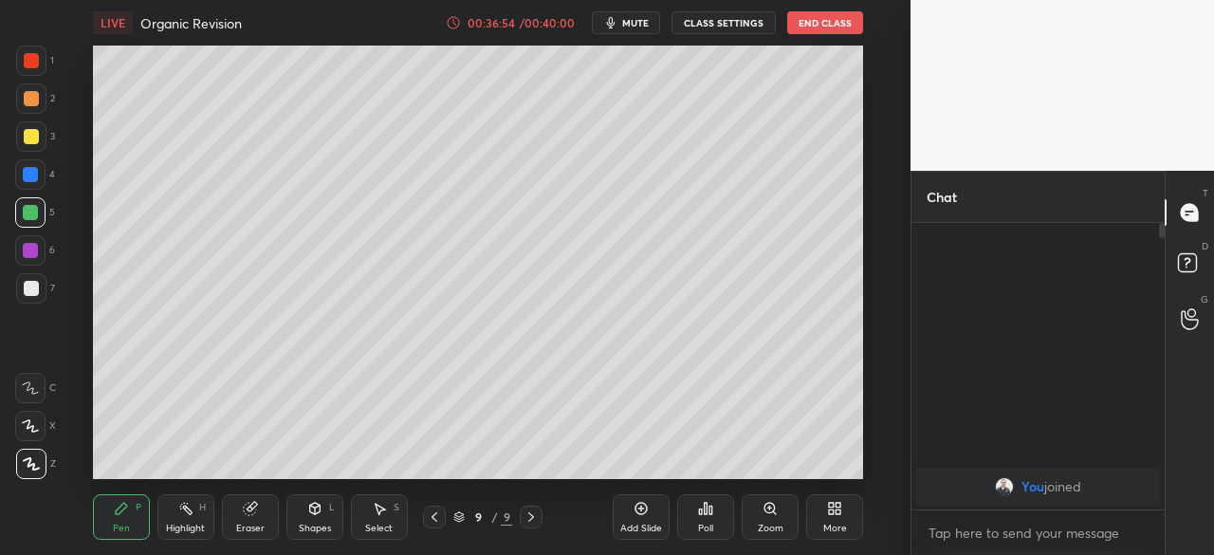
click at [827, 505] on div "More" at bounding box center [835, 528] width 24 height 9
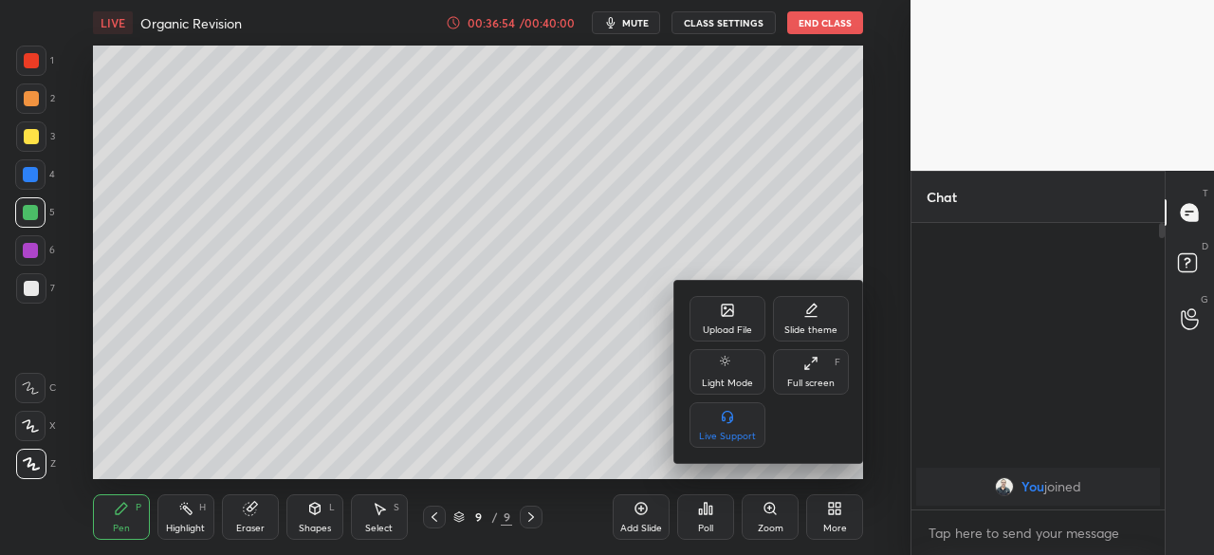
click at [801, 384] on div "Full screen" at bounding box center [810, 382] width 47 height 9
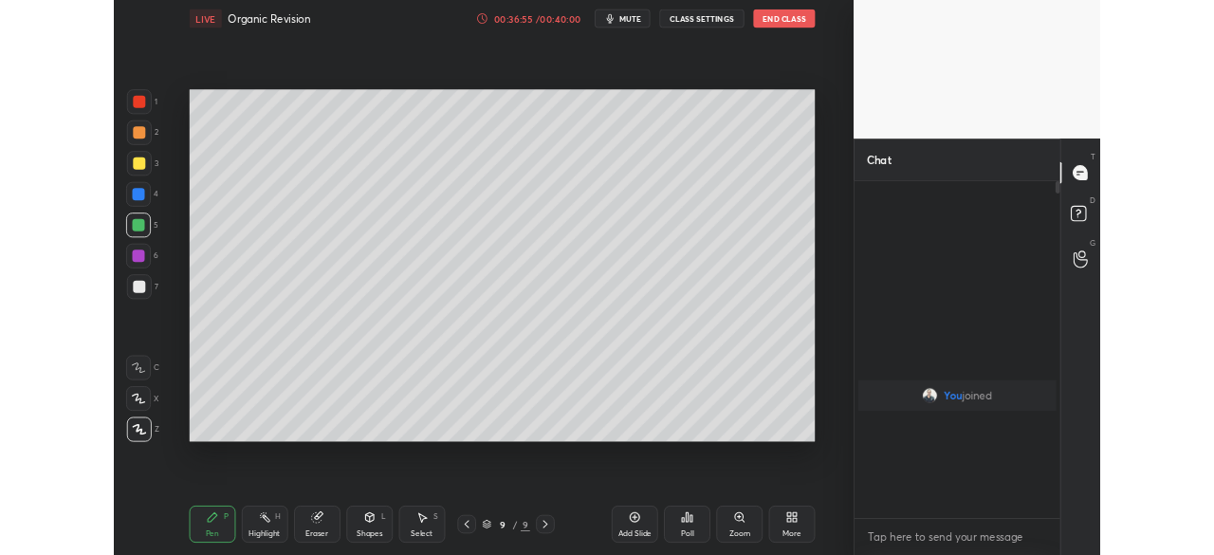
scroll to position [250, 248]
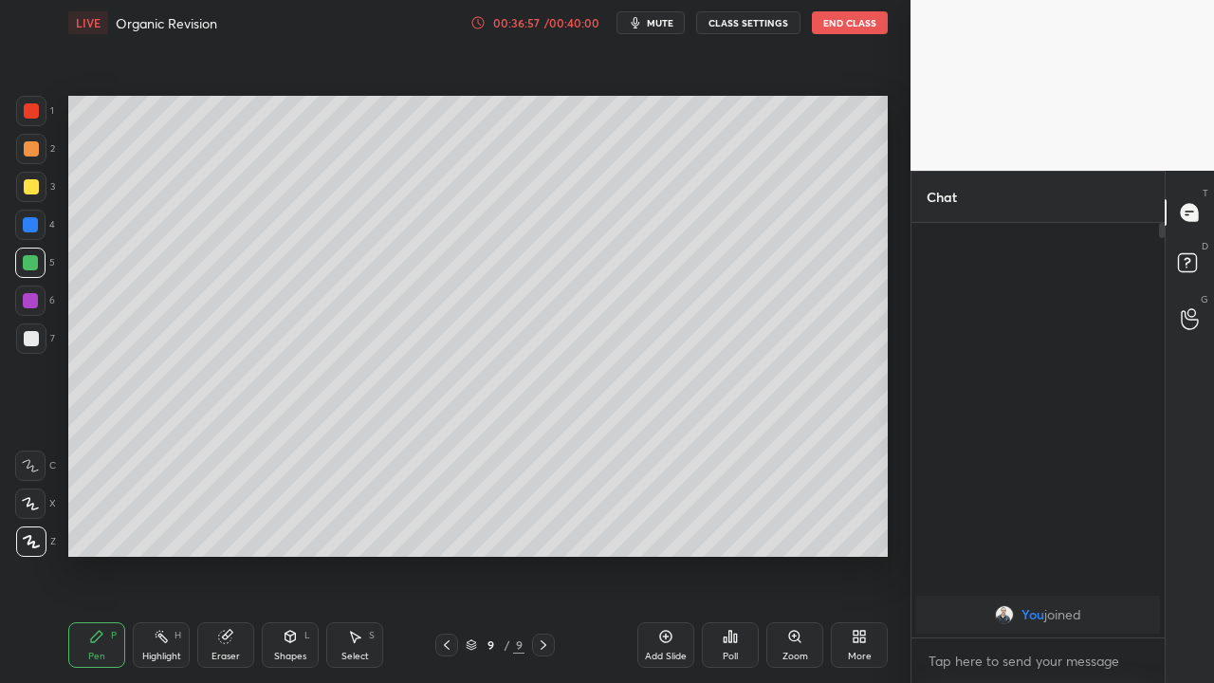
click at [44, 309] on div at bounding box center [30, 300] width 30 height 30
click at [36, 350] on div at bounding box center [31, 338] width 30 height 30
click at [36, 294] on div at bounding box center [30, 300] width 15 height 15
click at [39, 266] on div at bounding box center [30, 263] width 30 height 30
click at [242, 505] on div "Eraser" at bounding box center [225, 645] width 57 height 46
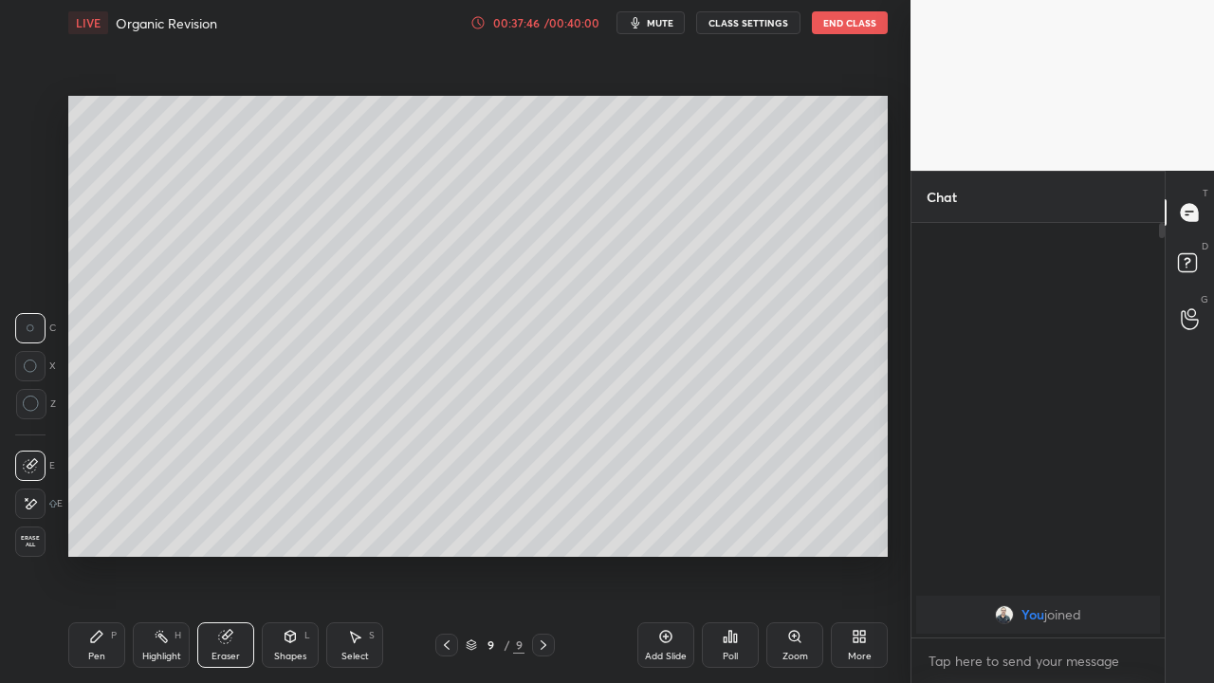
click at [109, 505] on div "Pen P" at bounding box center [96, 645] width 57 height 46
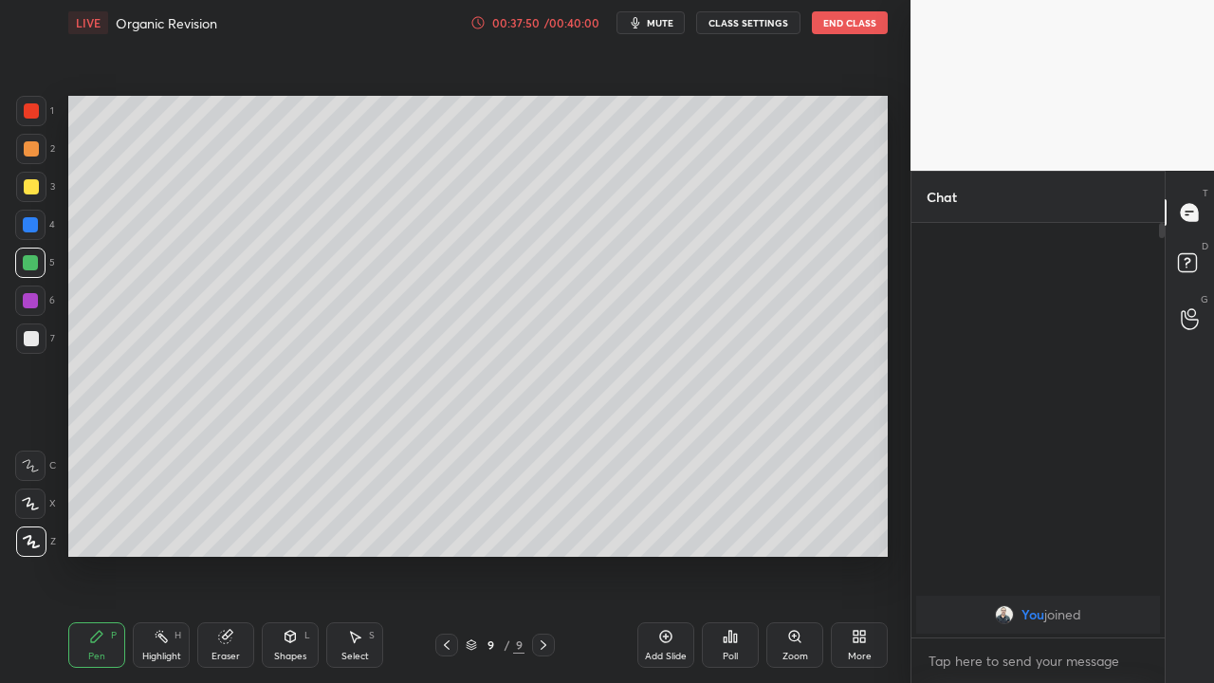
click at [43, 343] on div at bounding box center [31, 338] width 30 height 30
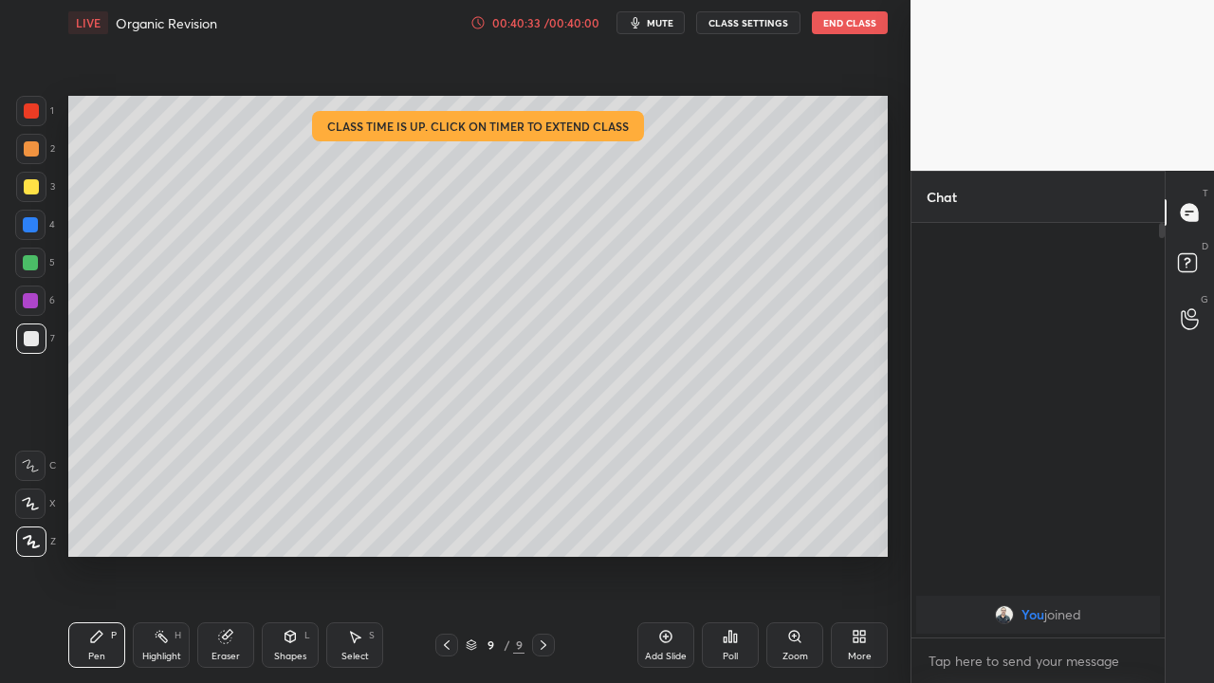
click at [849, 505] on div "More" at bounding box center [859, 645] width 57 height 46
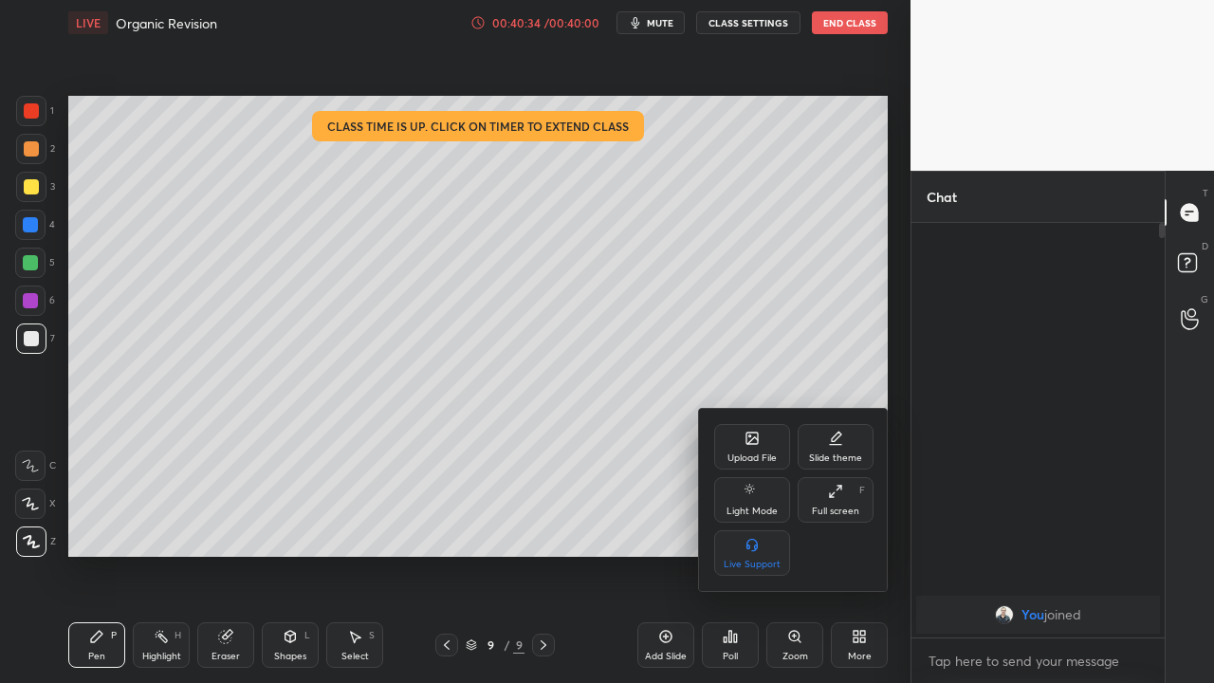
click at [836, 501] on div "Full screen F" at bounding box center [836, 500] width 76 height 46
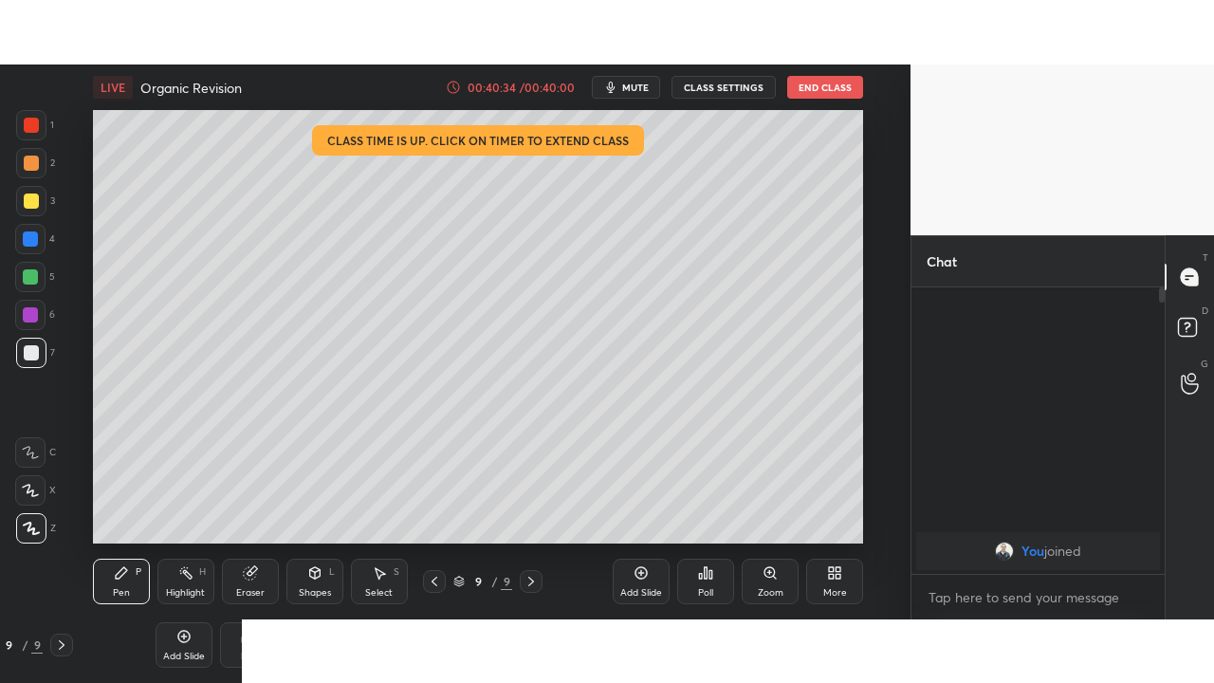
scroll to position [94414, 94013]
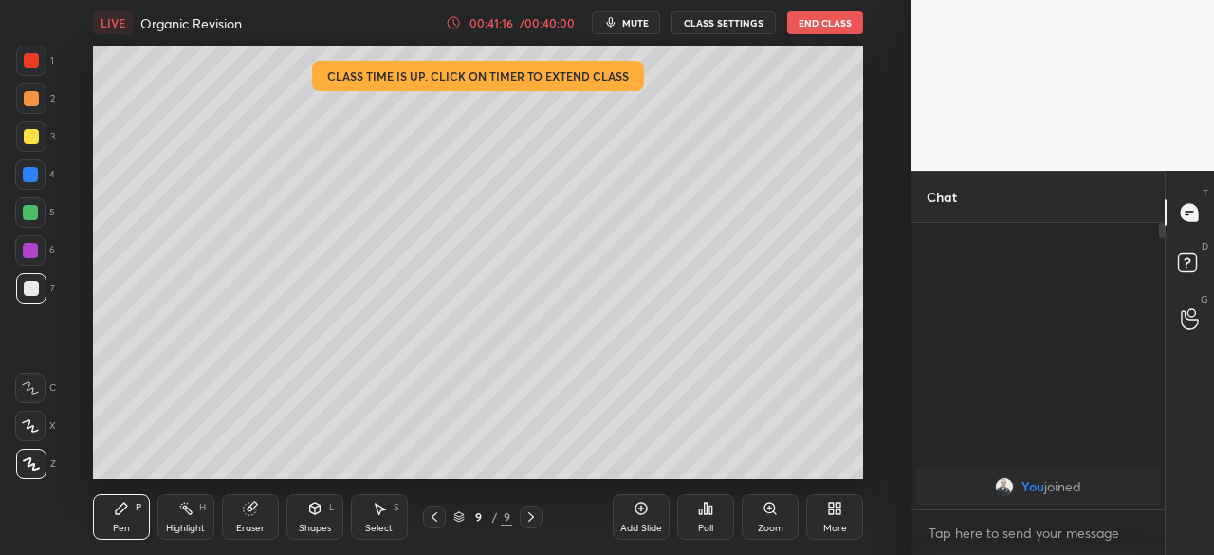
click at [640, 505] on div "Add Slide" at bounding box center [641, 517] width 57 height 46
click at [831, 505] on icon at bounding box center [834, 508] width 15 height 15
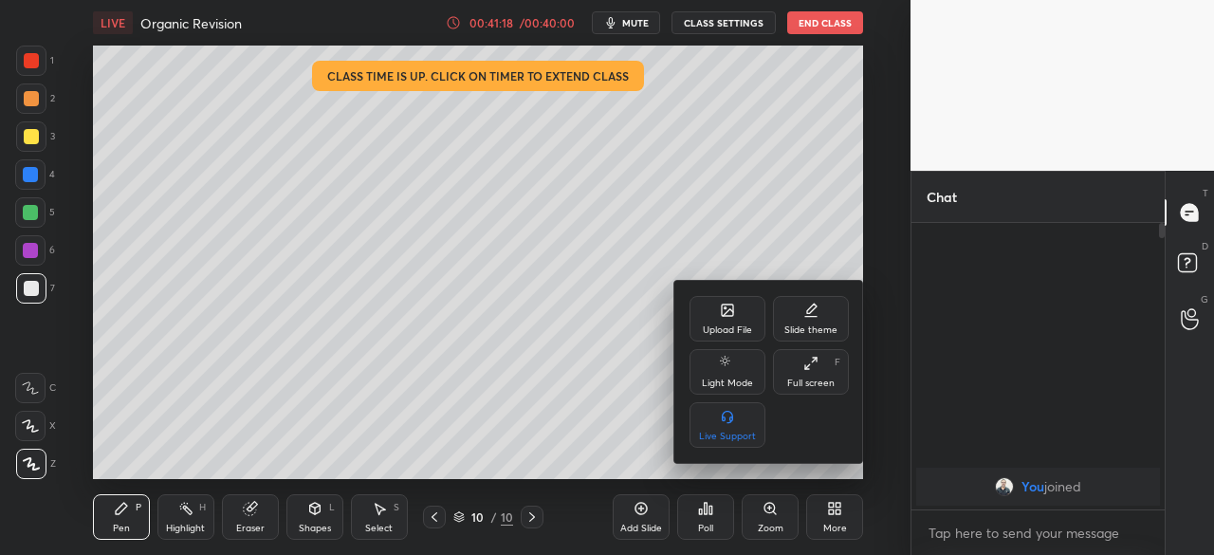
click at [793, 376] on div "Full screen F" at bounding box center [811, 372] width 76 height 46
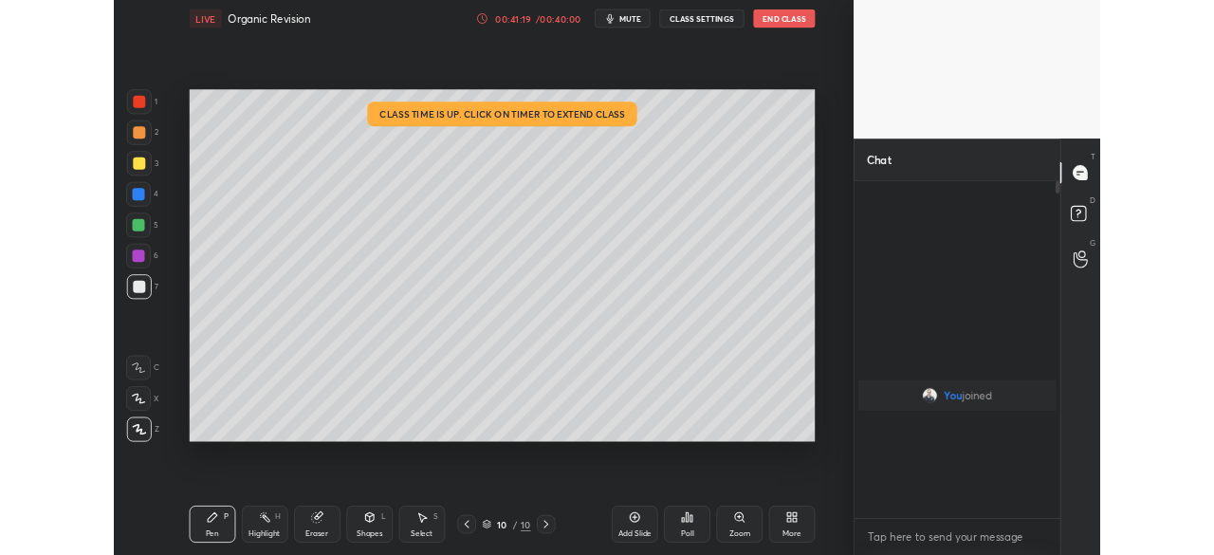
scroll to position [250, 248]
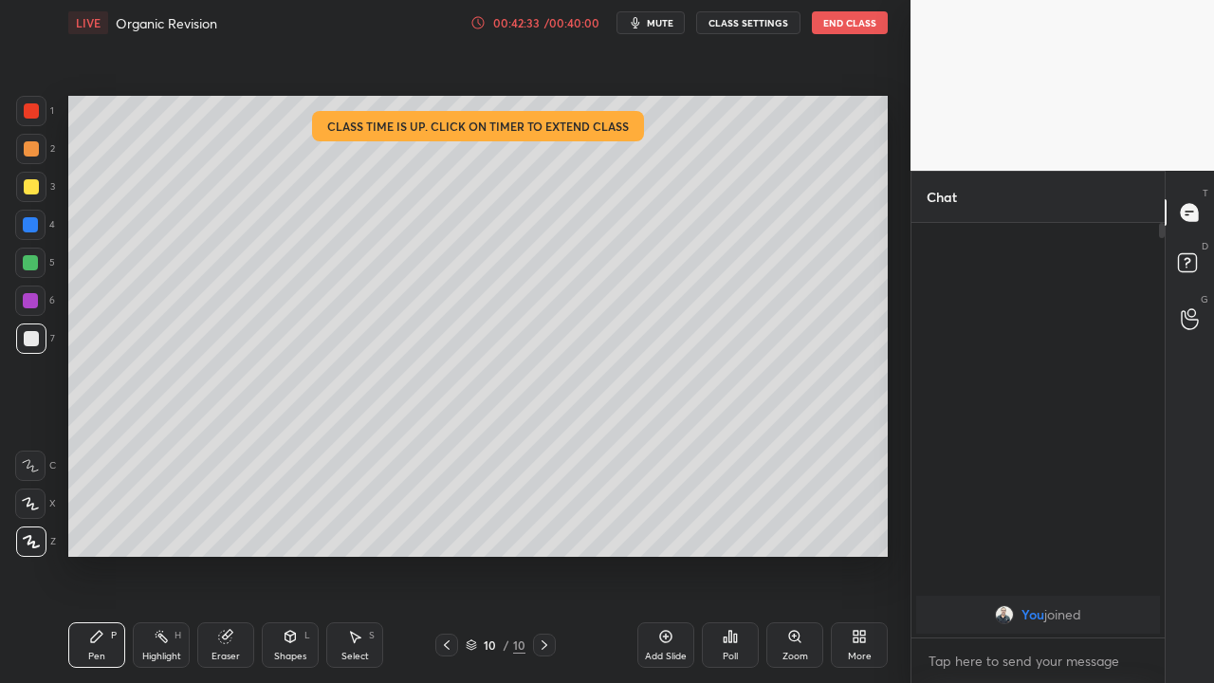
click at [31, 308] on div at bounding box center [30, 300] width 30 height 30
click at [653, 505] on div "Add Slide" at bounding box center [665, 645] width 57 height 46
click at [867, 505] on div "More" at bounding box center [859, 645] width 57 height 46
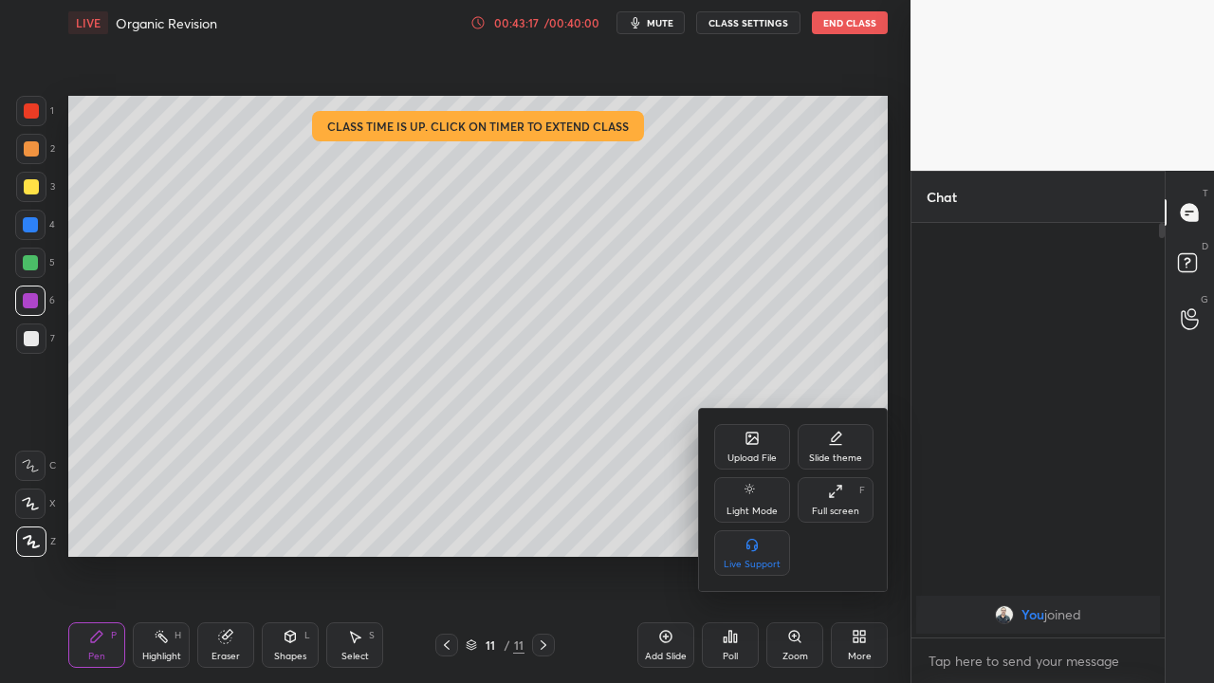
click at [838, 488] on icon at bounding box center [839, 488] width 5 height 5
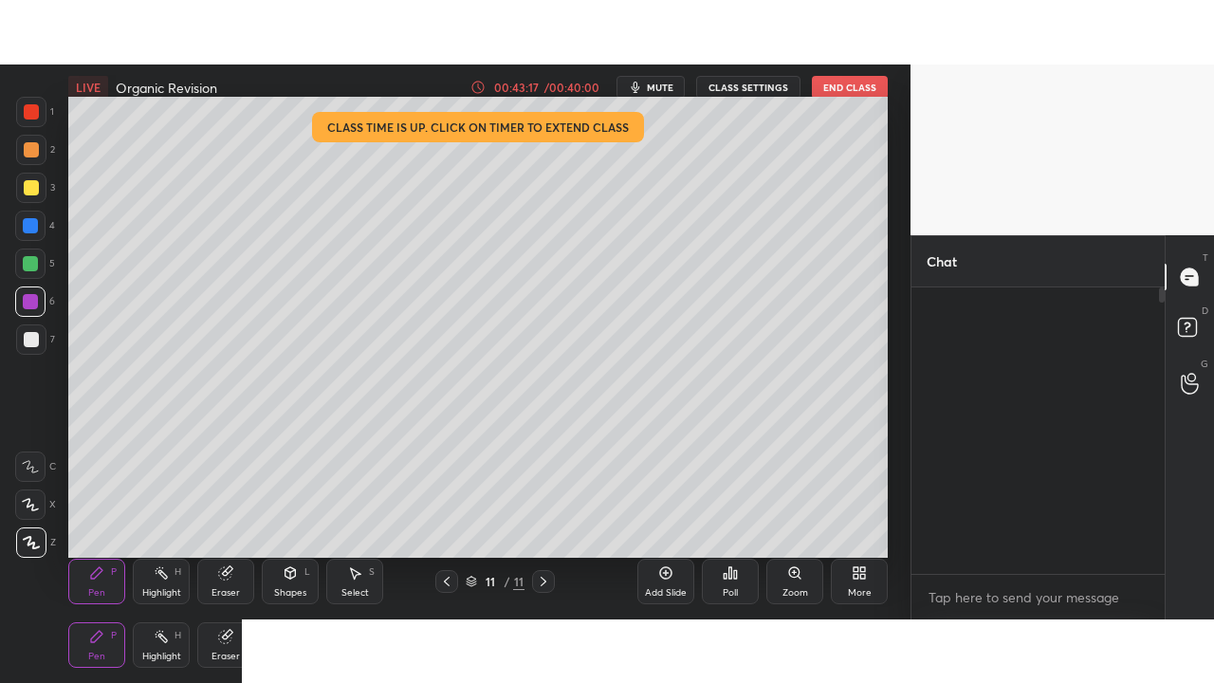
scroll to position [94414, 94013]
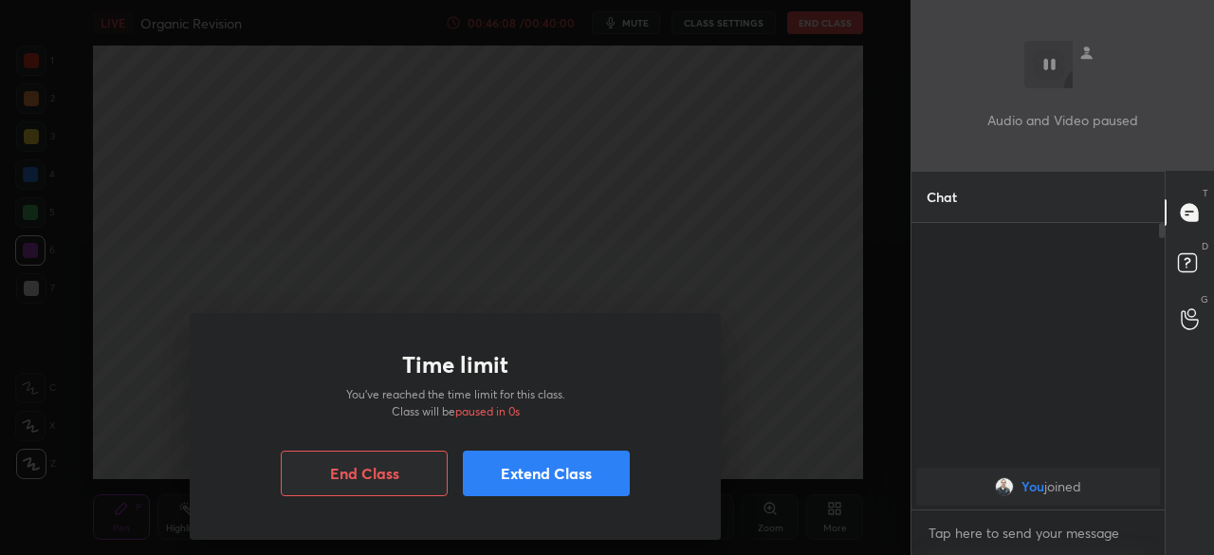
click at [487, 488] on button "Extend Class" at bounding box center [546, 474] width 167 height 46
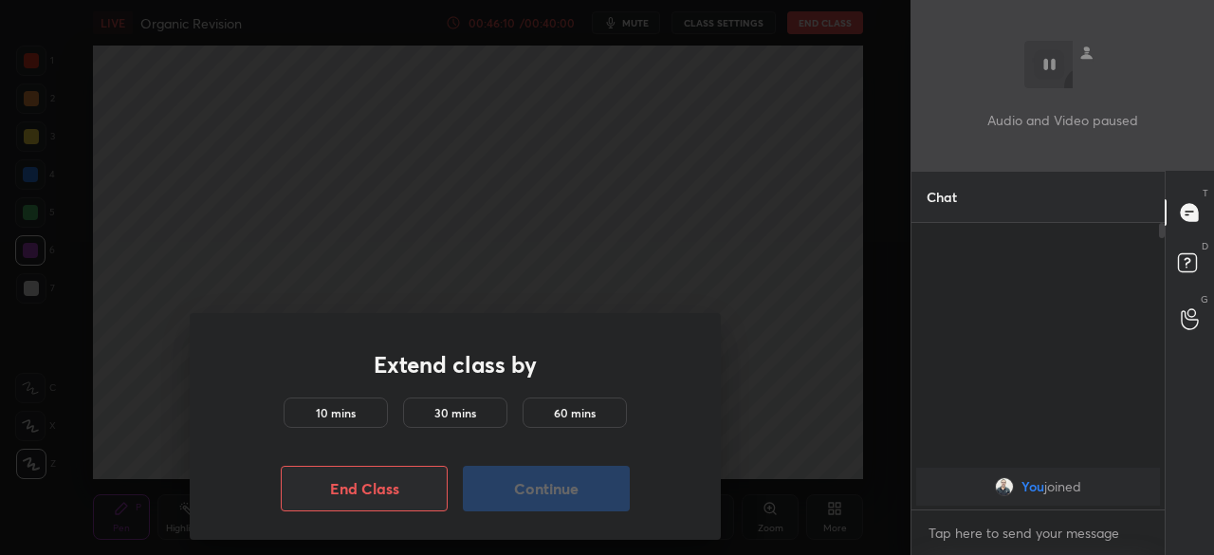
click at [362, 413] on div "10 mins" at bounding box center [336, 412] width 104 height 30
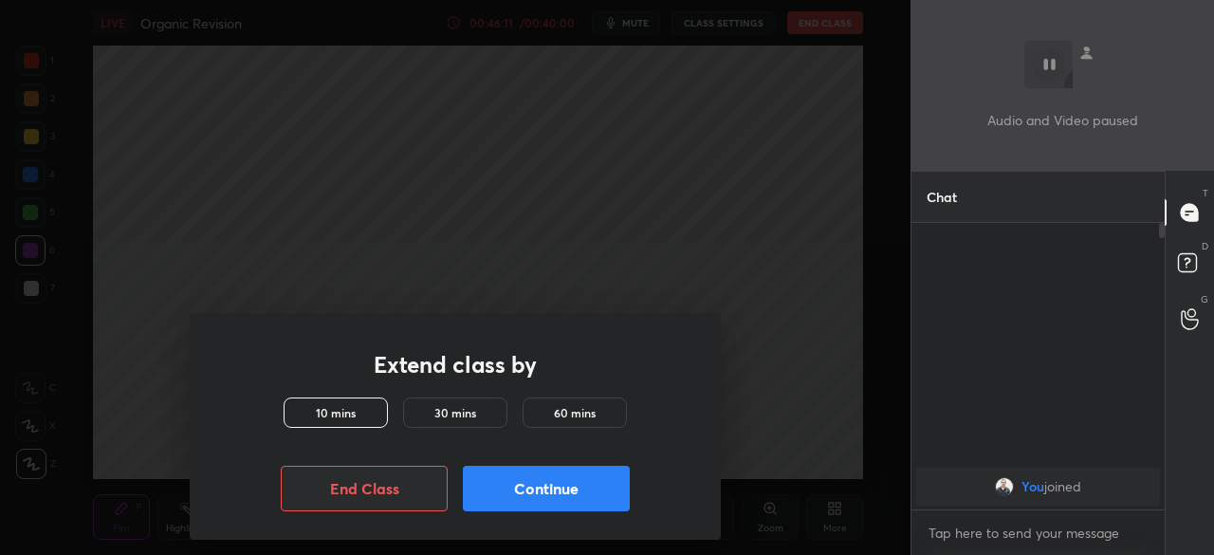
click at [492, 488] on button "Continue" at bounding box center [546, 489] width 167 height 46
click at [529, 504] on button "Continue" at bounding box center [546, 489] width 167 height 46
click at [503, 487] on button "Continue" at bounding box center [546, 489] width 167 height 46
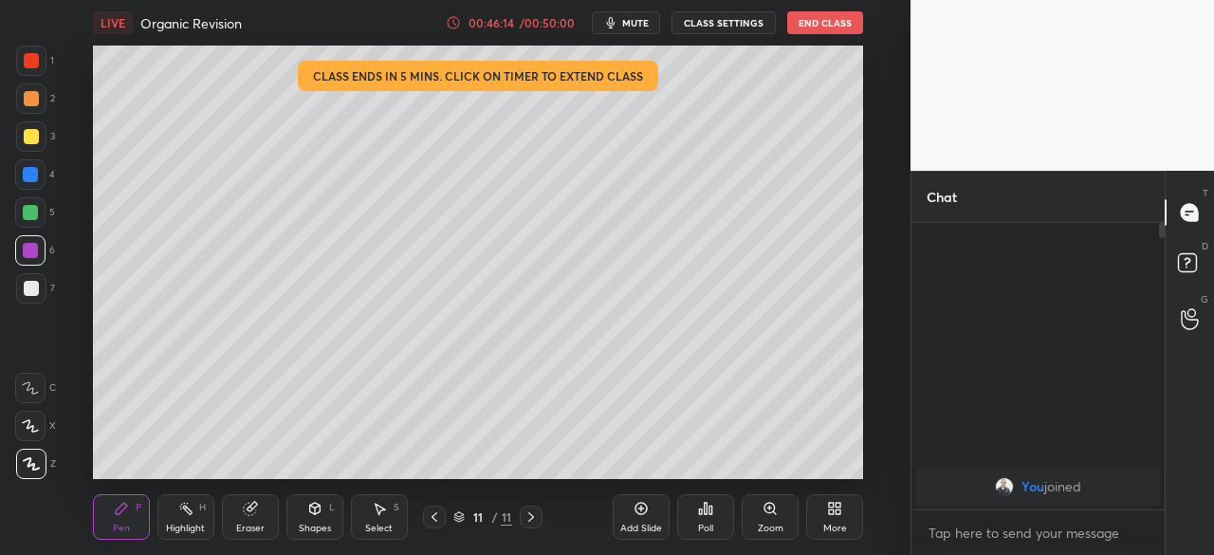
click at [505, 496] on div "Pen P Highlight H Eraser Shapes L Select S 11 / 11 Add Slide Poll Zoom More" at bounding box center [478, 517] width 770 height 76
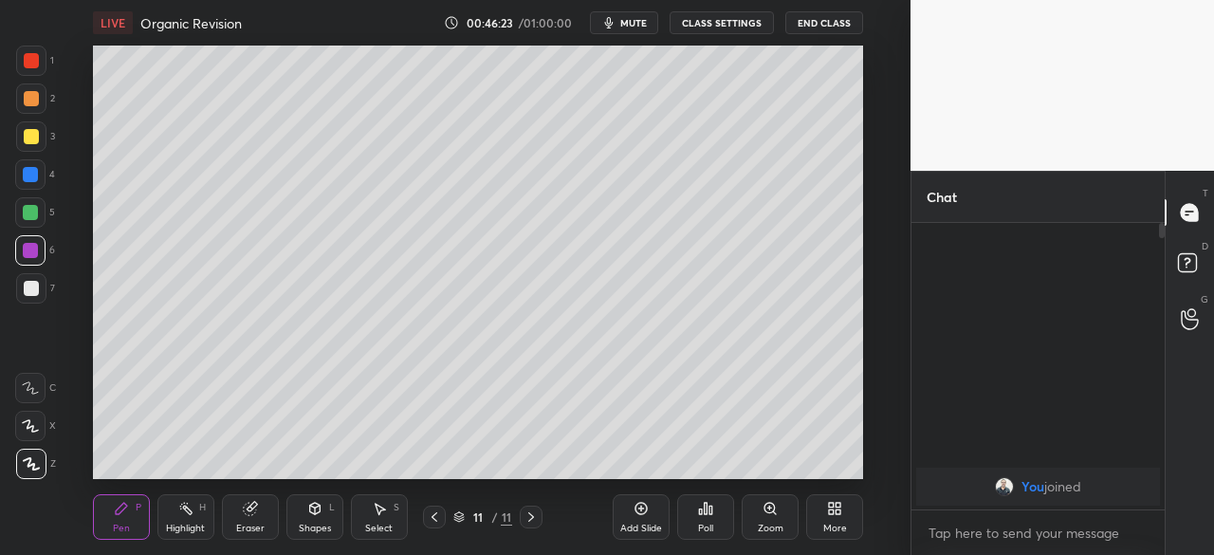
click at [239, 505] on div "Eraser" at bounding box center [250, 528] width 28 height 9
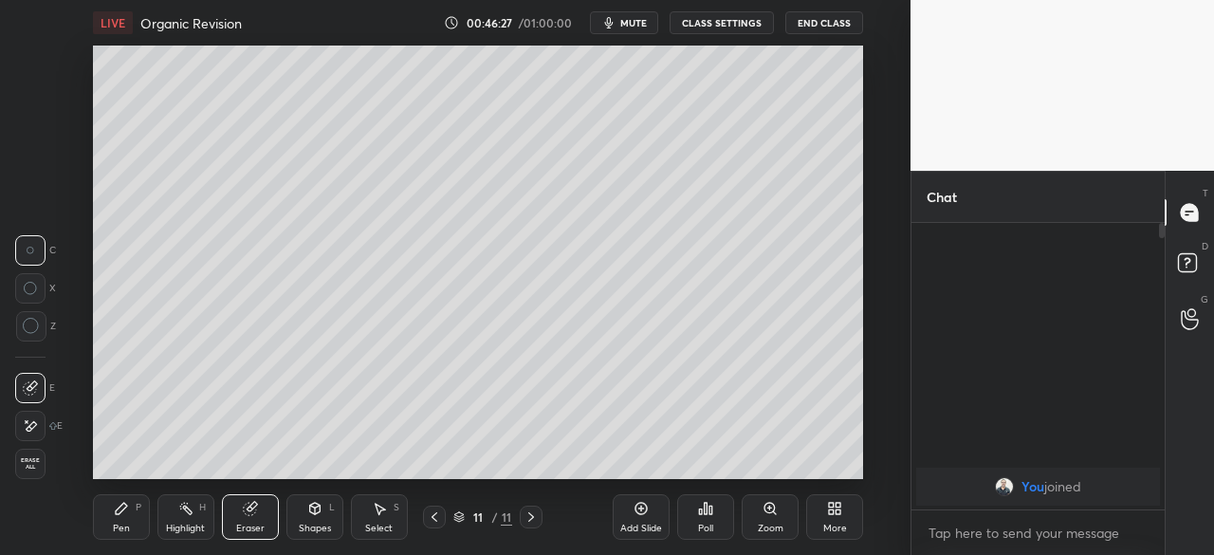
click at [124, 505] on div "Pen" at bounding box center [121, 528] width 17 height 9
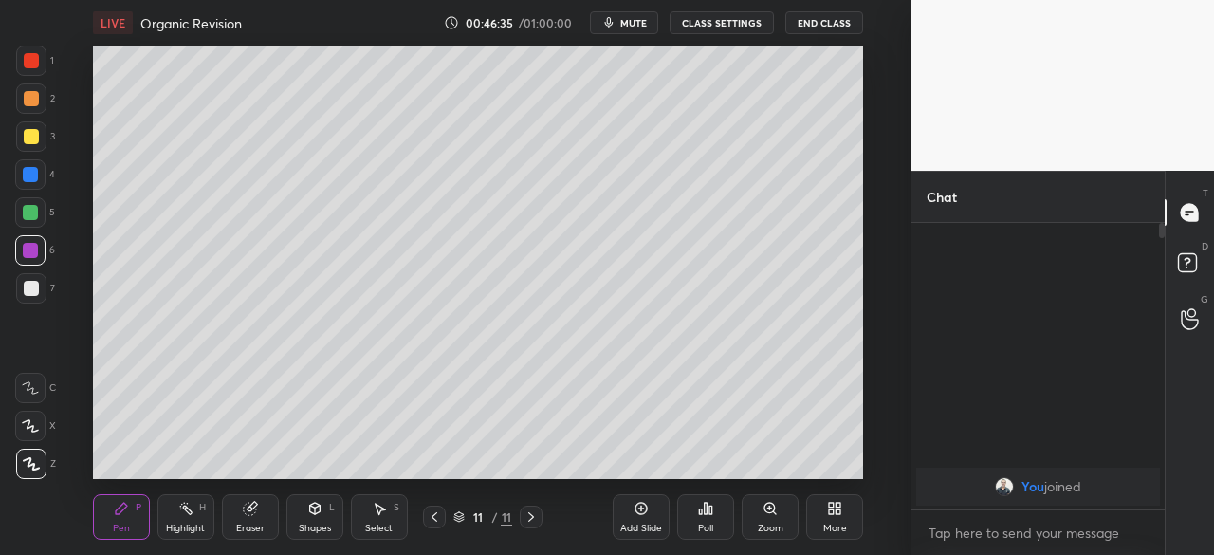
click at [36, 286] on div at bounding box center [31, 288] width 15 height 15
click at [35, 251] on div at bounding box center [30, 250] width 15 height 15
click at [37, 132] on div at bounding box center [31, 136] width 15 height 15
click at [258, 505] on div "Eraser" at bounding box center [250, 517] width 57 height 46
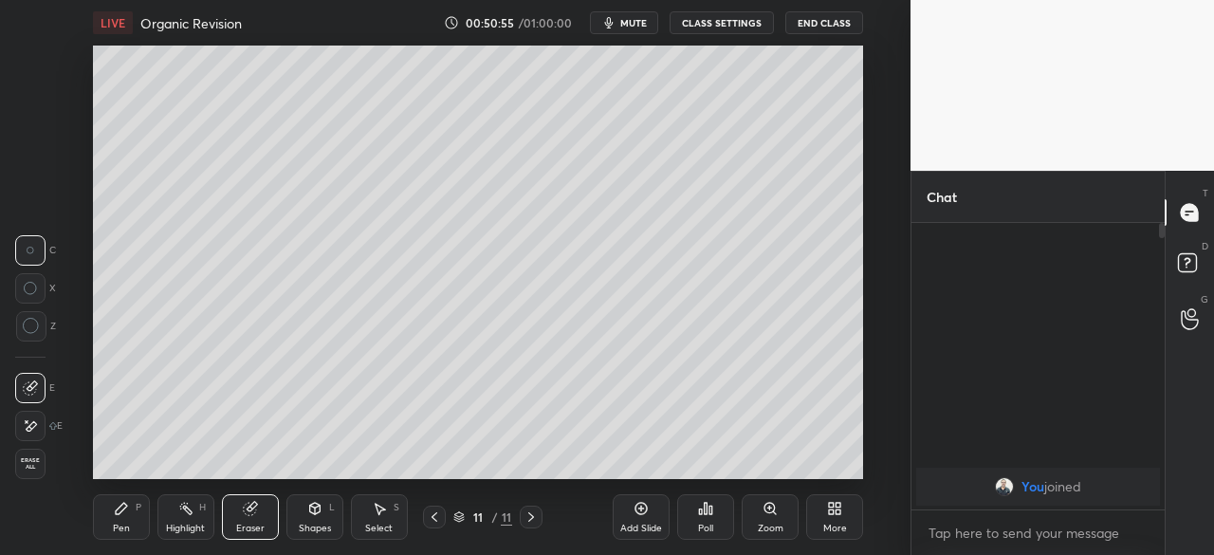
click at [122, 505] on div "Pen P" at bounding box center [121, 517] width 57 height 46
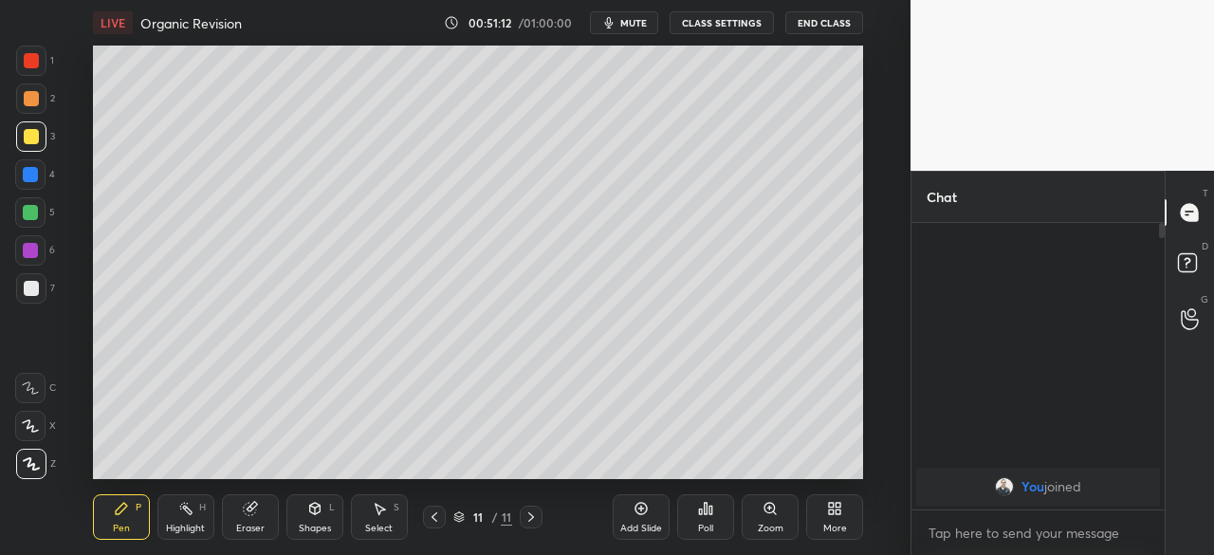
click at [274, 505] on div "Eraser" at bounding box center [250, 517] width 57 height 46
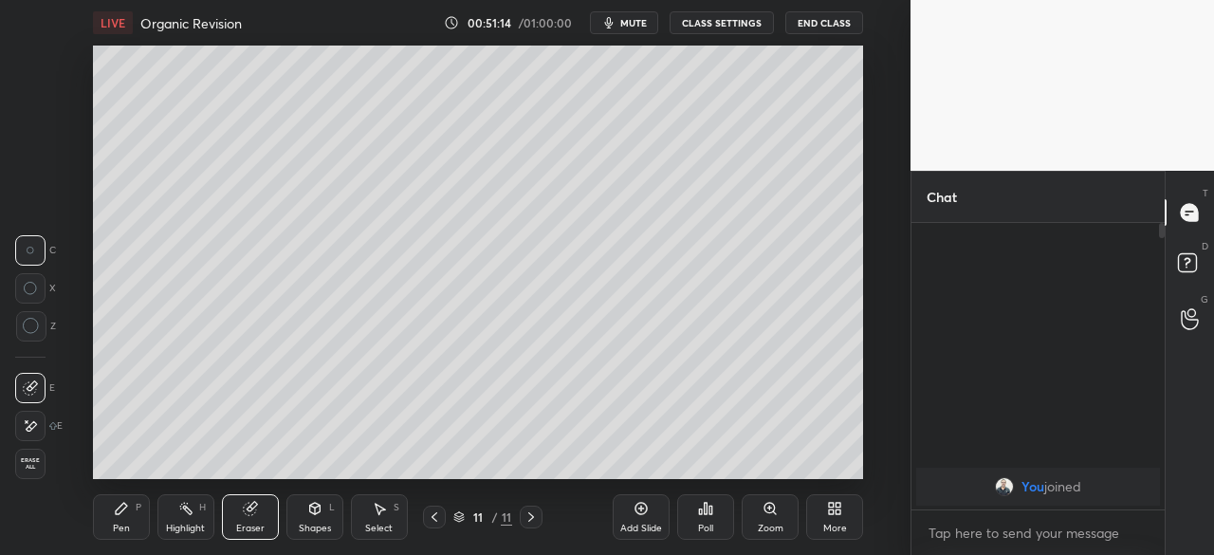
click at [133, 505] on div "Pen P" at bounding box center [121, 517] width 57 height 46
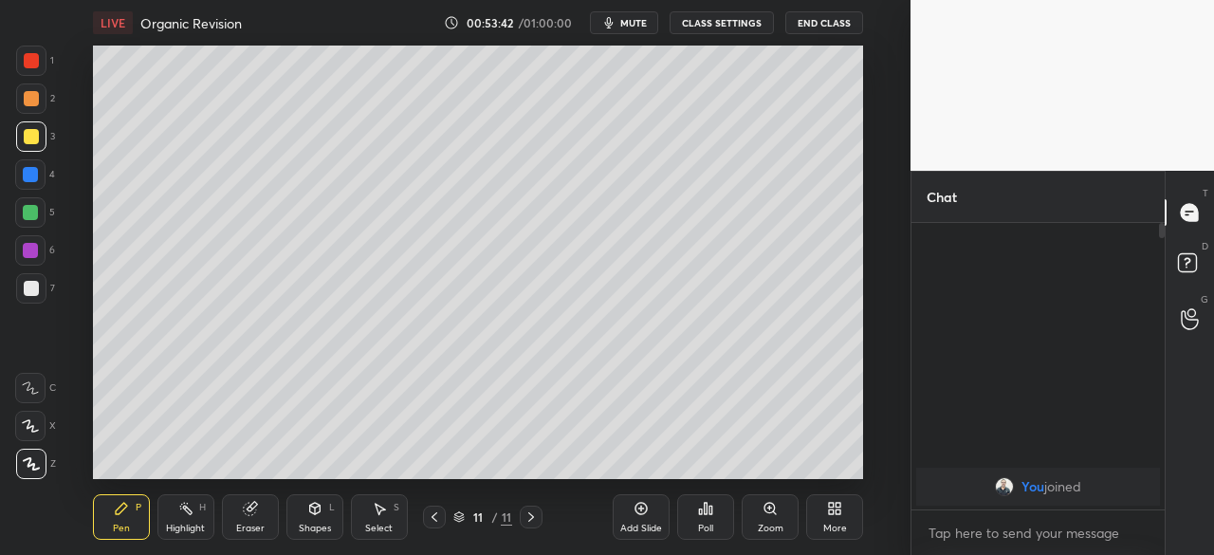
click at [648, 505] on div "Add Slide" at bounding box center [641, 528] width 42 height 9
click at [762, 505] on div "Zoom" at bounding box center [771, 528] width 26 height 9
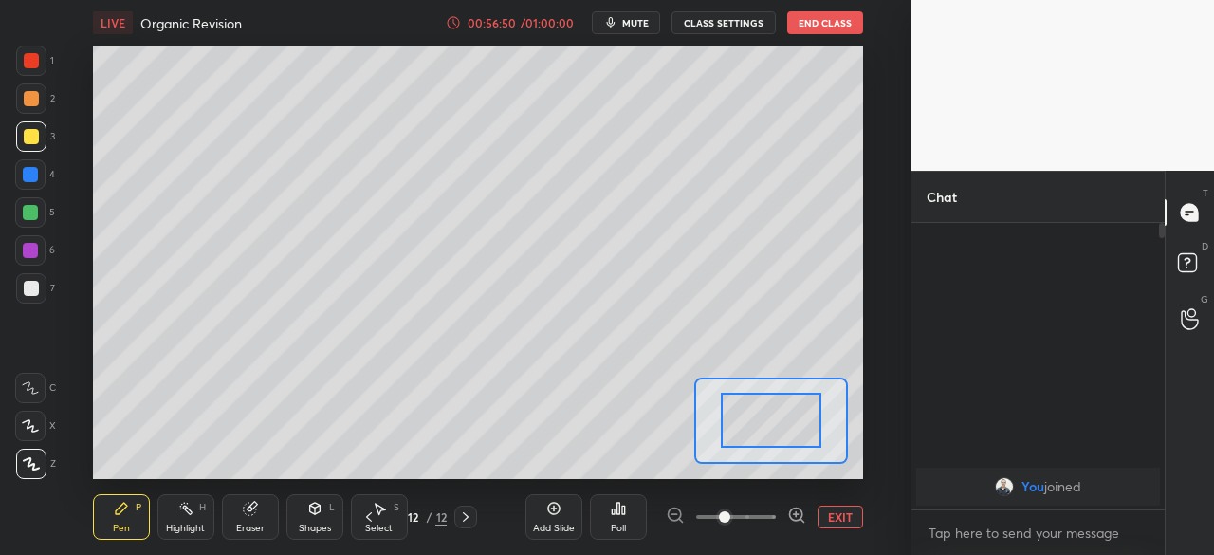
click at [835, 505] on button "EXIT" at bounding box center [841, 517] width 46 height 23
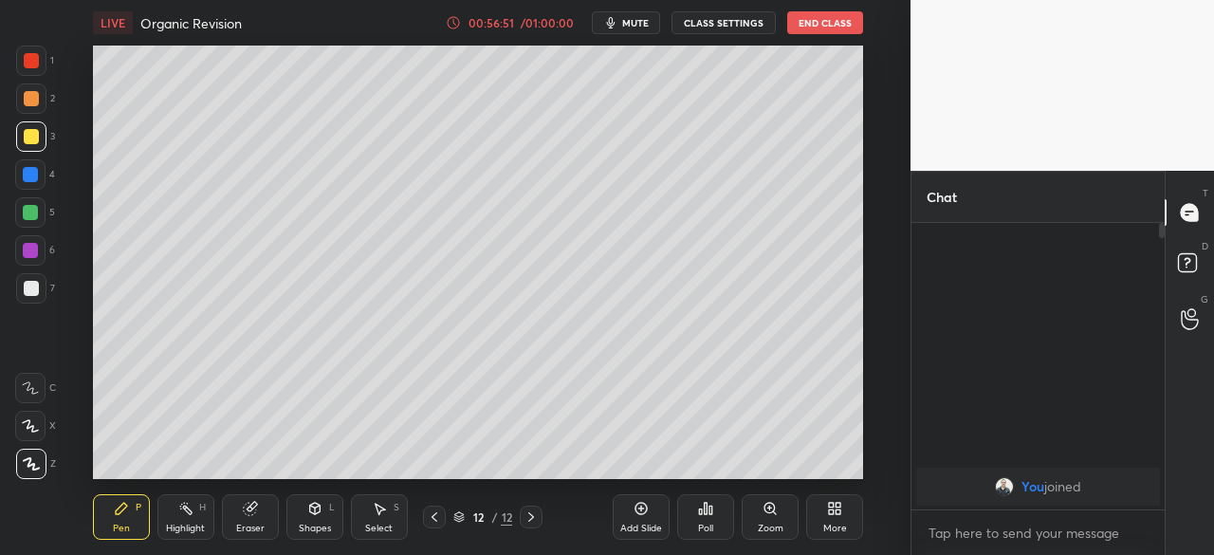
click at [824, 505] on div "More" at bounding box center [835, 528] width 24 height 9
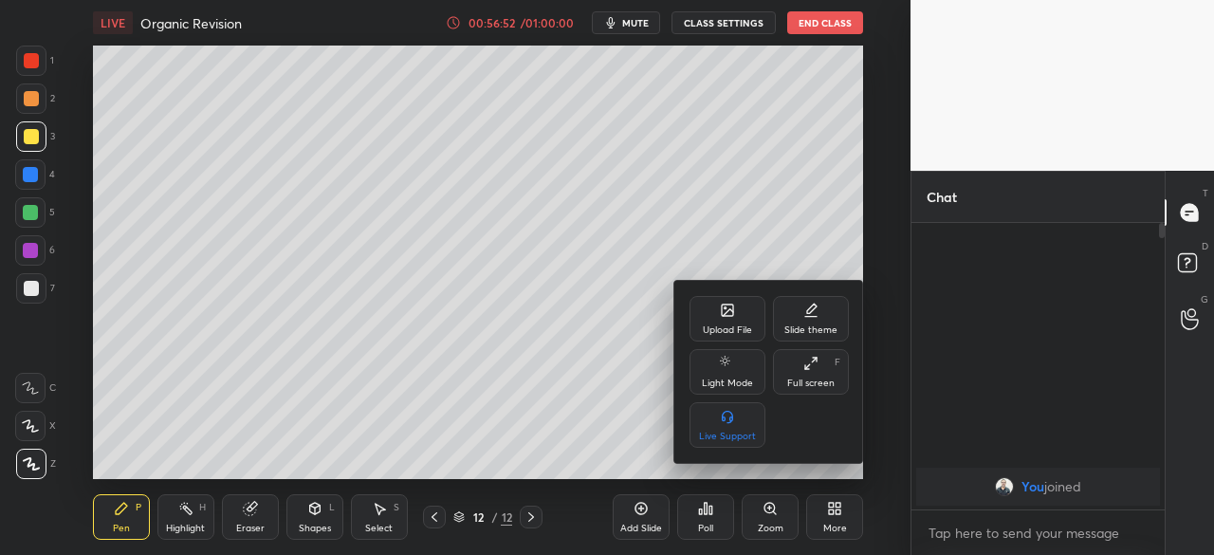
click at [801, 381] on div "Full screen" at bounding box center [810, 382] width 47 height 9
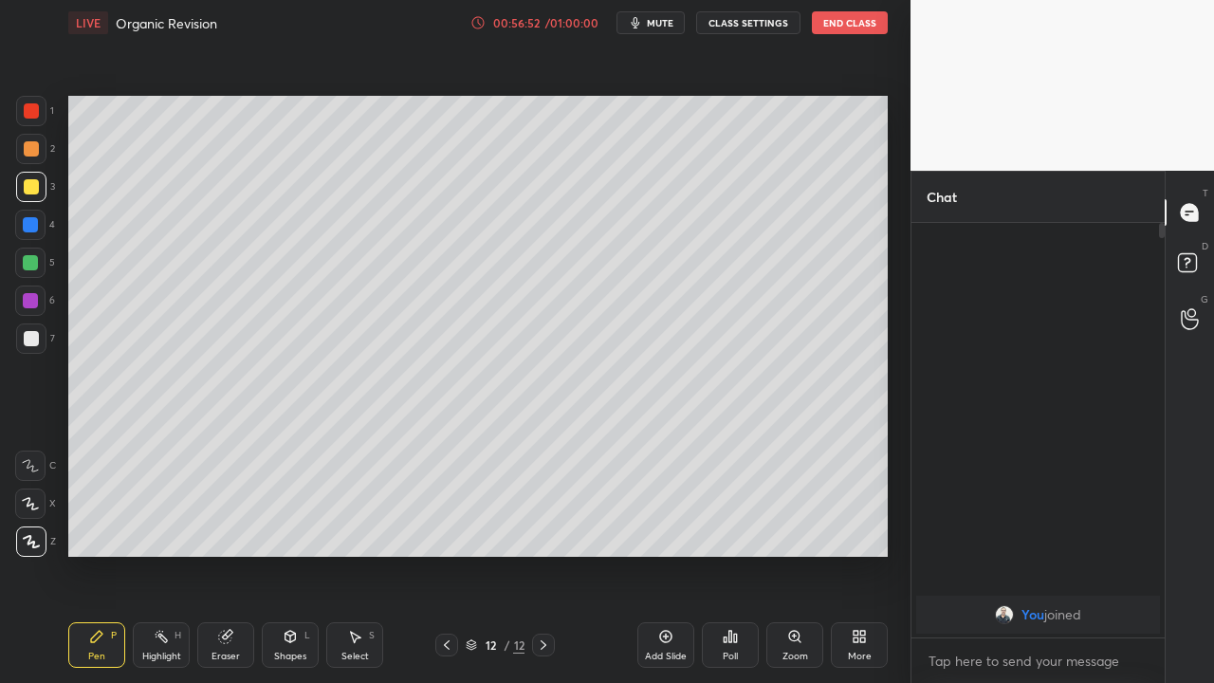
scroll to position [250, 248]
click at [662, 505] on div "Add Slide" at bounding box center [666, 656] width 42 height 9
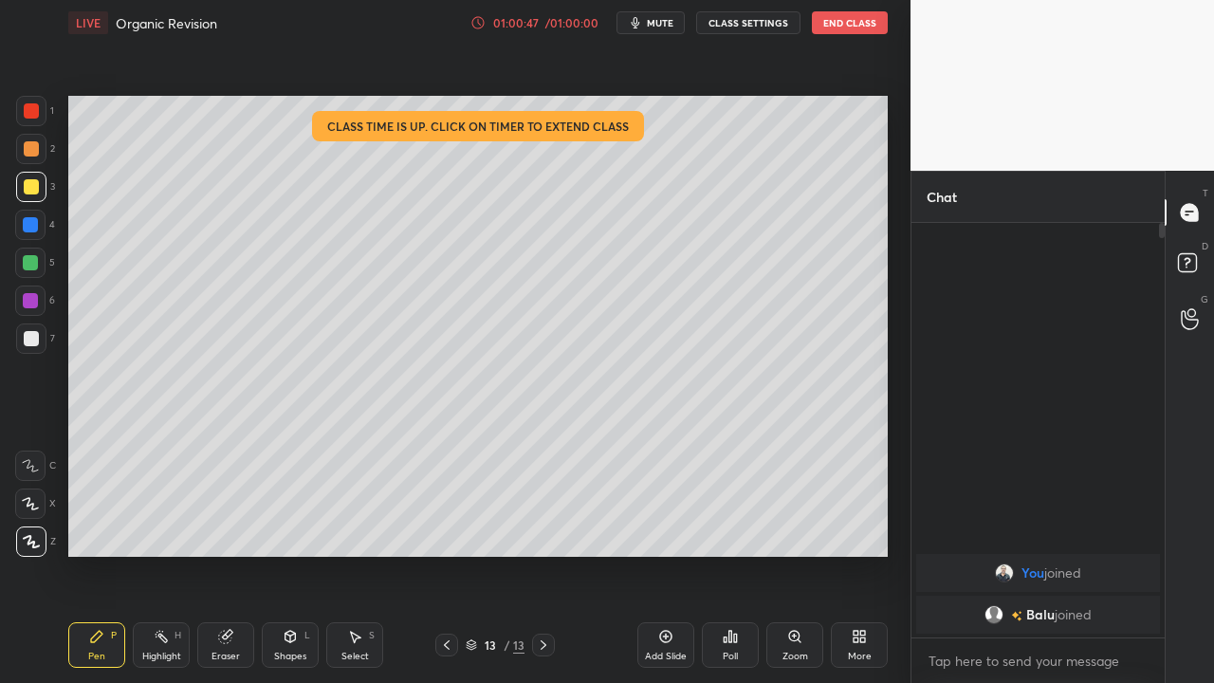
click at [838, 26] on button "End Class" at bounding box center [850, 22] width 76 height 23
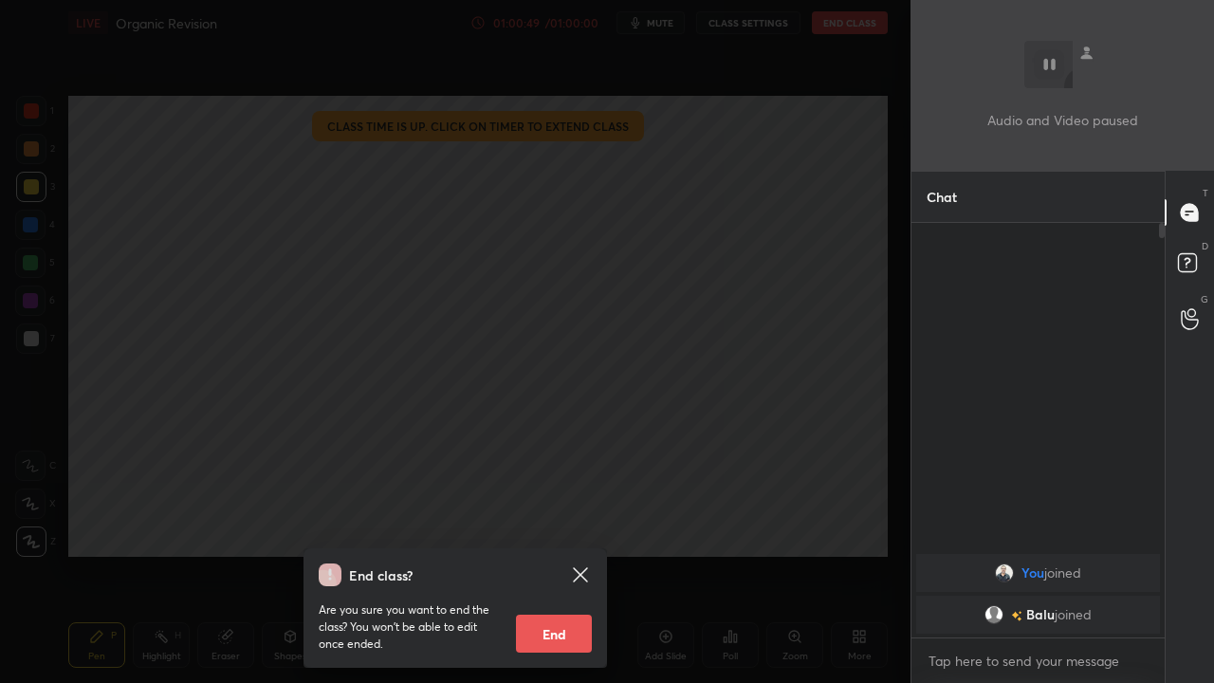
click at [581, 505] on button "End" at bounding box center [554, 634] width 76 height 38
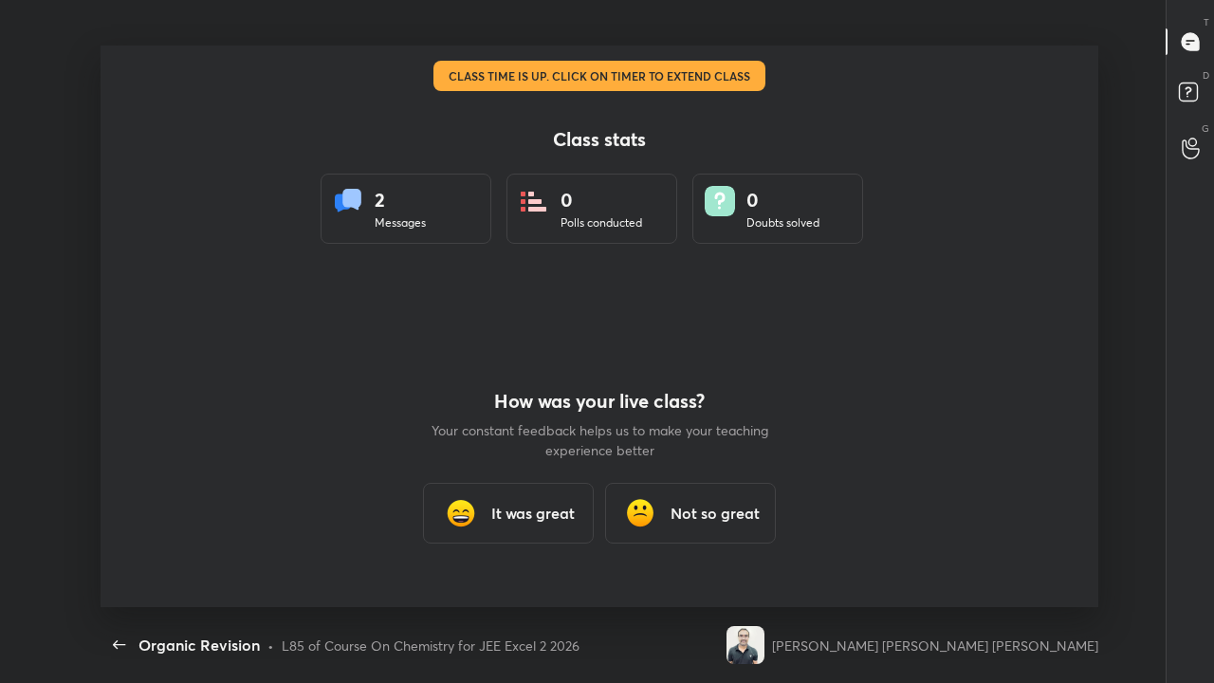
scroll to position [0, 0]
click at [461, 333] on div "How was your live class? Your constant feedback helps us to make your teaching …" at bounding box center [599, 466] width 341 height 281
click at [500, 505] on div "It was great" at bounding box center [508, 513] width 171 height 61
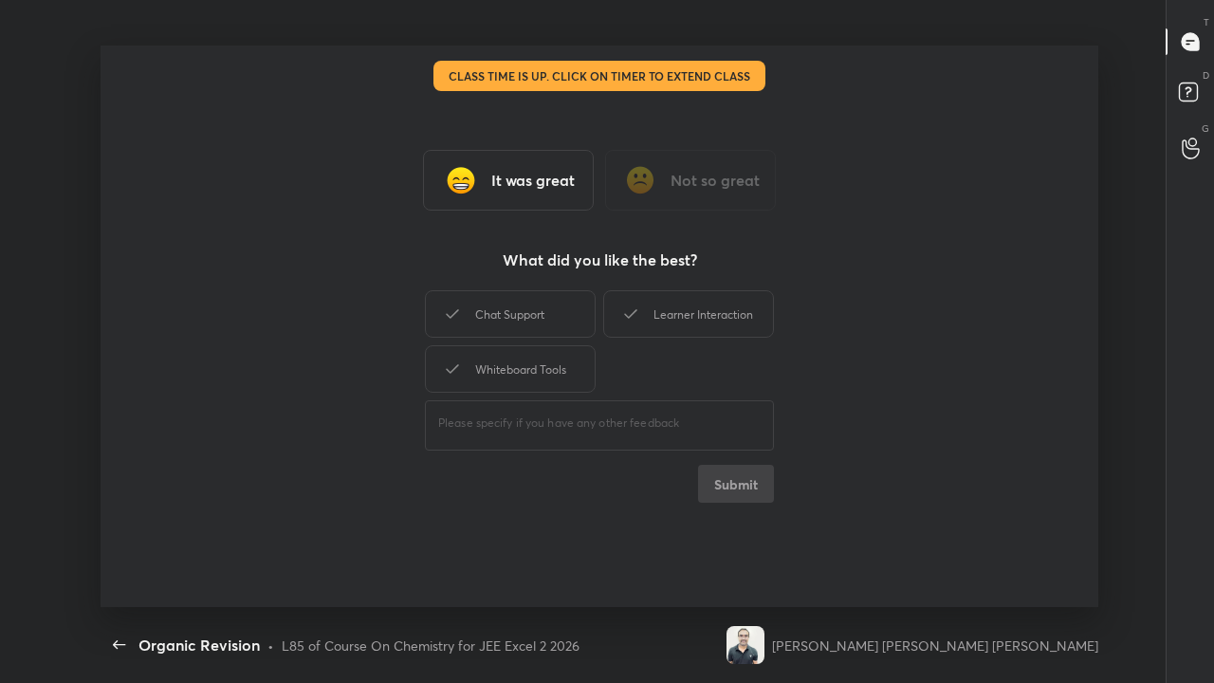
click at [513, 192] on div "It was great" at bounding box center [508, 180] width 171 height 61
click at [518, 329] on div "Chat Support" at bounding box center [510, 313] width 171 height 47
click at [518, 354] on div "Whiteboard Tools" at bounding box center [510, 368] width 171 height 47
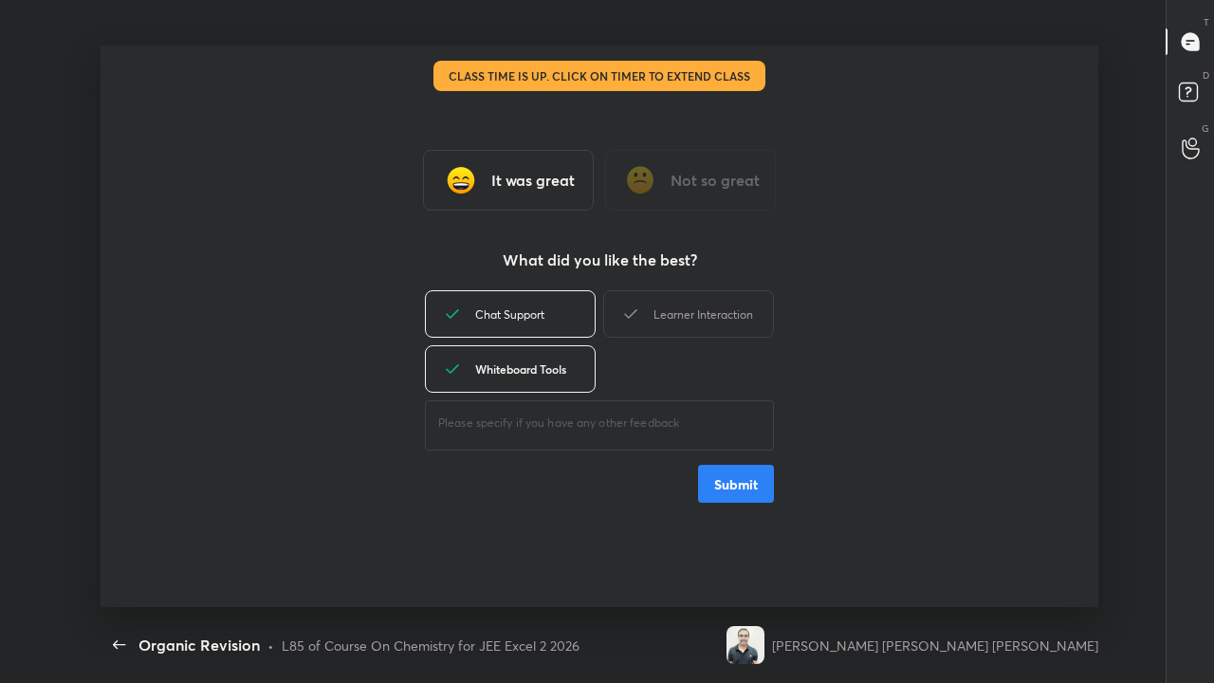
click at [639, 322] on icon at bounding box center [630, 314] width 23 height 23
click at [718, 488] on button "Submit" at bounding box center [736, 484] width 76 height 38
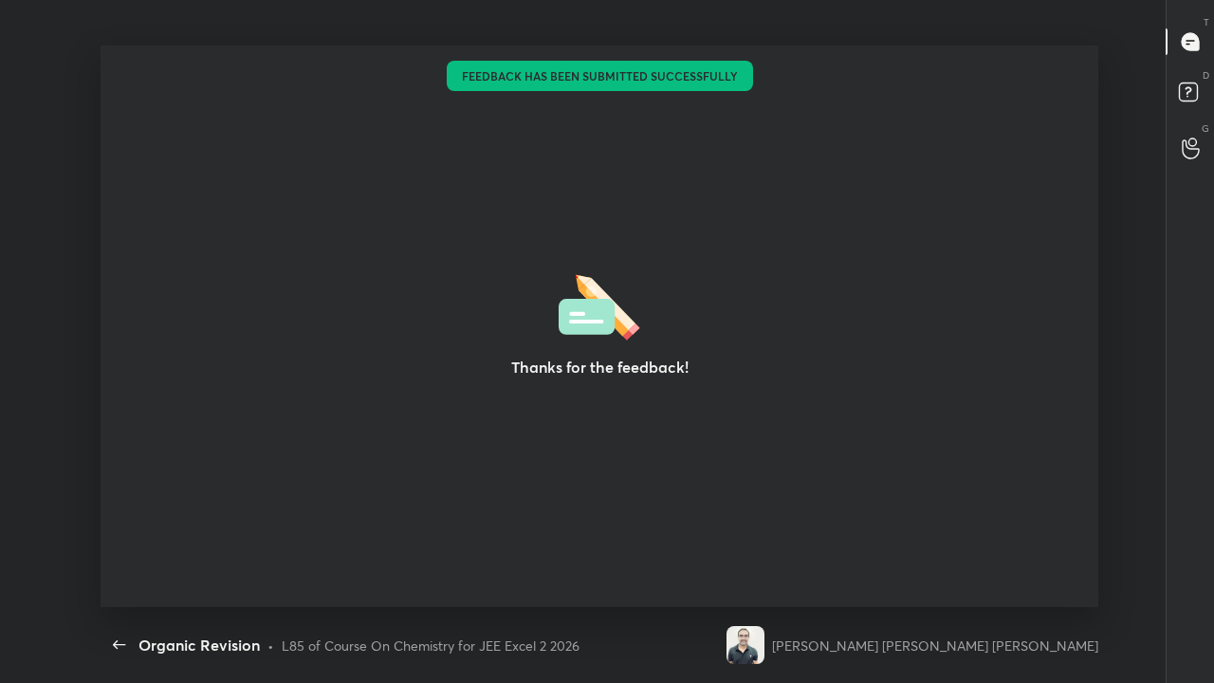
click at [750, 482] on div "Thanks for the feedback!" at bounding box center [600, 326] width 998 height 561
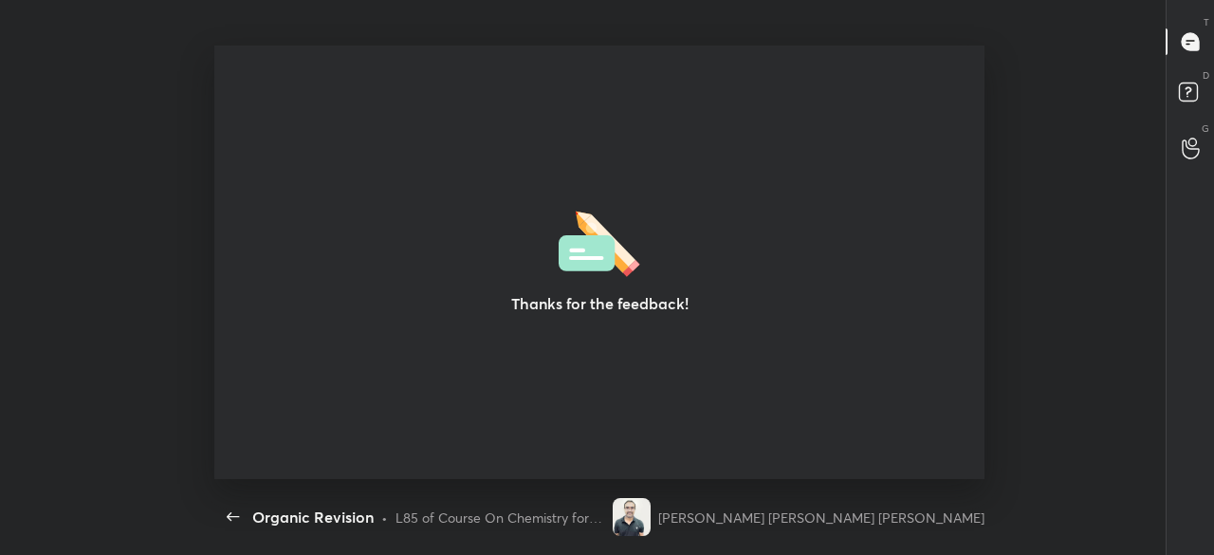
scroll to position [94414, 93649]
type textarea "x"
